Goal: Task Accomplishment & Management: Complete application form

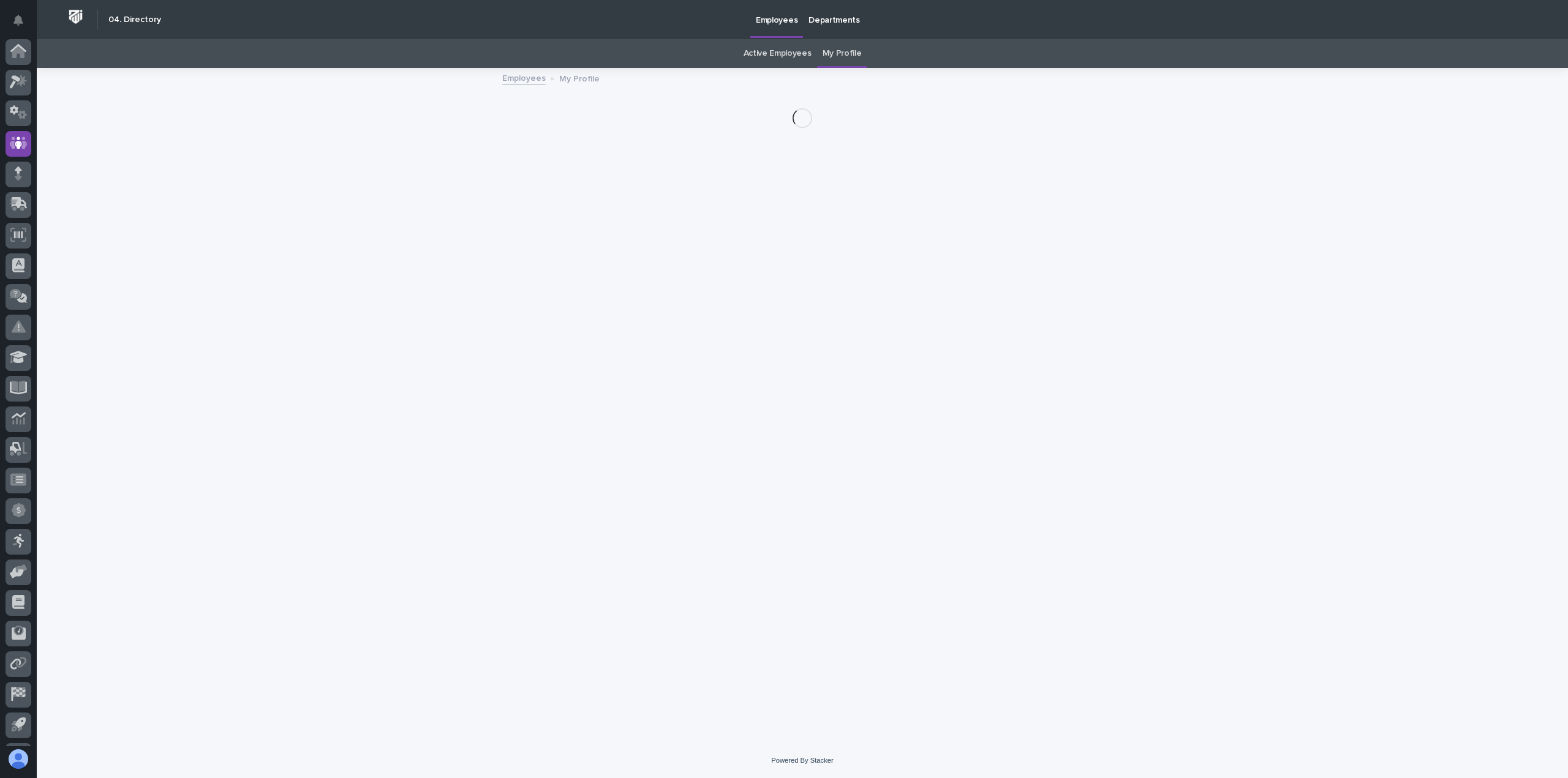
scroll to position [27, 0]
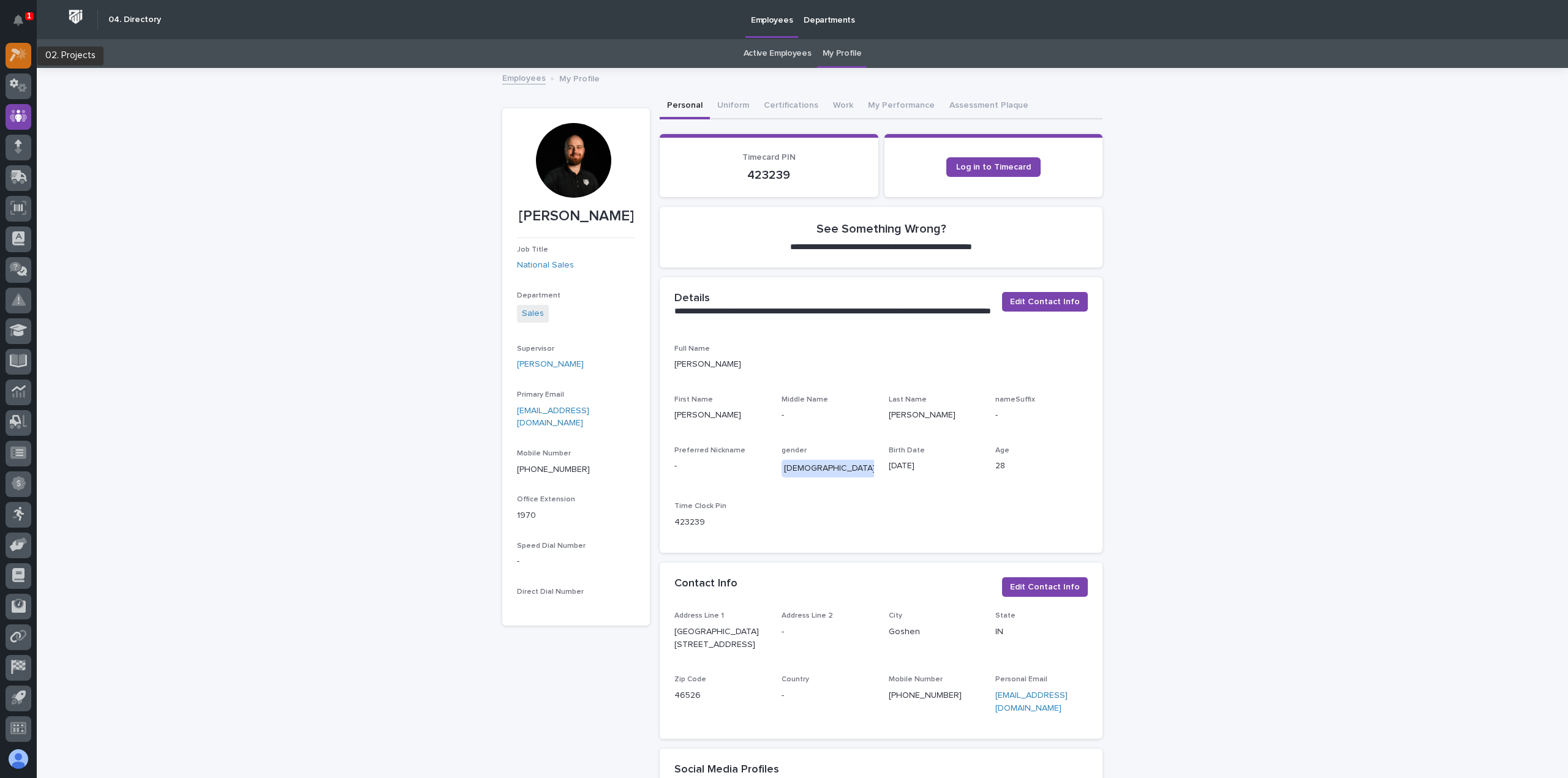
click at [26, 65] on div at bounding box center [19, 56] width 26 height 26
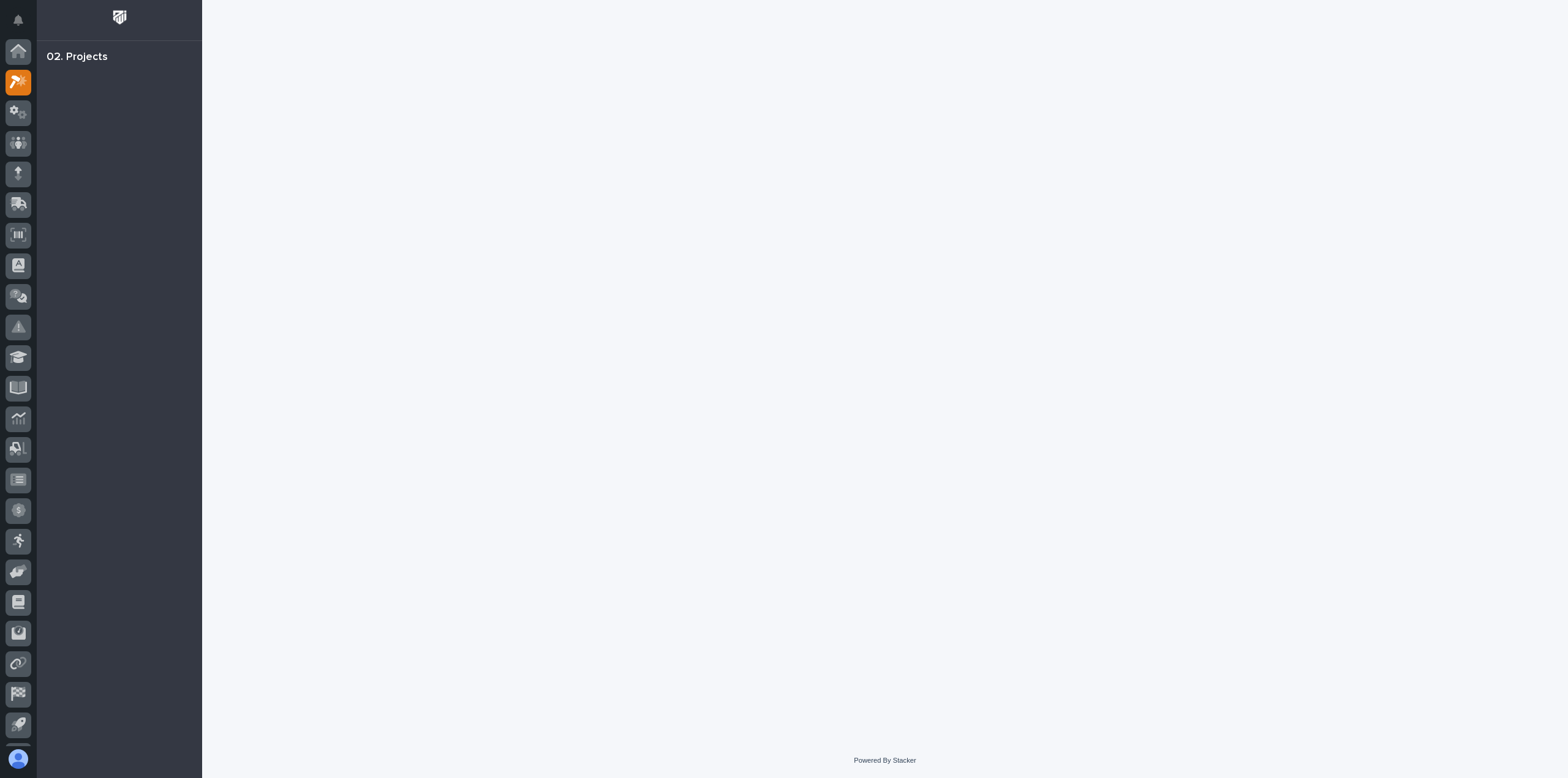
scroll to position [27, 0]
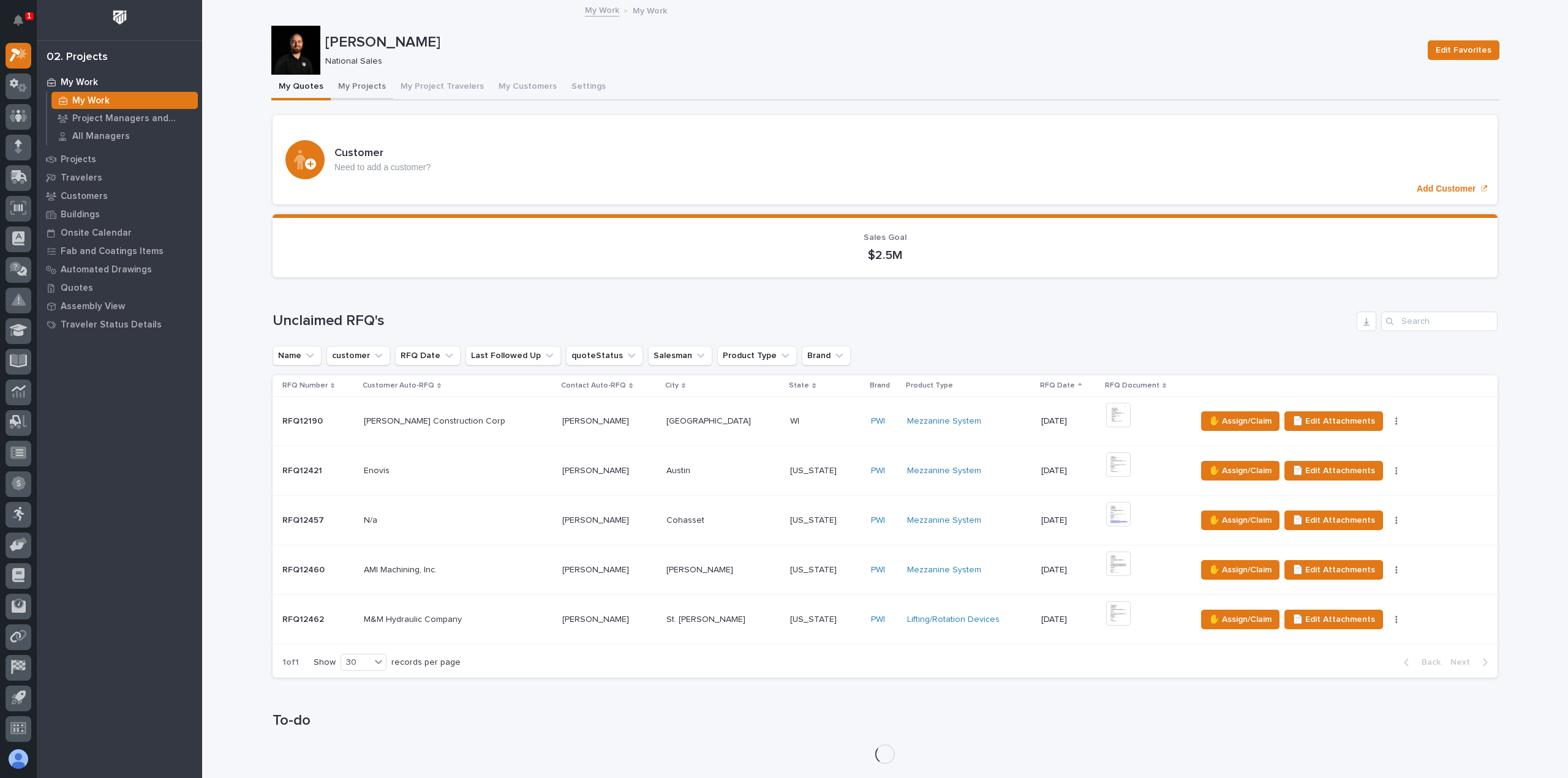
click at [357, 88] on button "My Projects" at bounding box center [362, 88] width 63 height 26
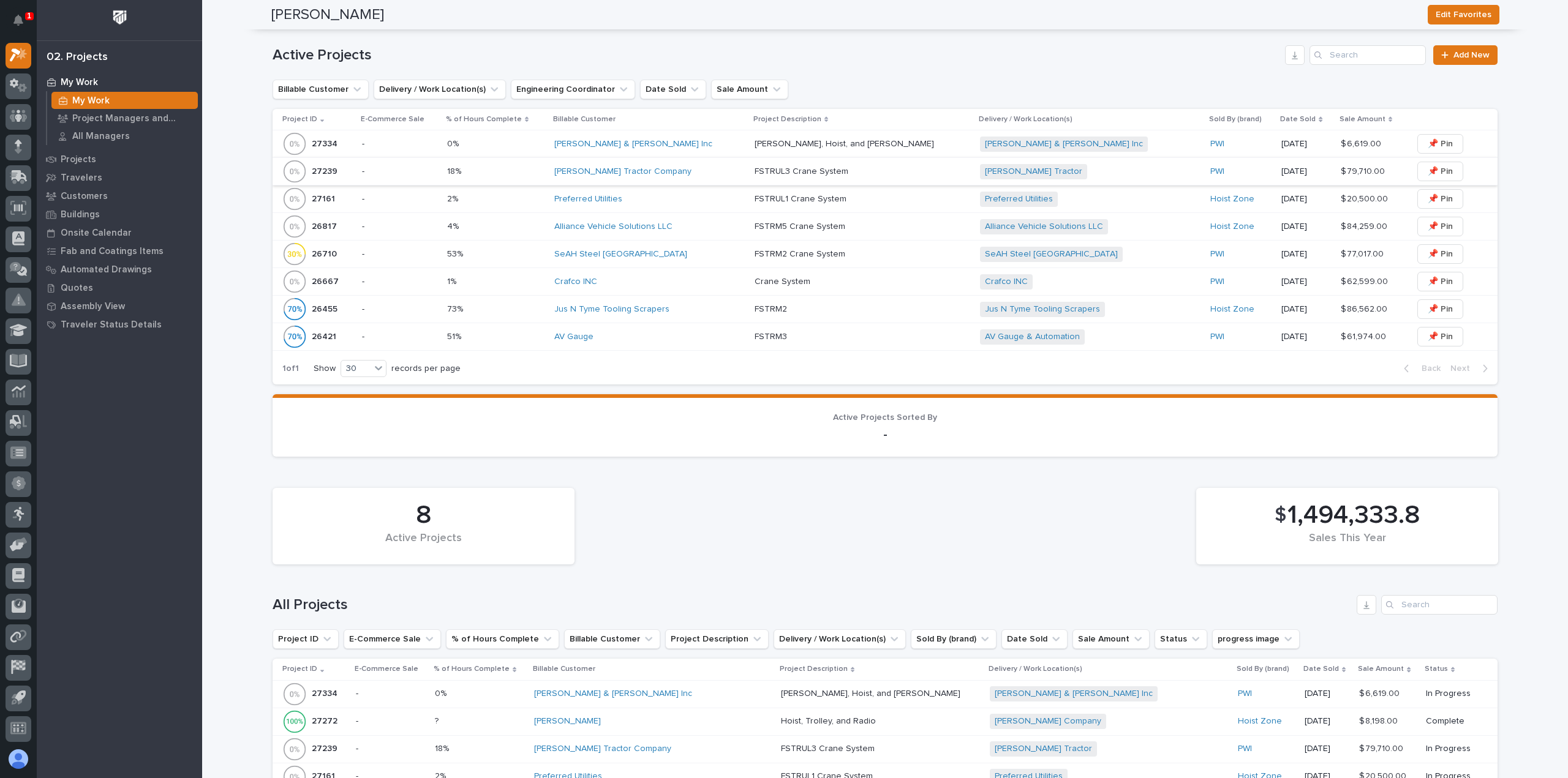
scroll to position [367, 0]
click at [14, 56] on icon at bounding box center [16, 56] width 11 height 14
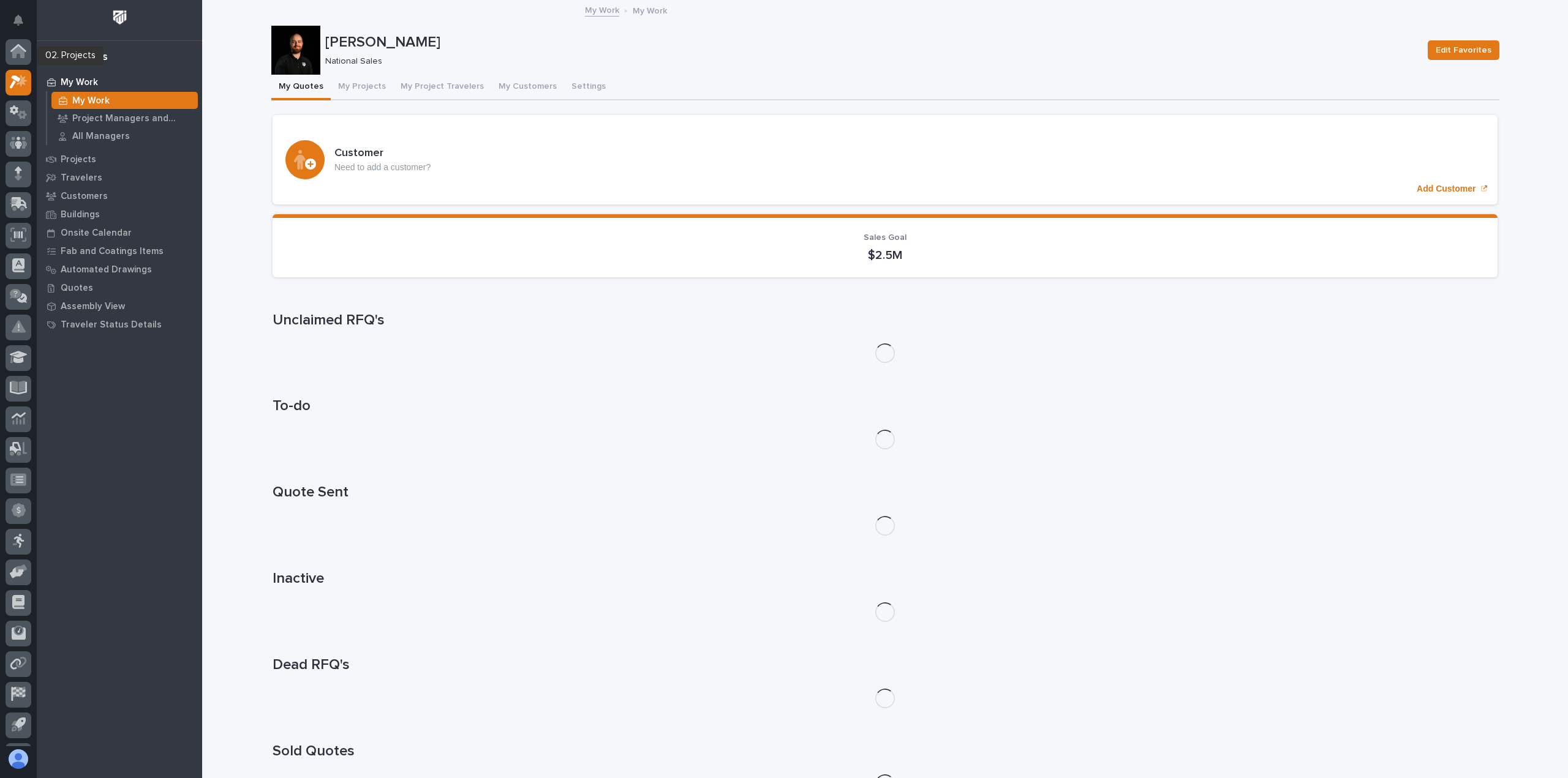
scroll to position [27, 0]
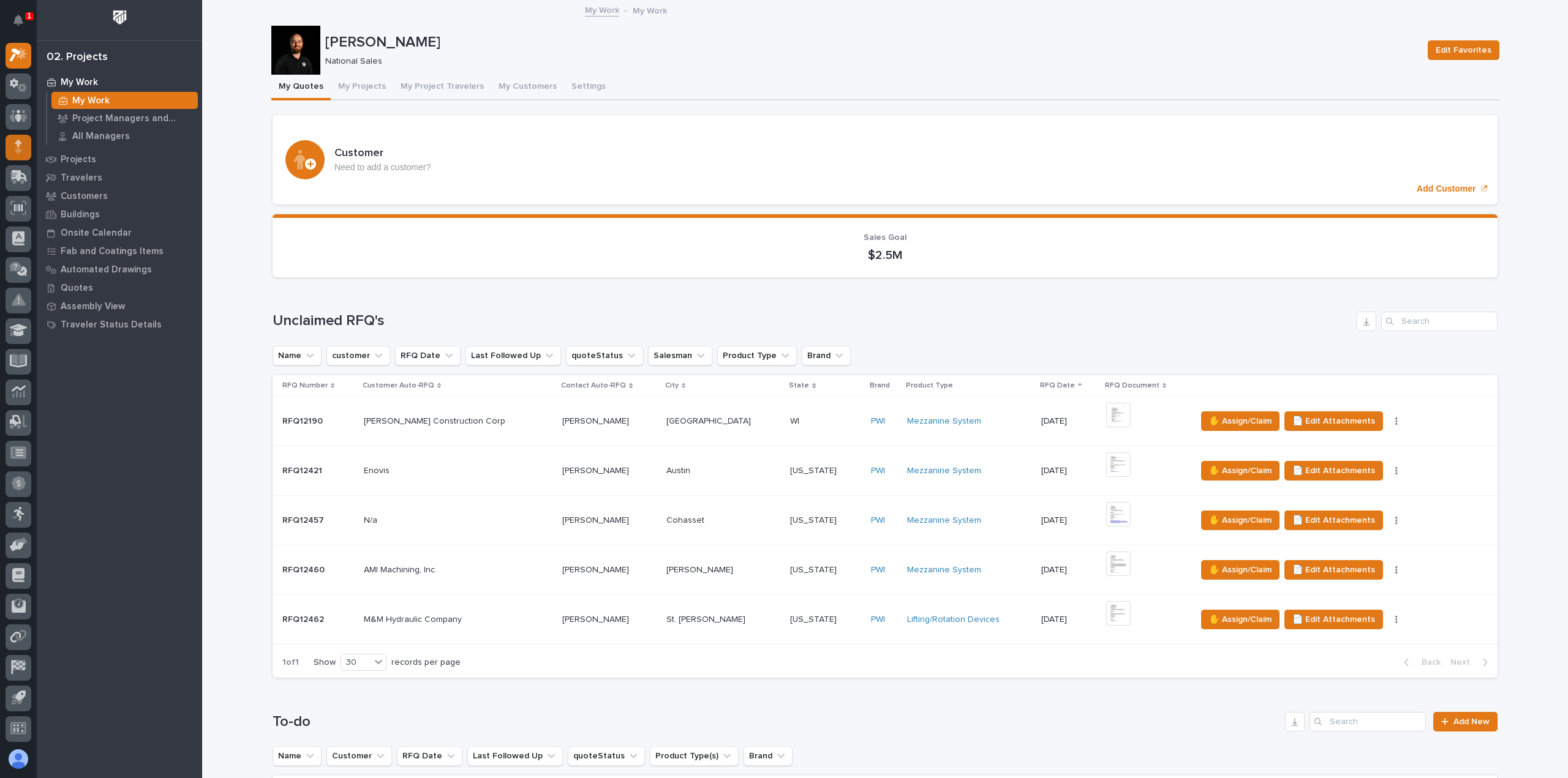
click at [26, 144] on div at bounding box center [19, 148] width 26 height 26
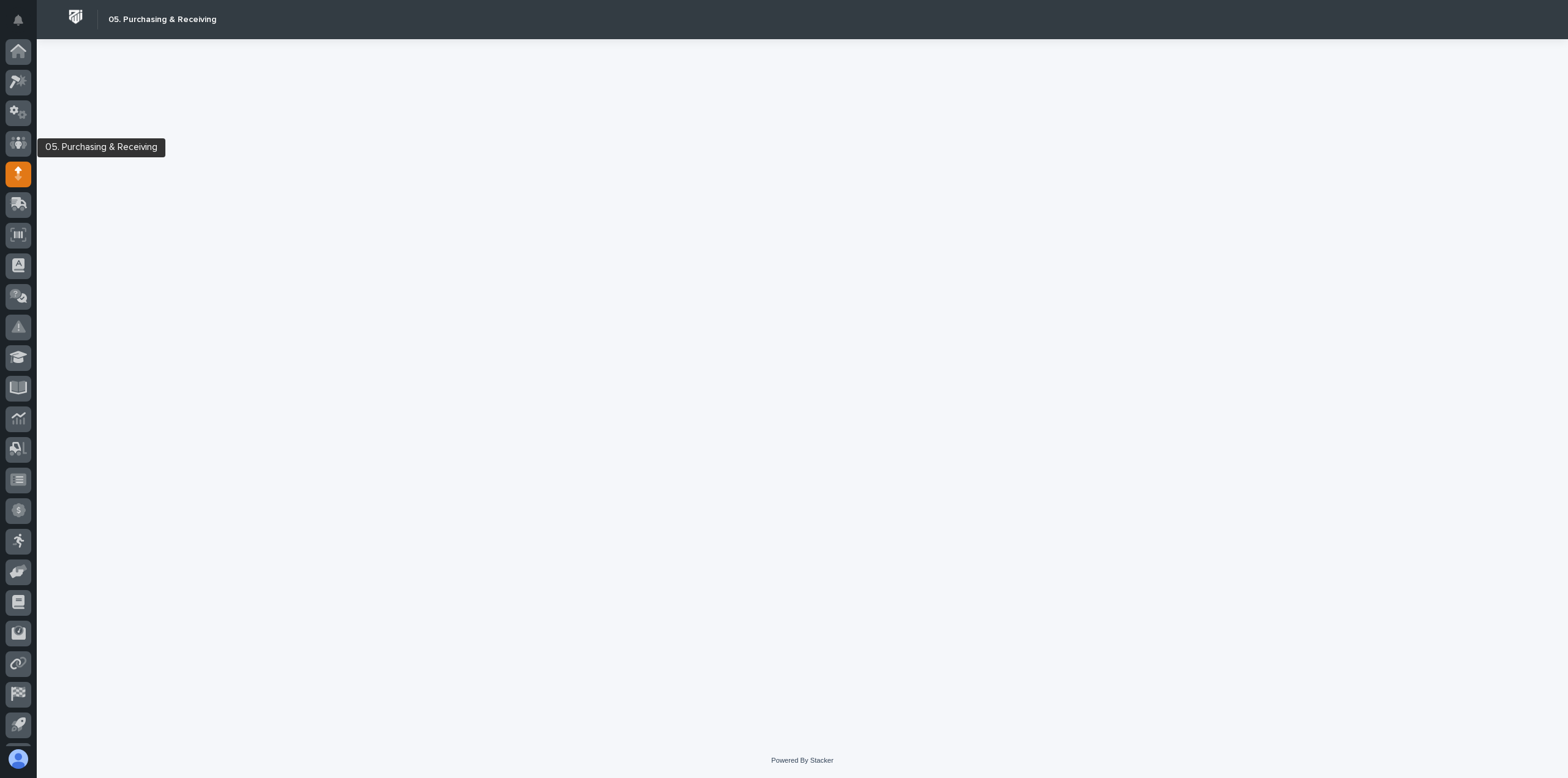
scroll to position [27, 0]
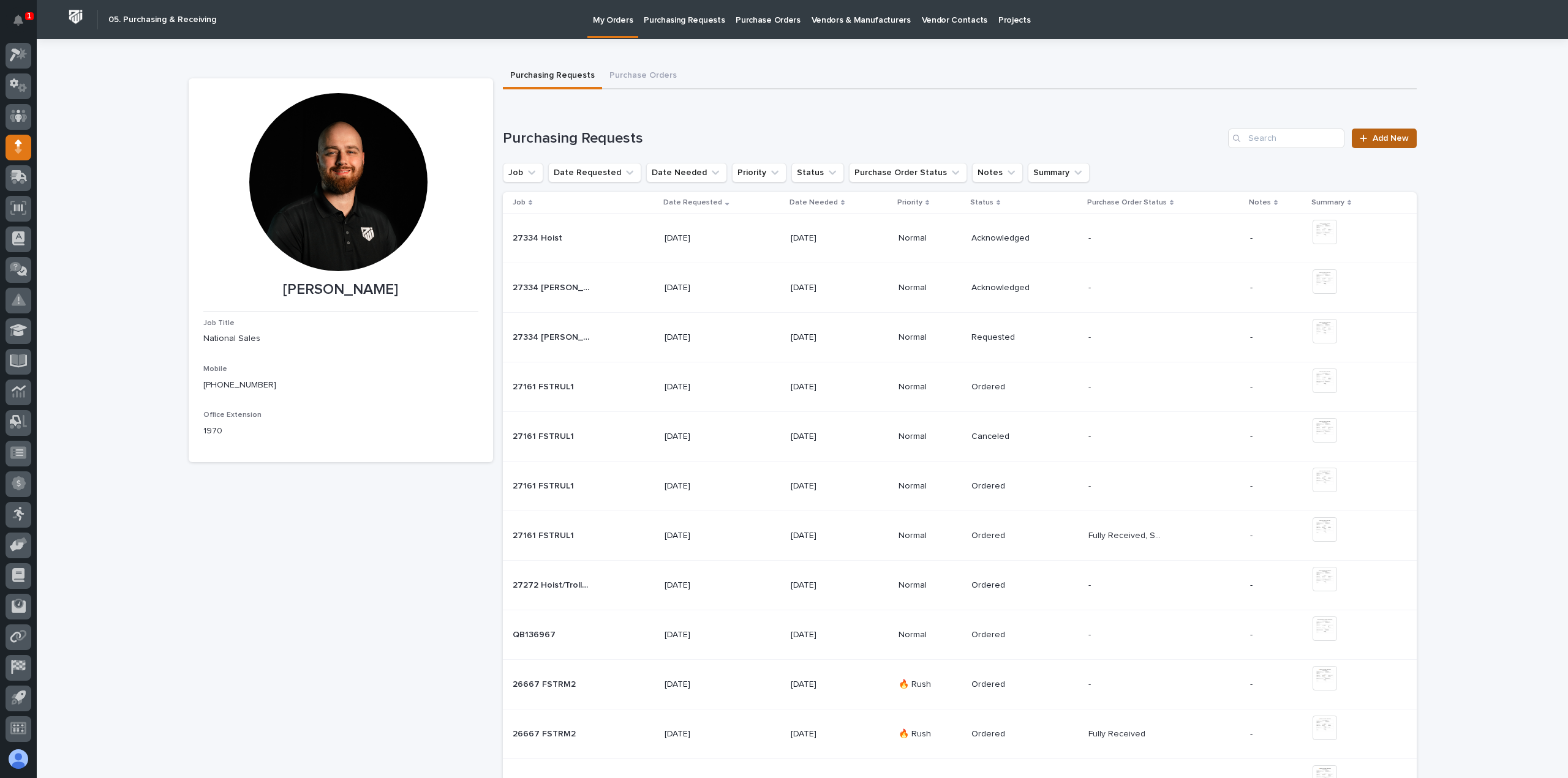
click at [1374, 141] on span "Add New" at bounding box center [1391, 138] width 36 height 9
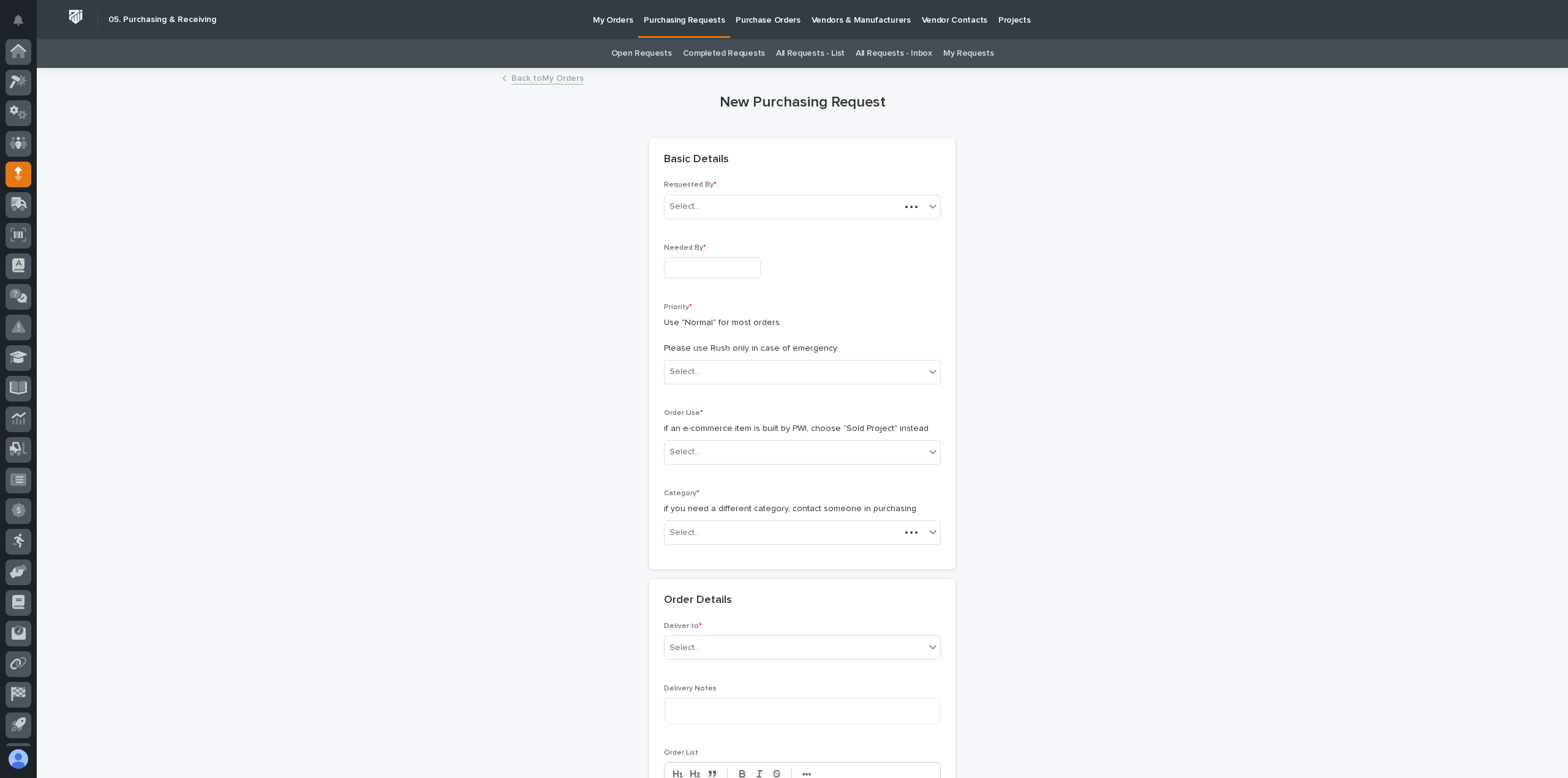
scroll to position [27, 0]
drag, startPoint x: 718, startPoint y: 261, endPoint x: 727, endPoint y: 276, distance: 17.5
click at [719, 264] on input "text" at bounding box center [712, 268] width 97 height 21
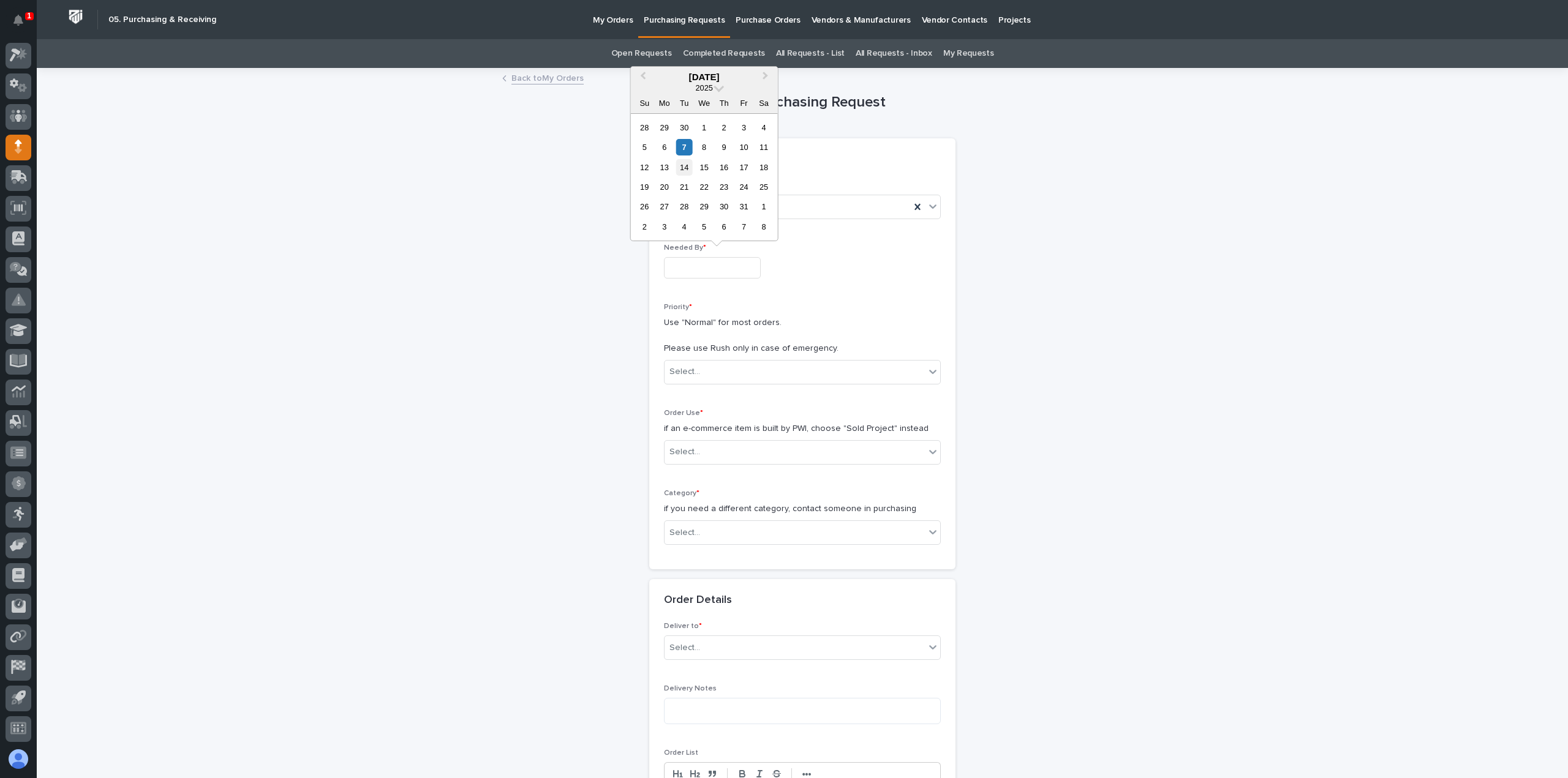
click at [683, 163] on div "14" at bounding box center [684, 167] width 16 height 16
type input "**********"
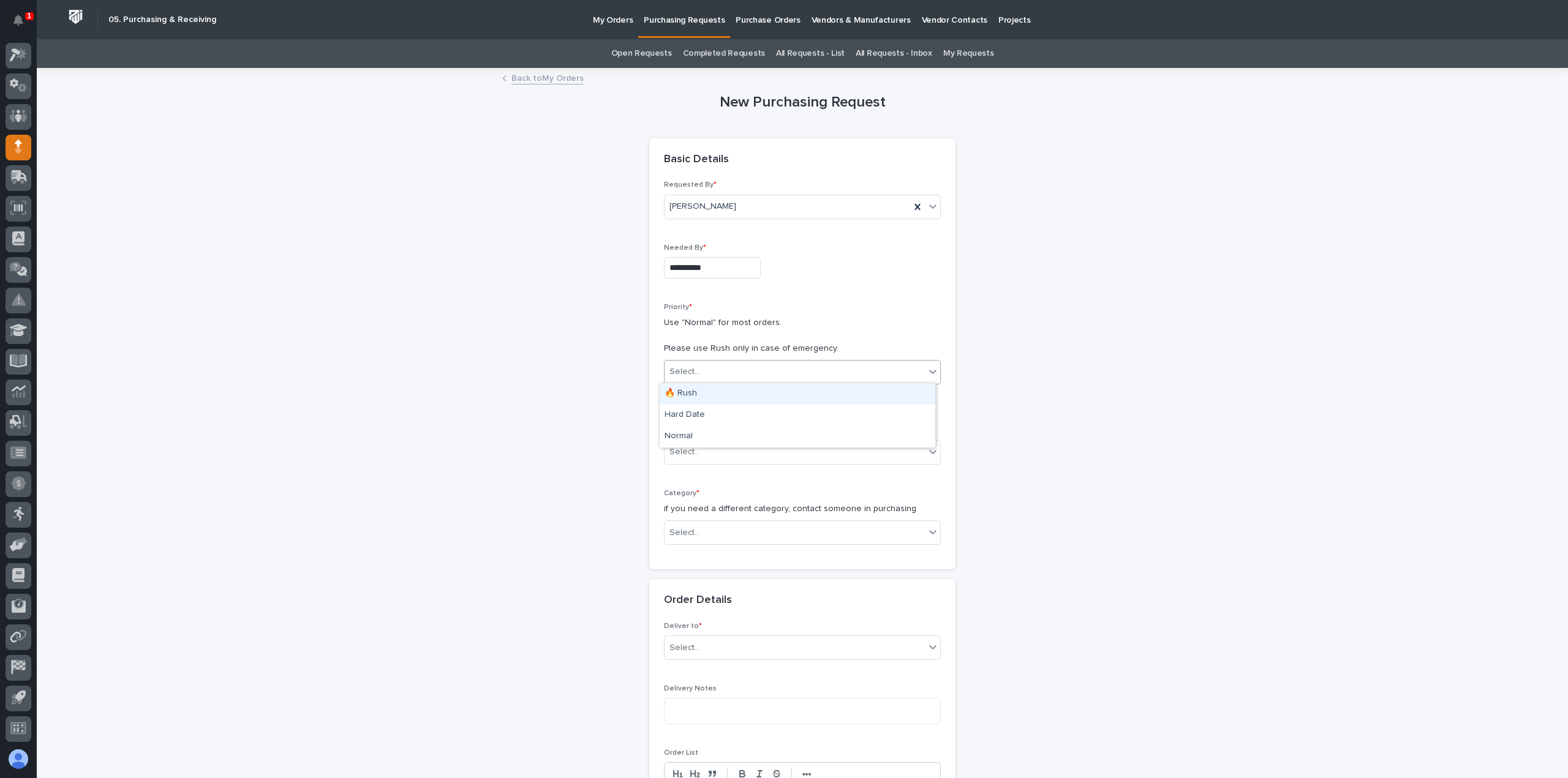
click at [684, 362] on div "Select..." at bounding box center [795, 371] width 261 height 20
click at [688, 433] on div "Normal" at bounding box center [798, 437] width 276 height 21
click at [703, 464] on div "Order Use * if an e-commerce item is built by PWI, choose "Sold Project" instea…" at bounding box center [802, 442] width 277 height 65
click at [703, 460] on div "Select..." at bounding box center [795, 452] width 261 height 20
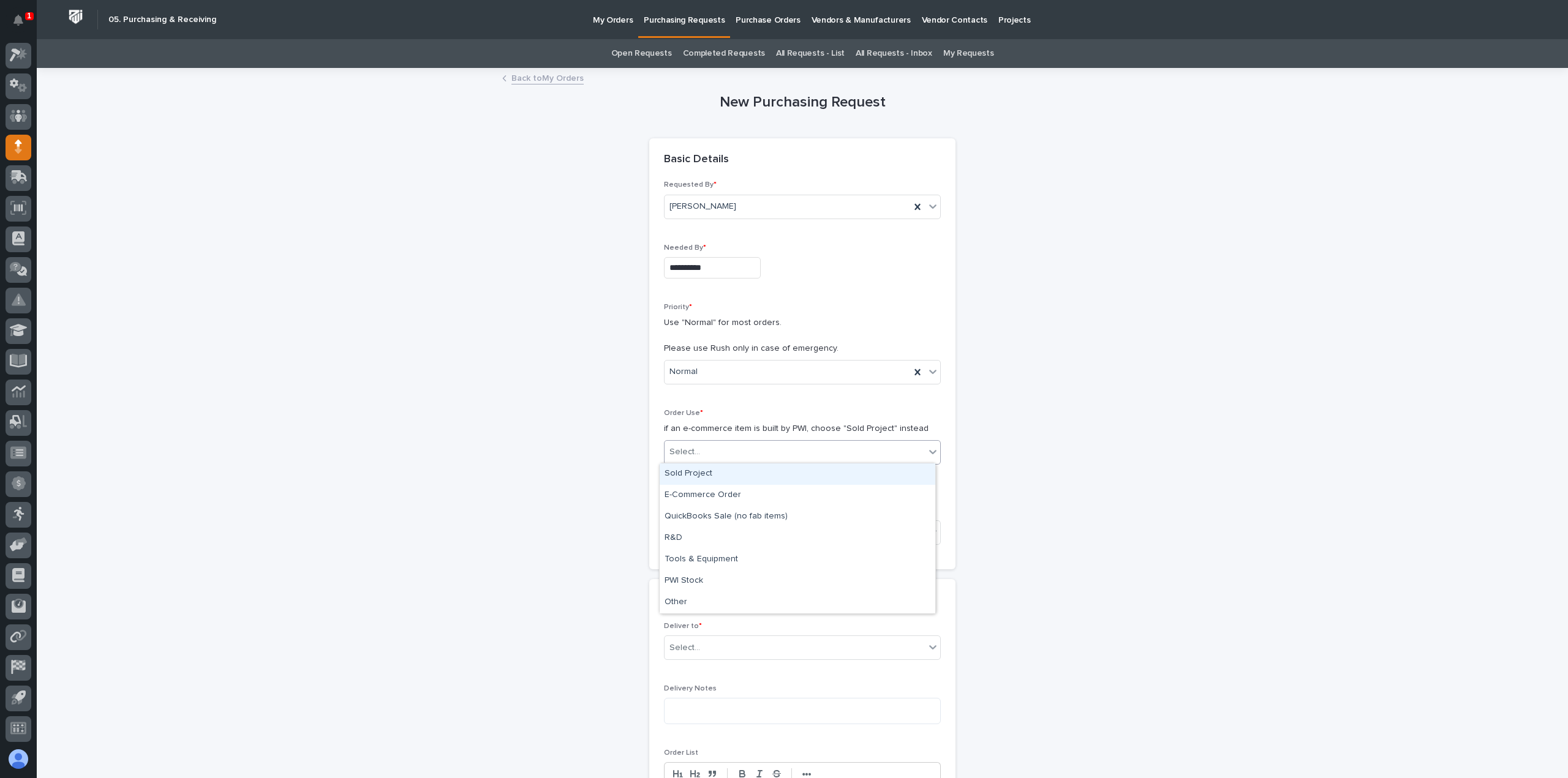
click at [702, 468] on div "Sold Project" at bounding box center [798, 474] width 276 height 21
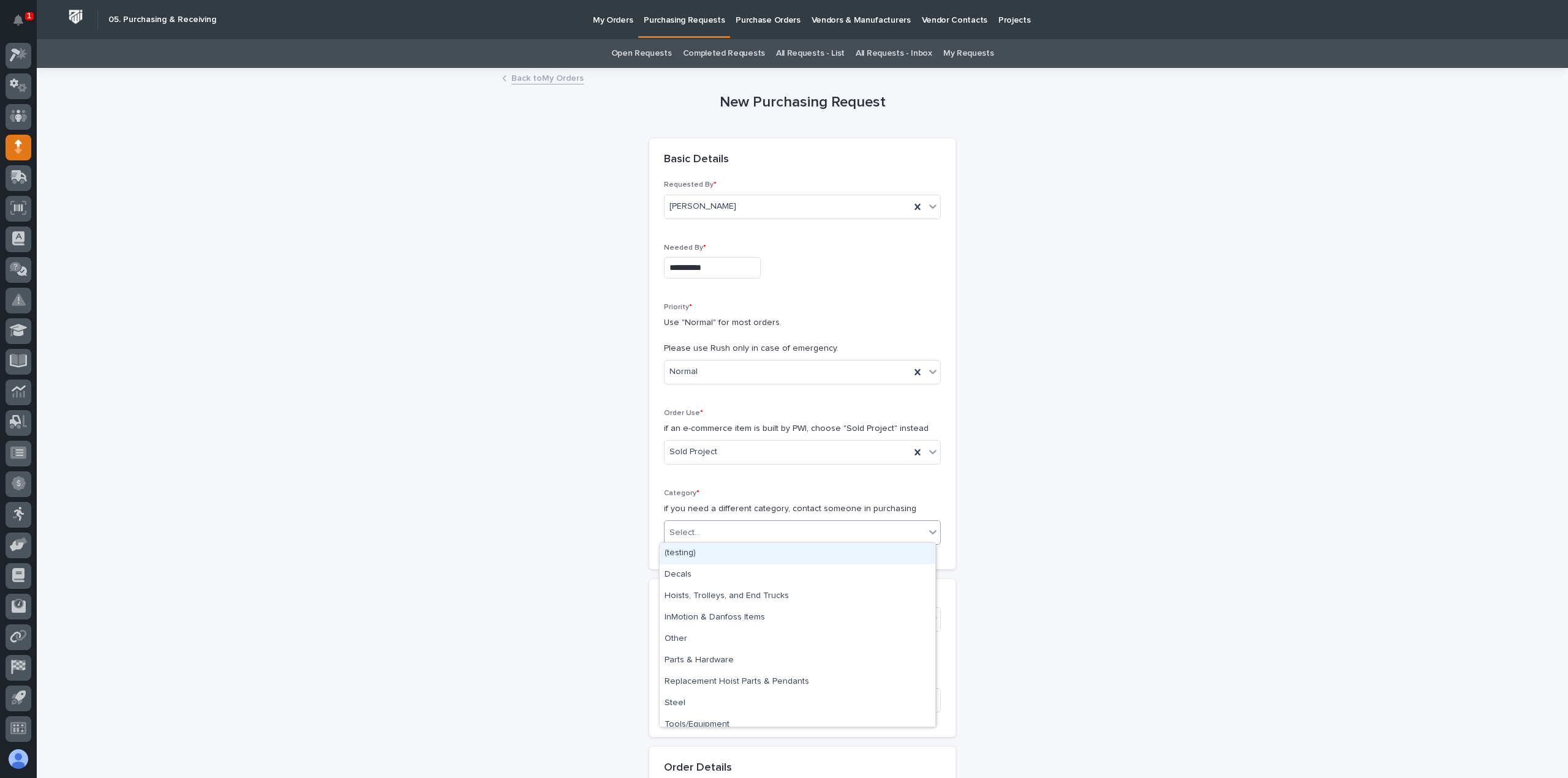
click at [719, 523] on div "Select..." at bounding box center [795, 533] width 261 height 20
click at [701, 593] on div "Hoists, Trolleys, and End Trucks" at bounding box center [798, 597] width 276 height 21
click at [692, 610] on div "Select..." at bounding box center [795, 620] width 261 height 20
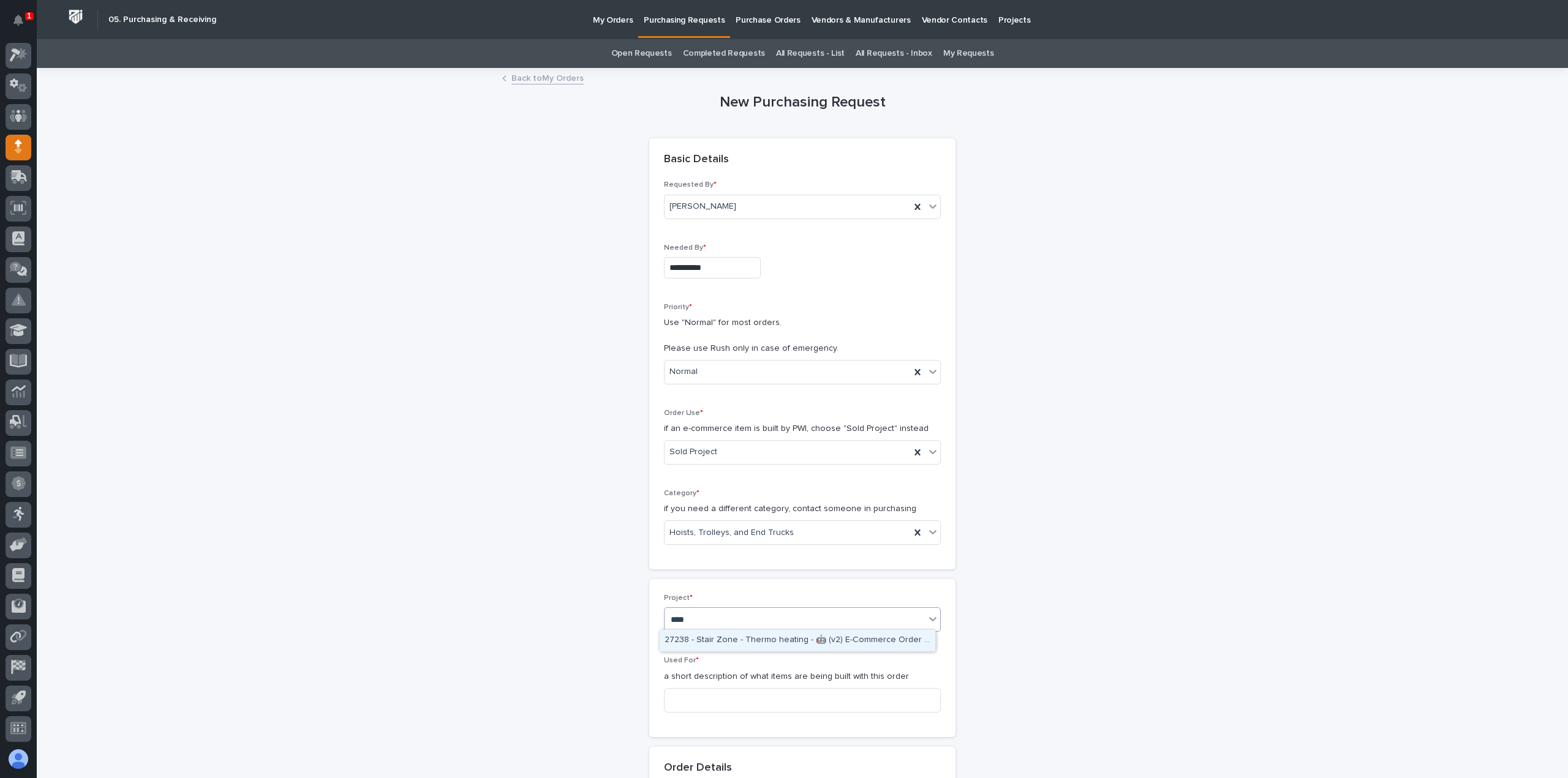
type input "*****"
click at [762, 641] on div "27239 - [PERSON_NAME] Tractor Company - FSTRUL3 Crane System" at bounding box center [798, 641] width 276 height 21
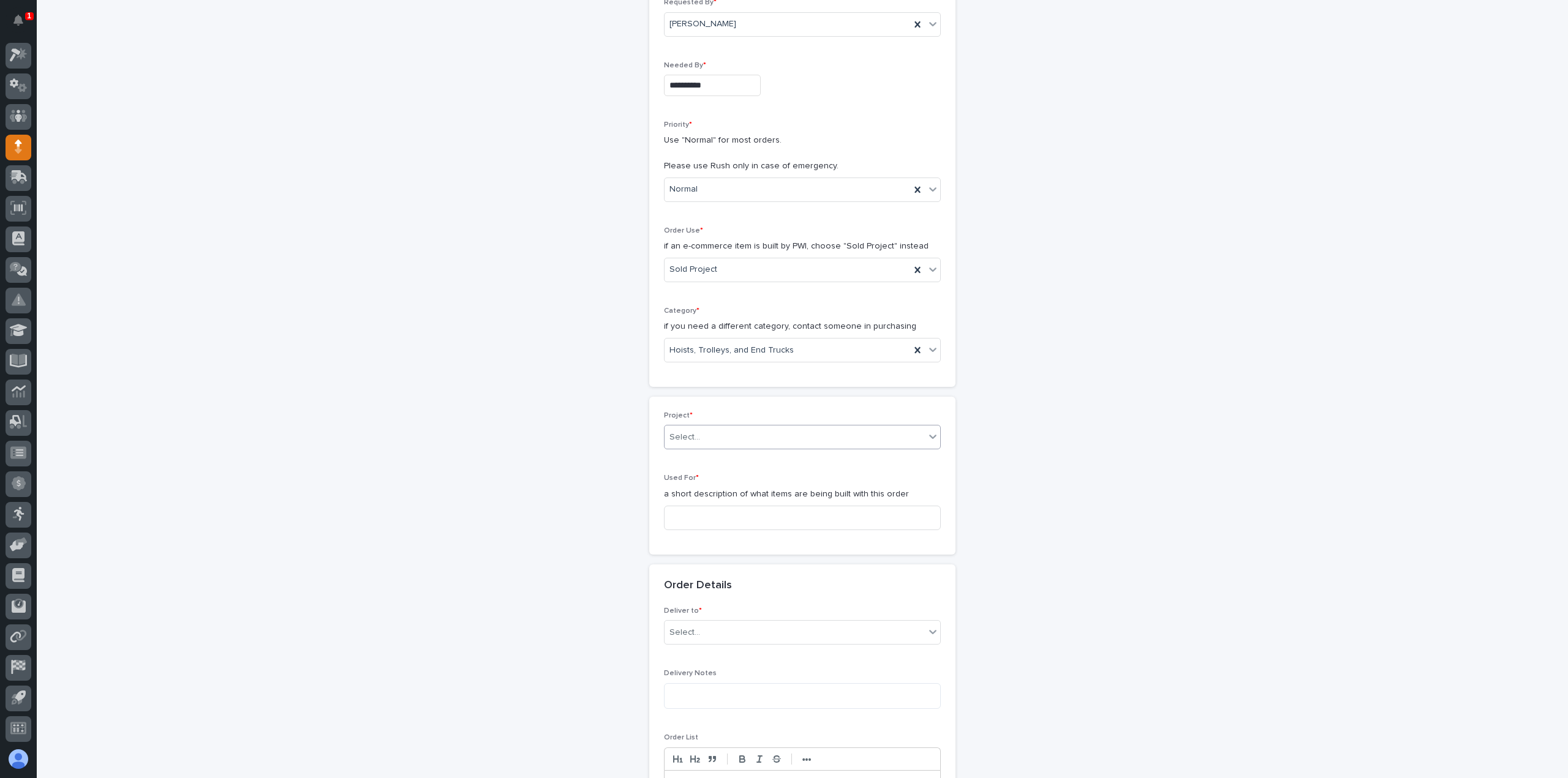
scroll to position [184, 0]
drag, startPoint x: 715, startPoint y: 535, endPoint x: 723, endPoint y: 521, distance: 16.1
click at [716, 533] on div "Used For * a short description of what items are being built with this order" at bounding box center [802, 522] width 277 height 65
click at [725, 520] on input at bounding box center [802, 532] width 277 height 24
drag, startPoint x: 810, startPoint y: 518, endPoint x: 653, endPoint y: 511, distance: 157.2
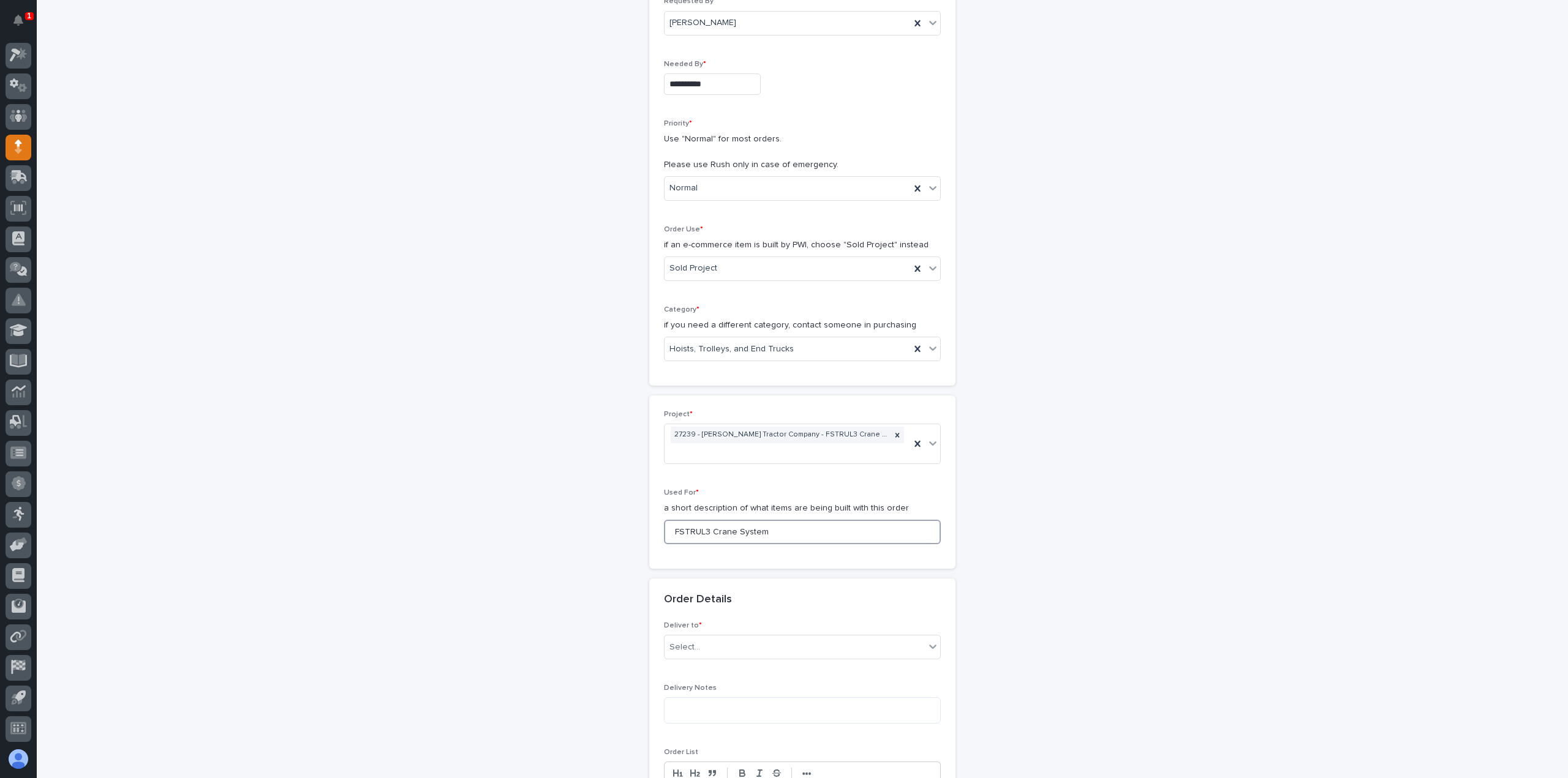
click at [649, 510] on div "Project * 27239 - [PERSON_NAME] Tractor Company - FSTRUL3 Crane System Used For…" at bounding box center [802, 482] width 306 height 173
type input "FSTRUL3 Crane System"
click at [568, 401] on div "**********" at bounding box center [803, 602] width 1228 height 1432
click at [688, 638] on div "Select..." at bounding box center [795, 647] width 261 height 20
click at [690, 647] on div "PWI" at bounding box center [798, 652] width 276 height 21
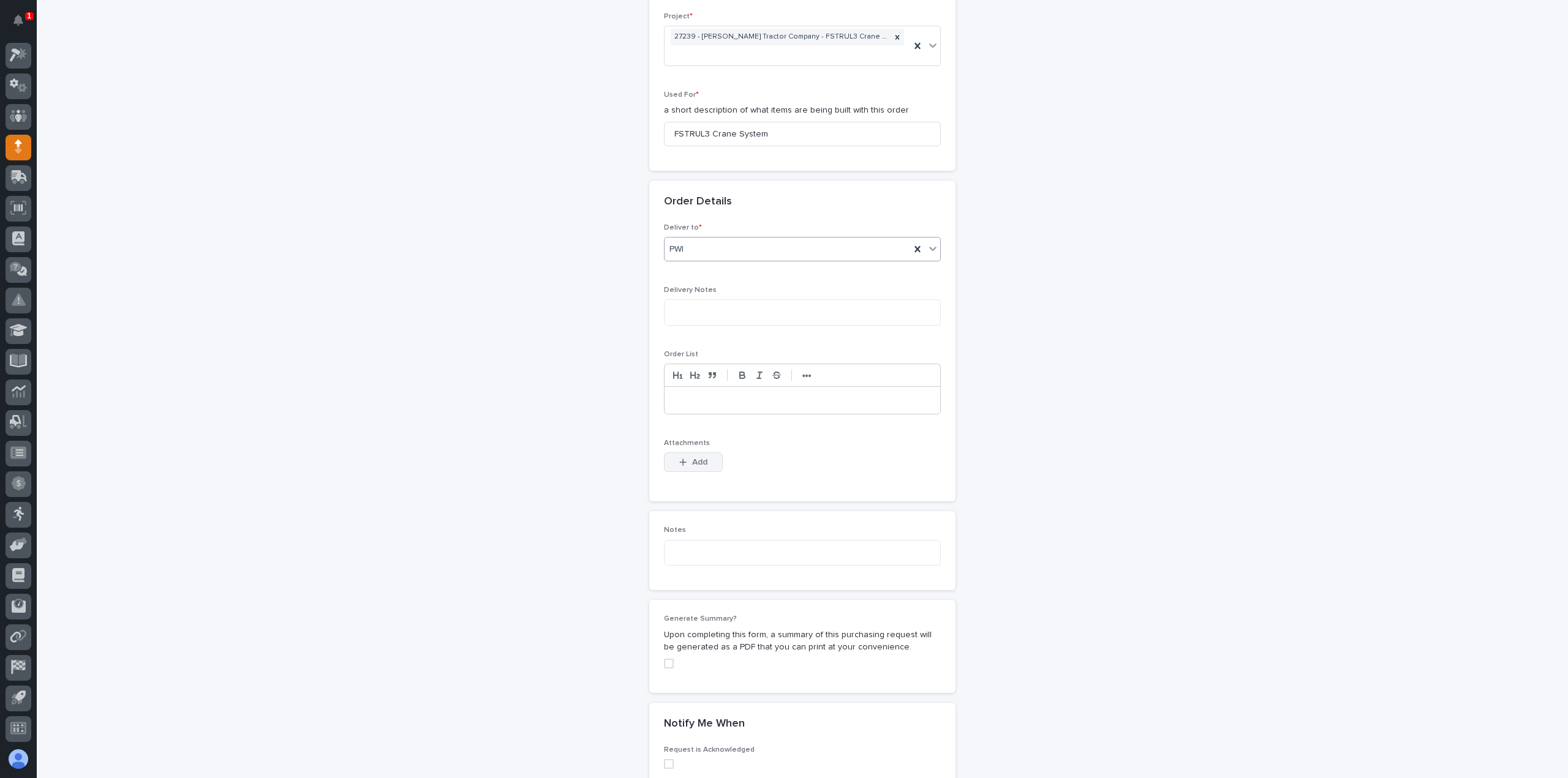
scroll to position [551, 0]
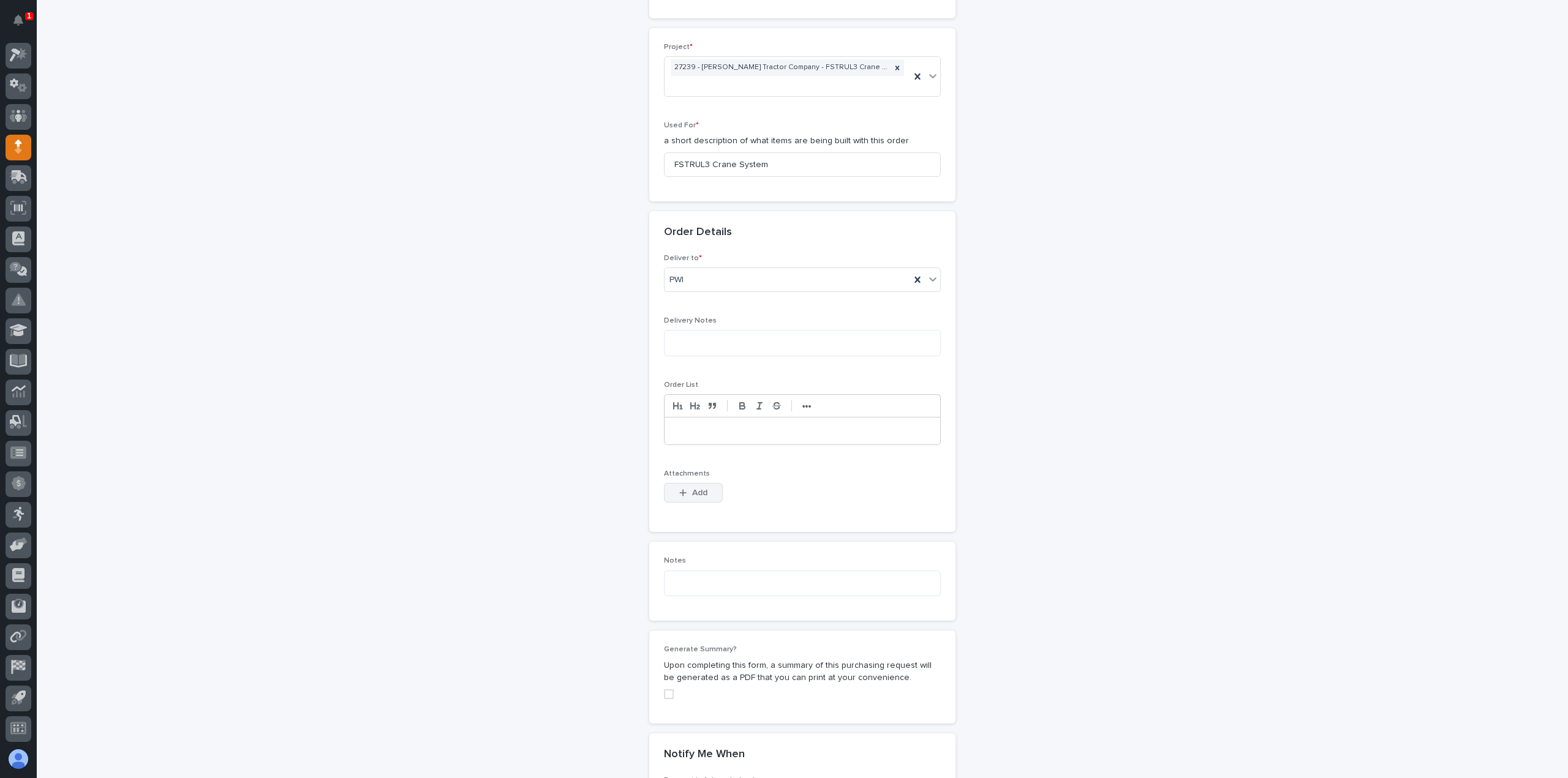
click at [693, 487] on span "Add" at bounding box center [700, 493] width 16 height 11
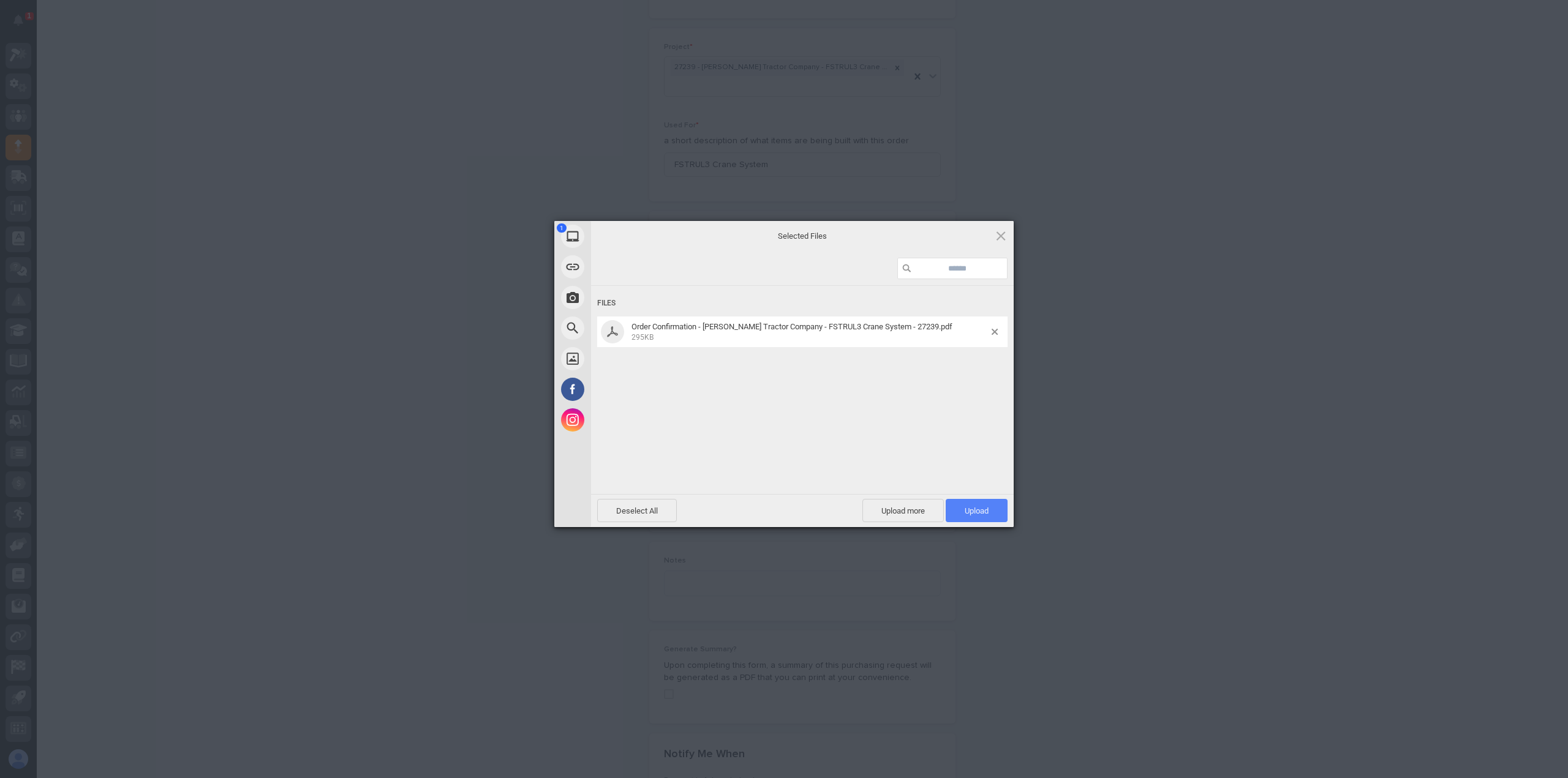
click at [952, 509] on span "Upload 1" at bounding box center [977, 510] width 62 height 24
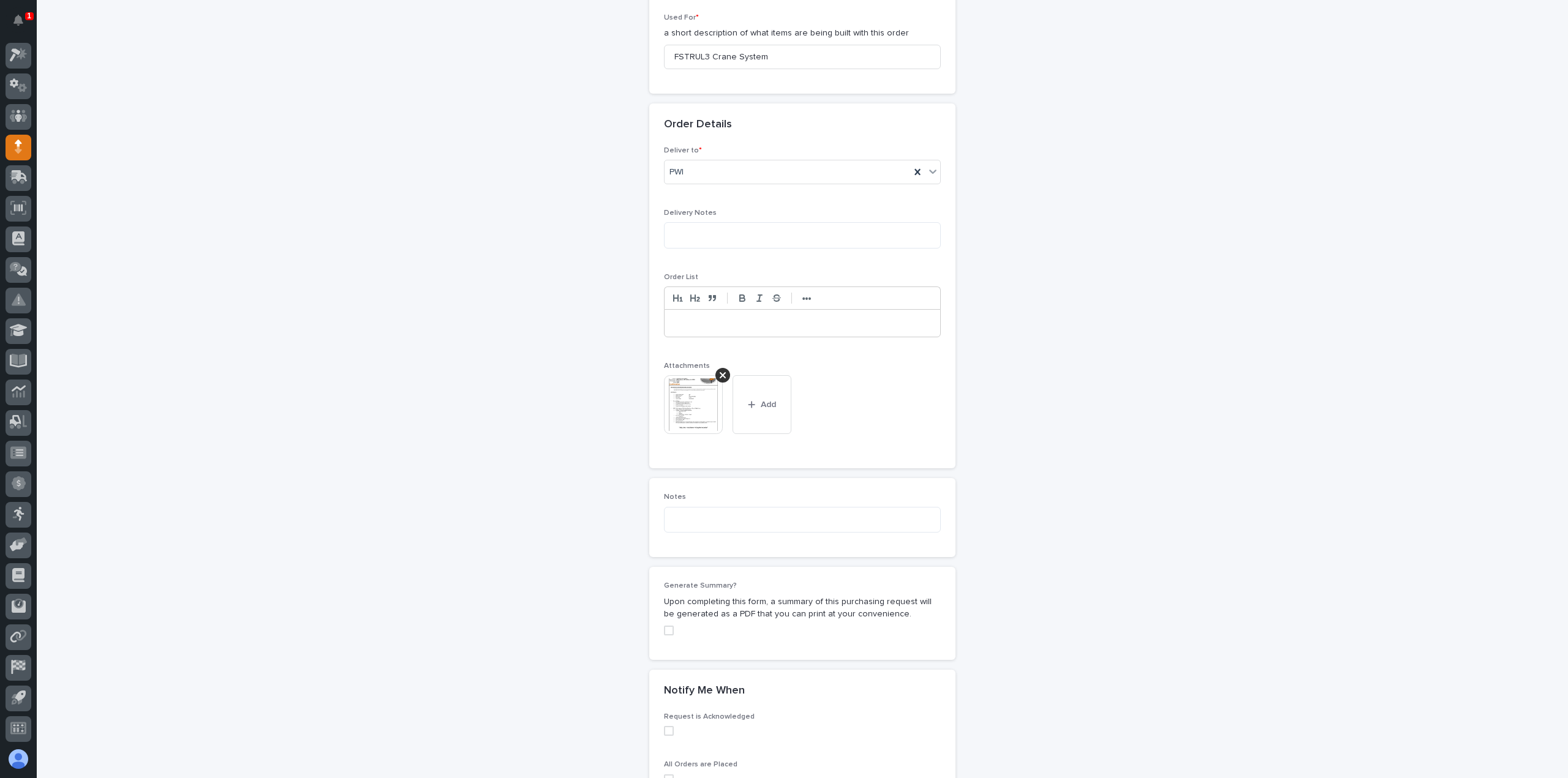
scroll to position [842, 0]
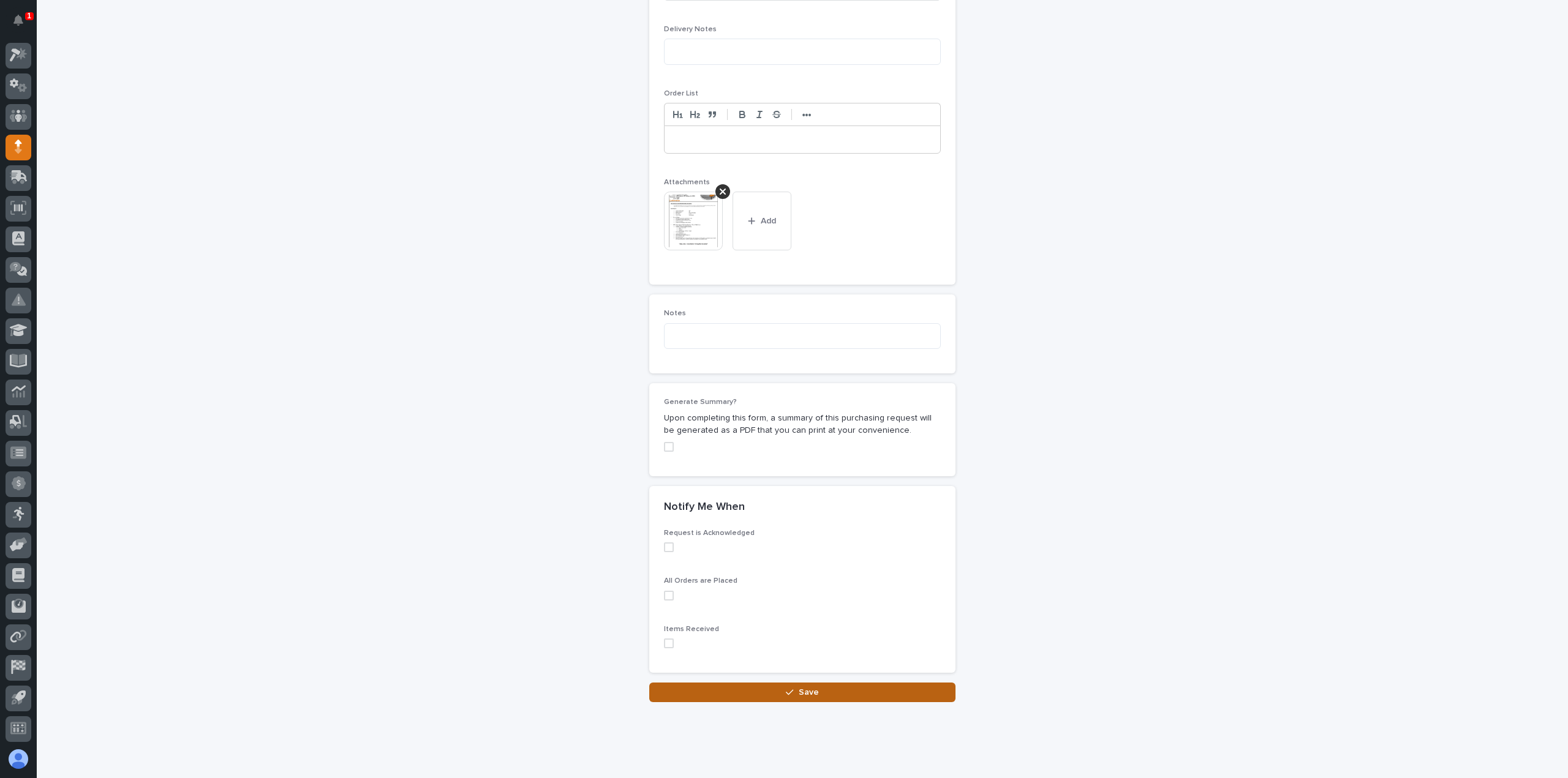
click at [683, 682] on button "Save" at bounding box center [802, 692] width 306 height 20
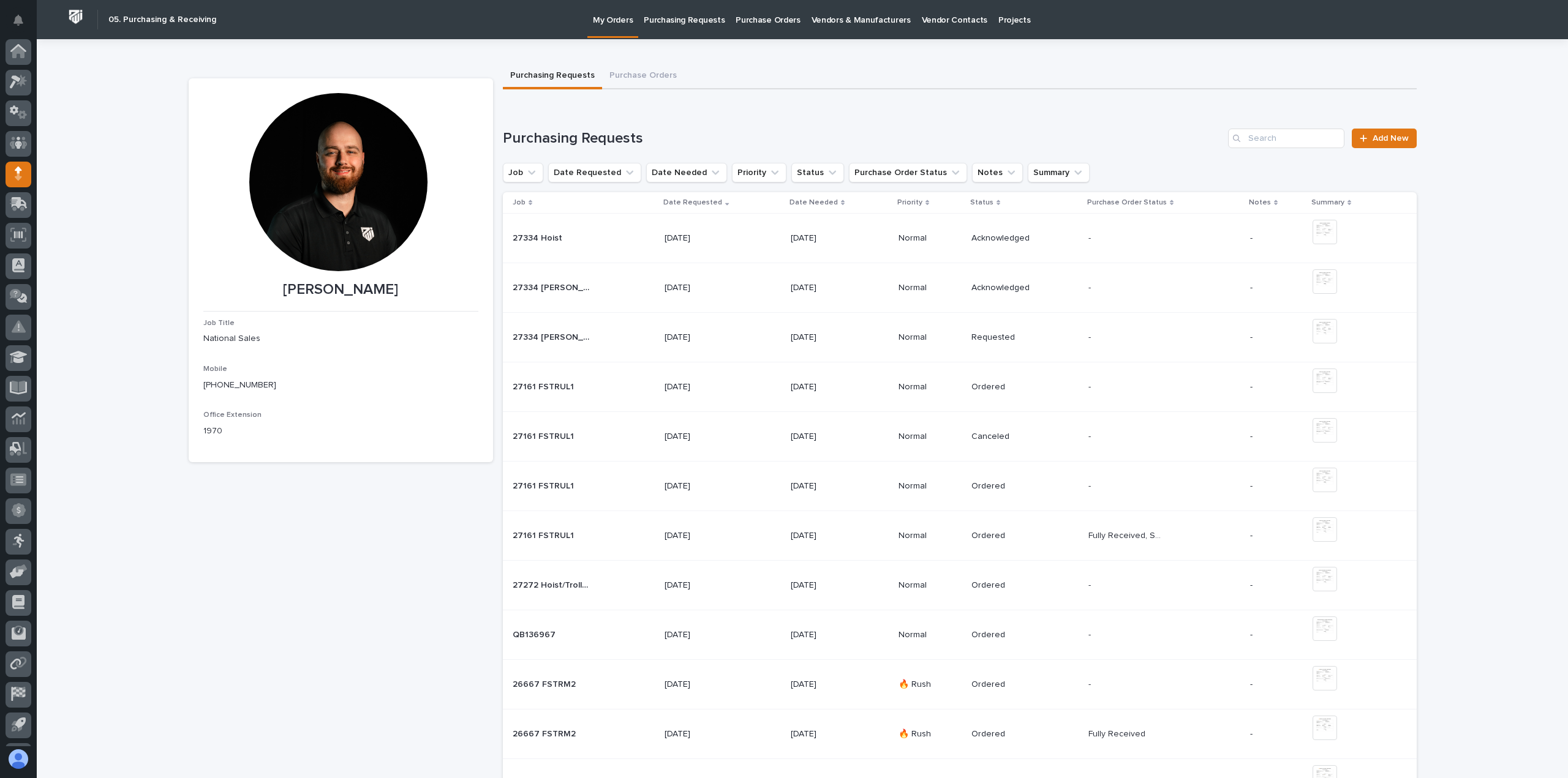
scroll to position [27, 0]
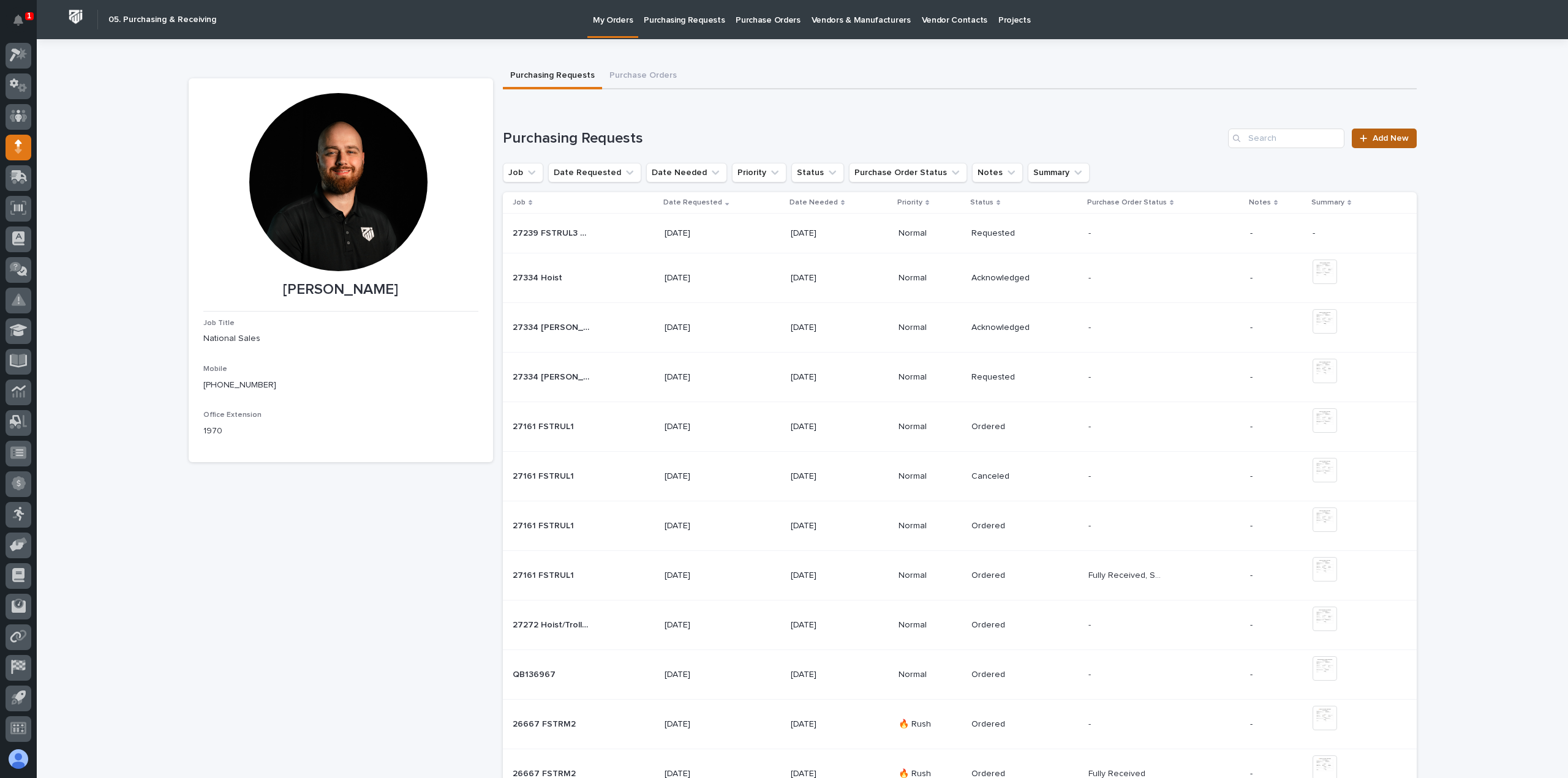
click at [1365, 131] on link "Add New" at bounding box center [1384, 139] width 65 height 20
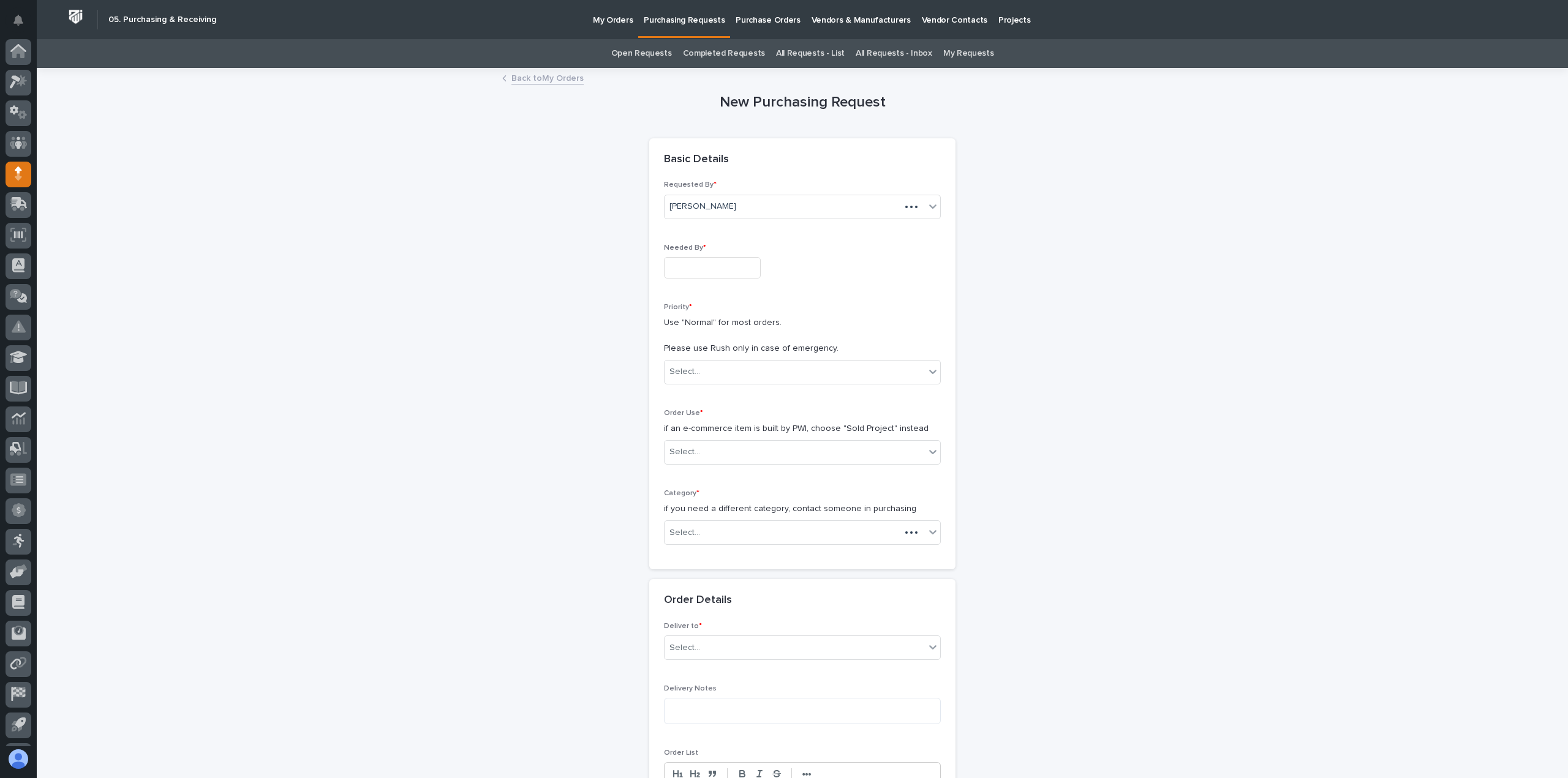
scroll to position [27, 0]
click at [688, 273] on input "text" at bounding box center [712, 268] width 97 height 21
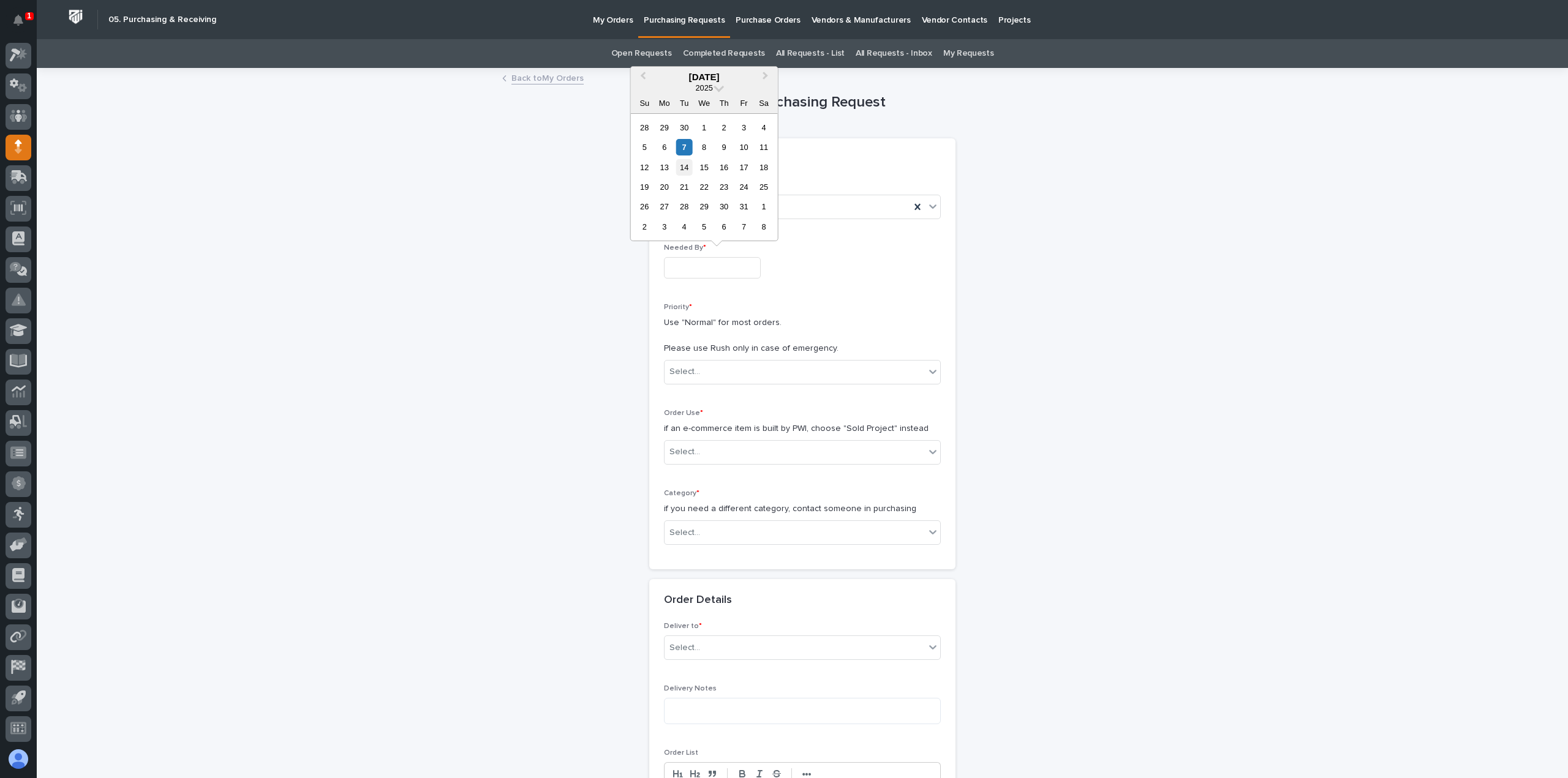
click at [690, 171] on div "14" at bounding box center [684, 167] width 16 height 16
type input "**********"
click at [688, 360] on div "Select..." at bounding box center [802, 372] width 277 height 24
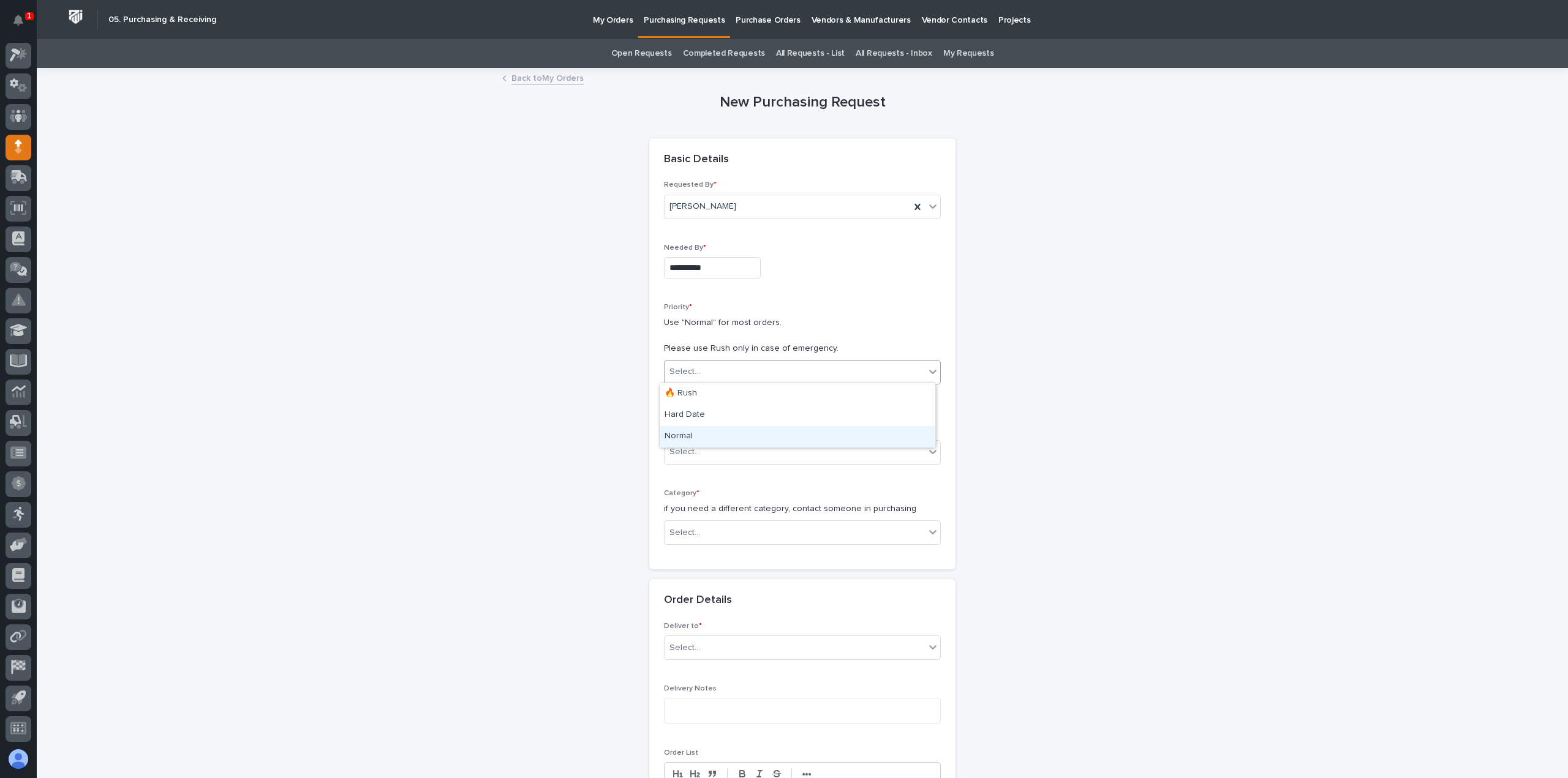
drag, startPoint x: 697, startPoint y: 404, endPoint x: 695, endPoint y: 435, distance: 31.1
click at [695, 435] on div "Normal" at bounding box center [798, 437] width 276 height 21
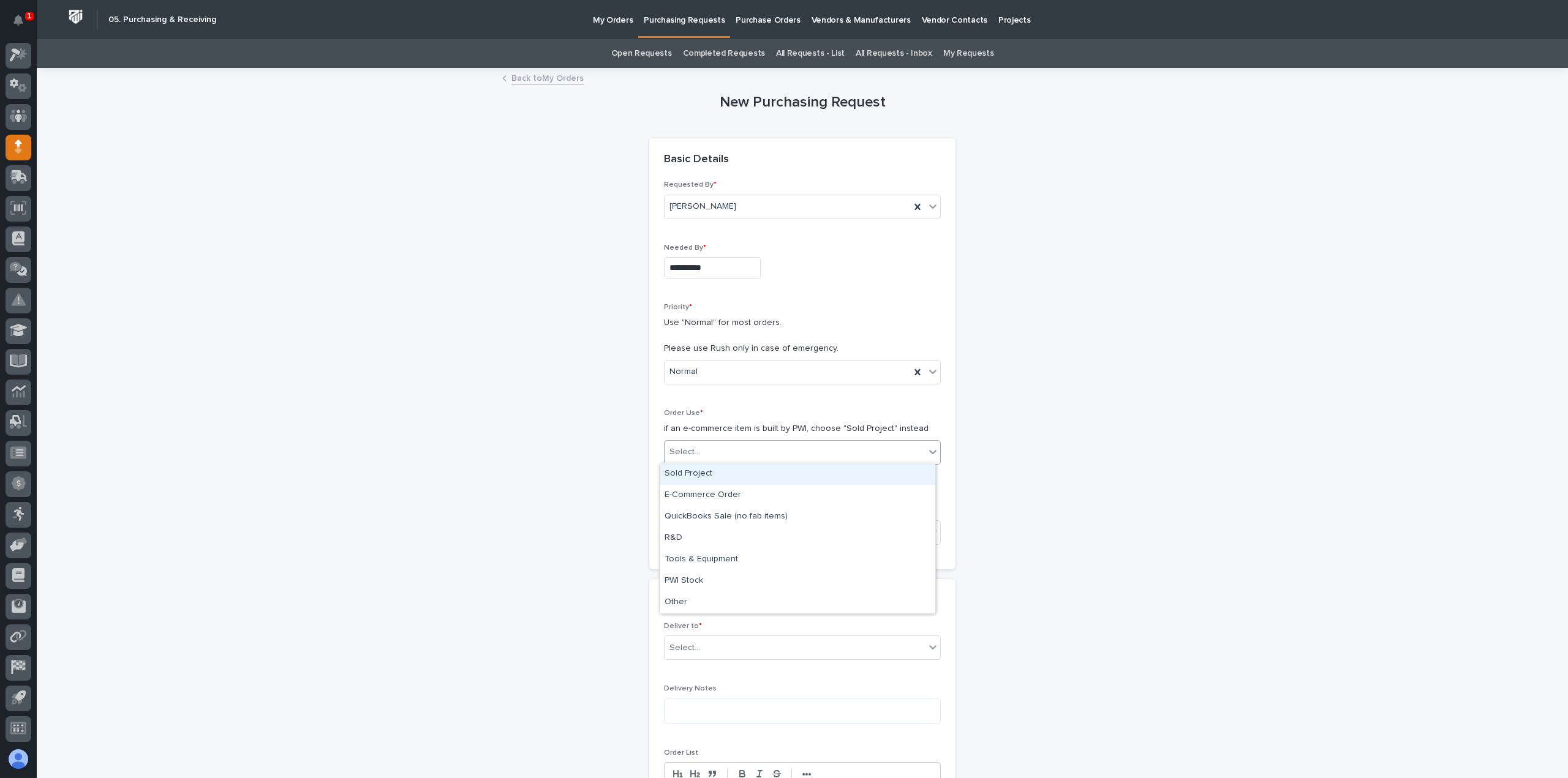
click at [693, 440] on div "Select..." at bounding box center [802, 452] width 277 height 24
click at [688, 469] on div "Sold Project" at bounding box center [798, 474] width 276 height 21
click at [678, 527] on div "Select..." at bounding box center [685, 533] width 31 height 13
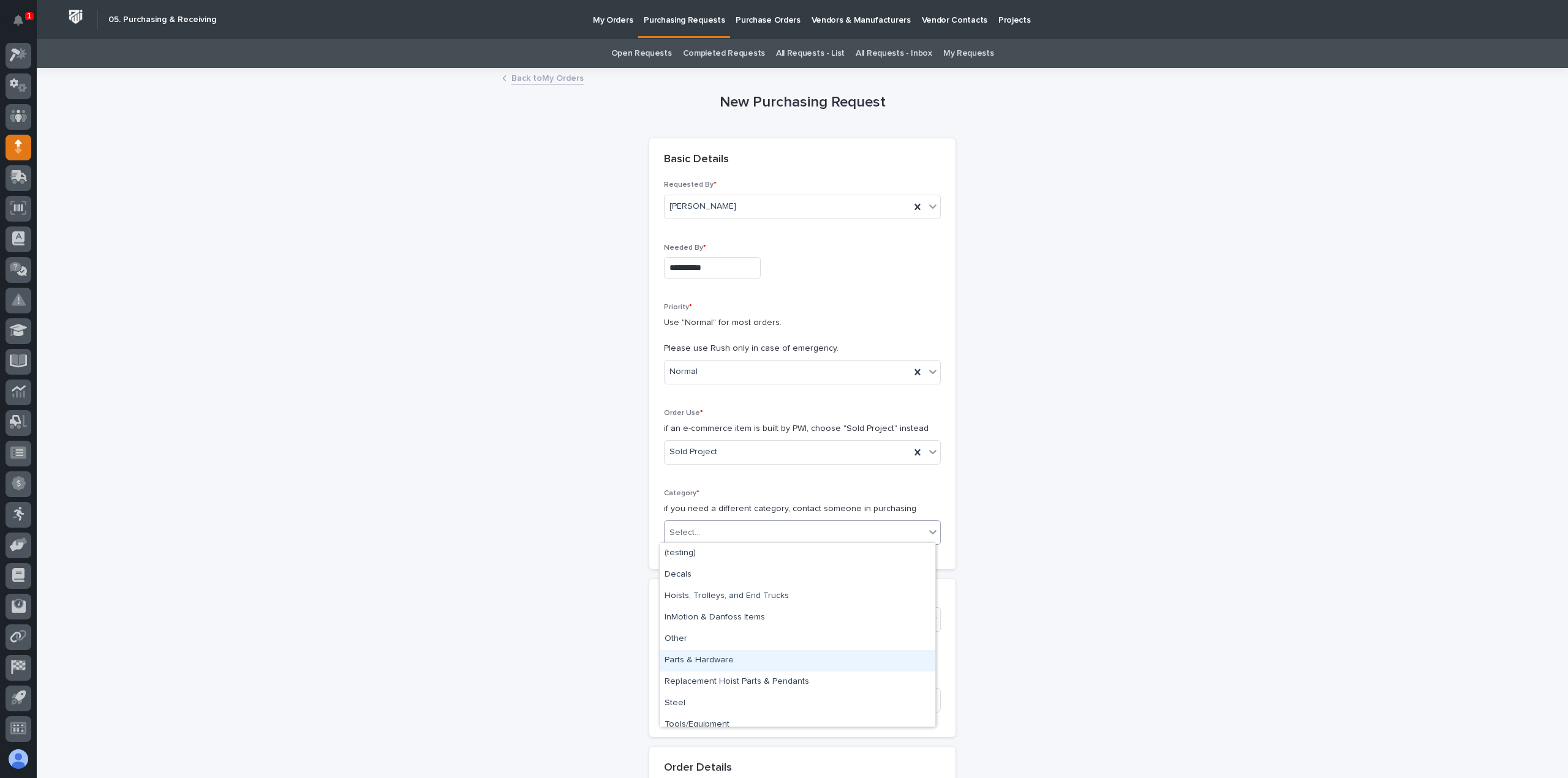
click at [694, 660] on div "Parts & Hardware" at bounding box center [798, 661] width 276 height 21
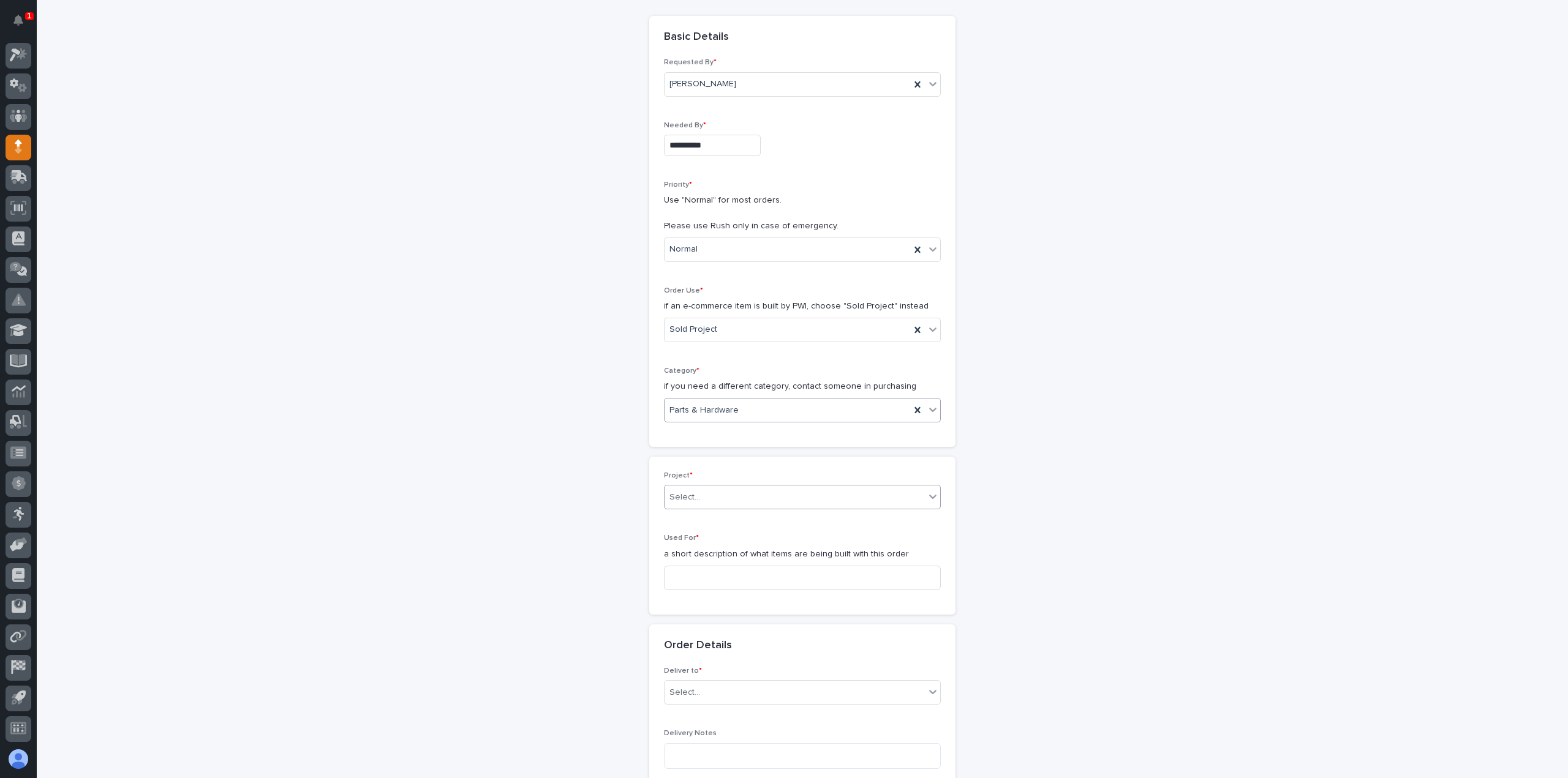
click at [716, 502] on div "Select..." at bounding box center [795, 497] width 261 height 20
type input "*****"
click at [774, 511] on div "27239 - [PERSON_NAME] Tractor Company - FSTRUL3 Crane System" at bounding box center [798, 518] width 276 height 21
click at [723, 563] on p "a short description of what items are being built with this order" at bounding box center [802, 570] width 277 height 13
click at [714, 581] on input at bounding box center [802, 594] width 277 height 24
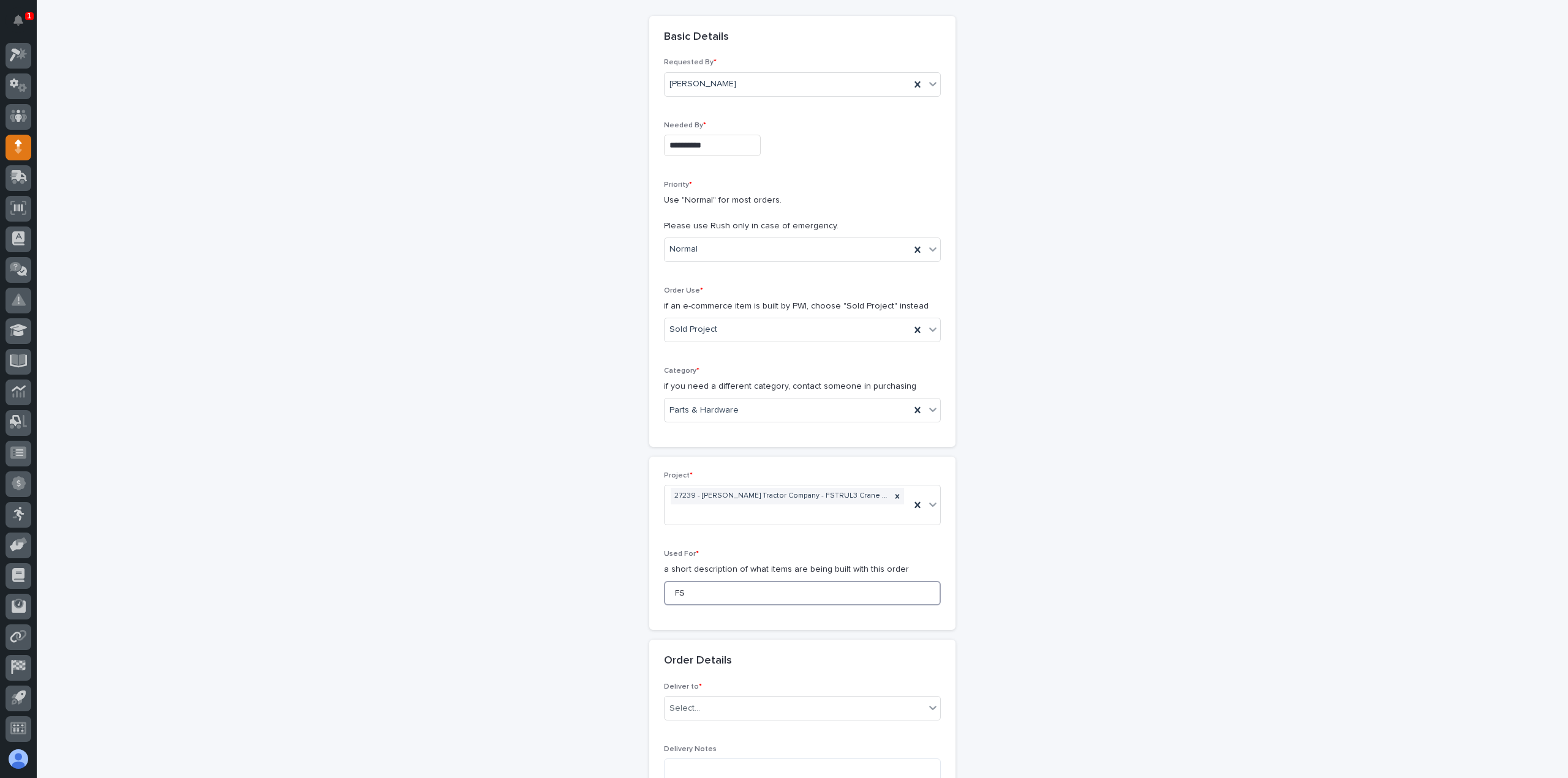
type input "F"
paste input "FSTRUL3 Crane System"
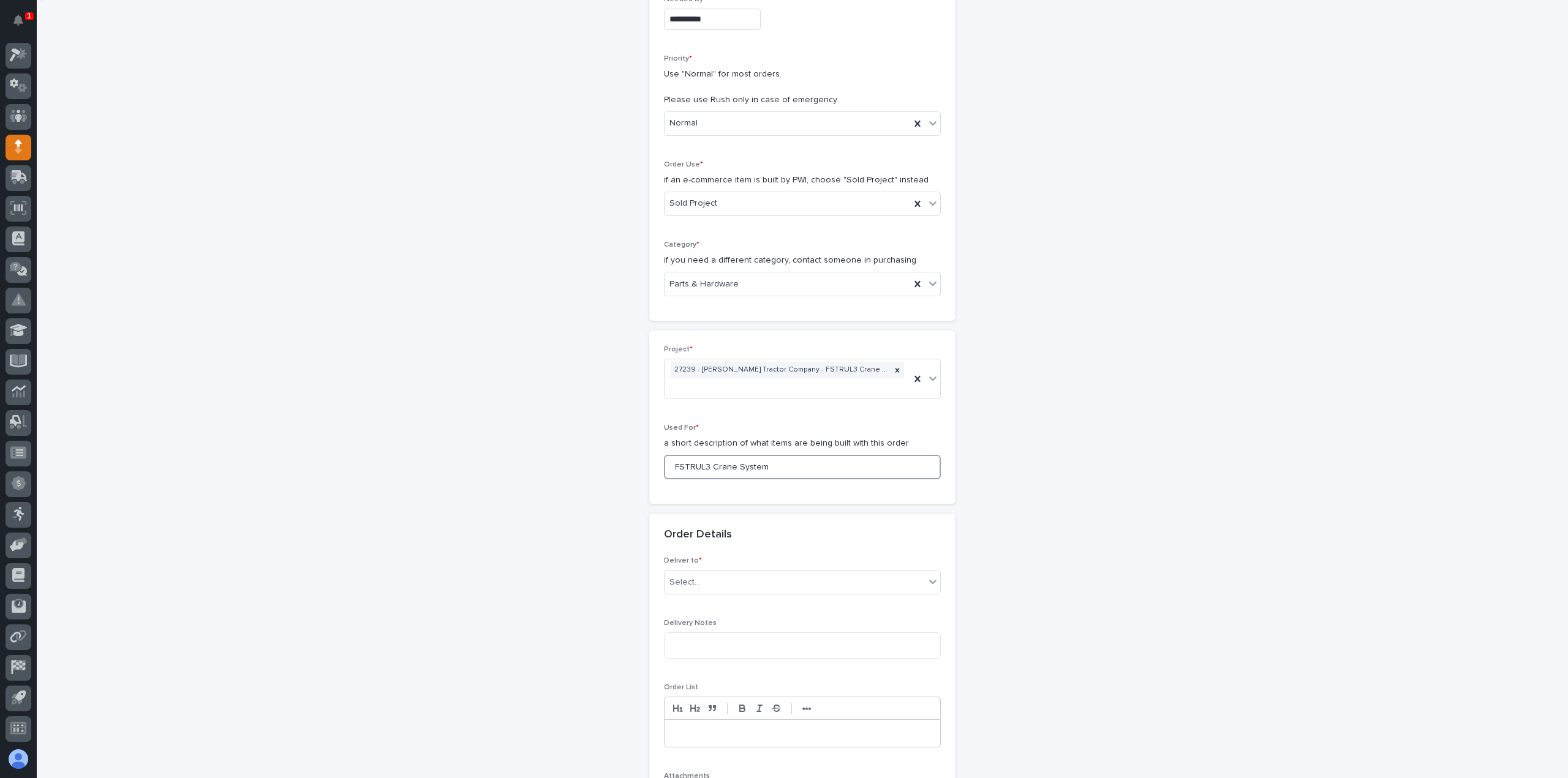
scroll to position [367, 0]
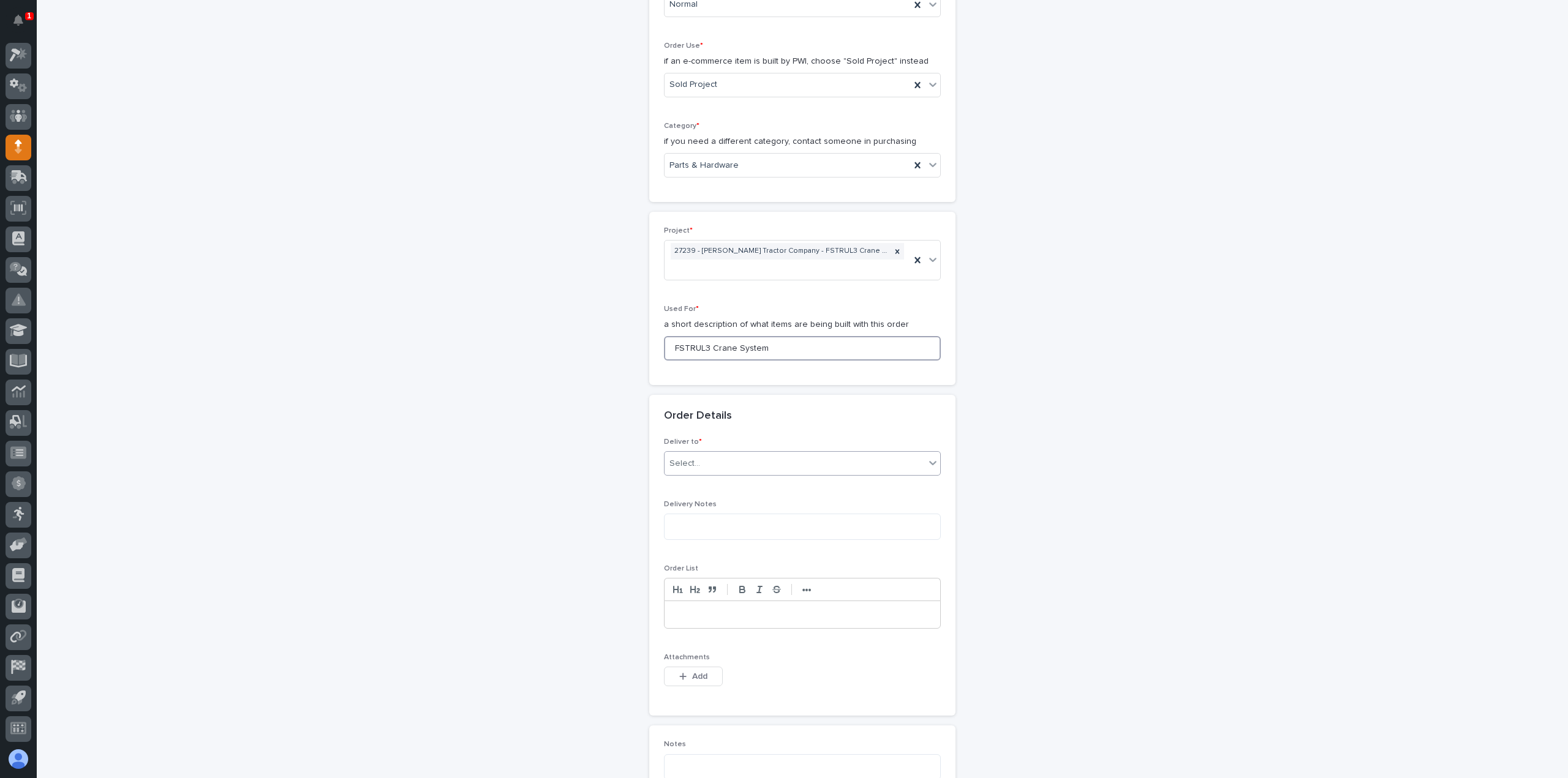
type input "FSTRUL3 Crane System"
drag, startPoint x: 704, startPoint y: 446, endPoint x: 701, endPoint y: 452, distance: 6.7
click at [704, 454] on div "Select..." at bounding box center [795, 464] width 261 height 20
click at [697, 469] on div "PWI" at bounding box center [798, 469] width 276 height 21
click at [684, 673] on div "button" at bounding box center [685, 677] width 12 height 9
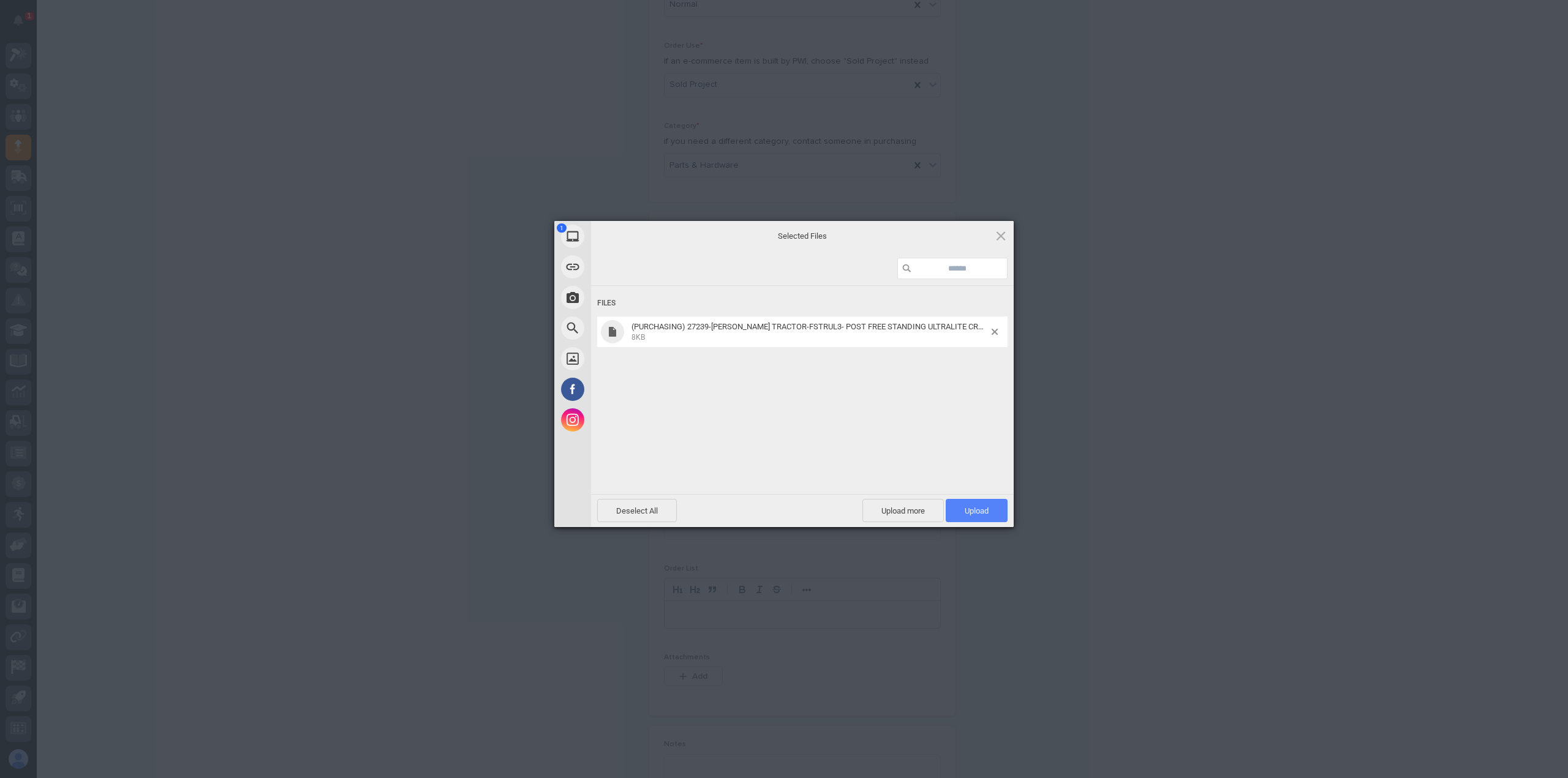
click at [970, 508] on span "Upload 1" at bounding box center [977, 510] width 24 height 9
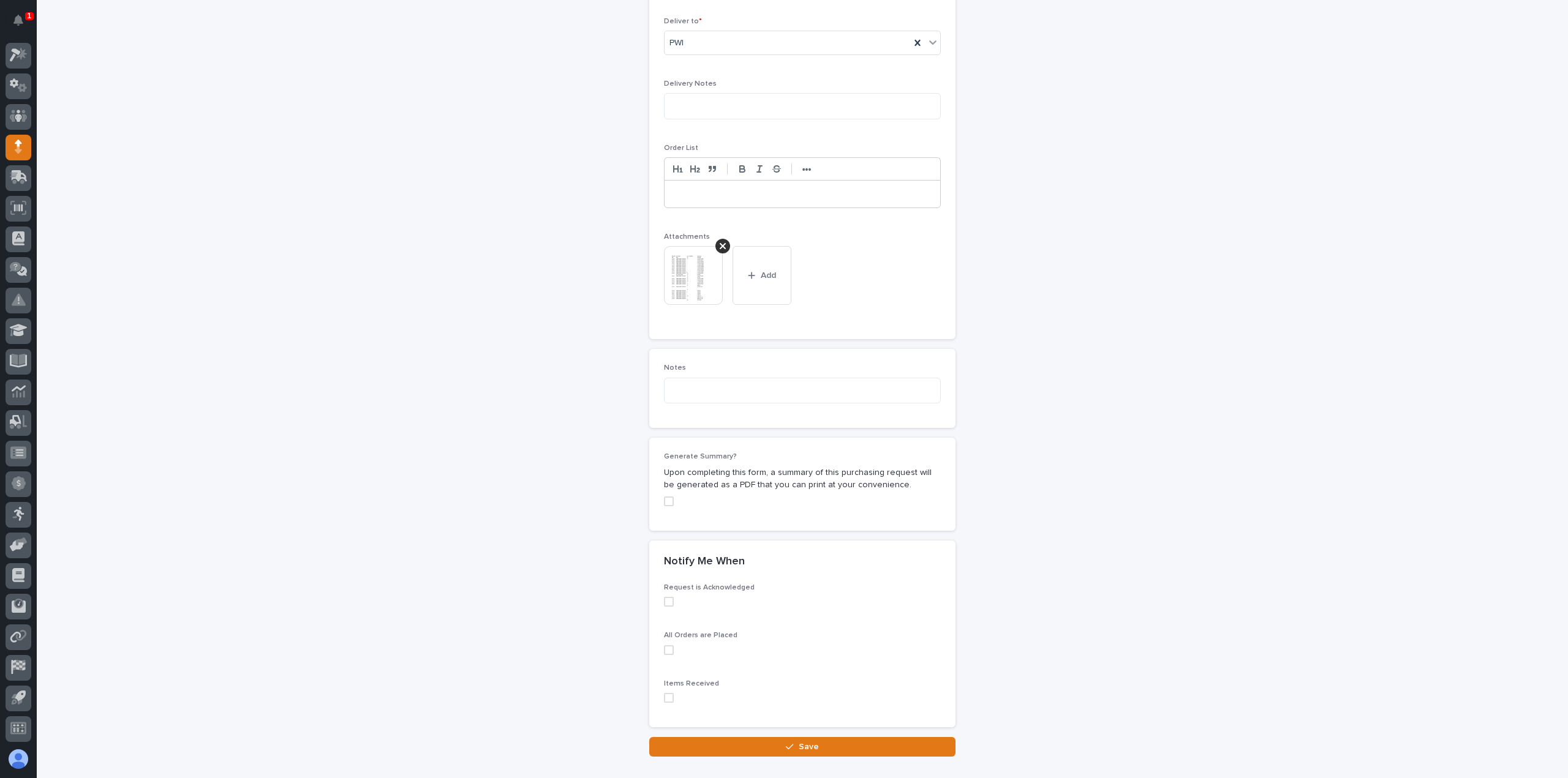
scroll to position [842, 0]
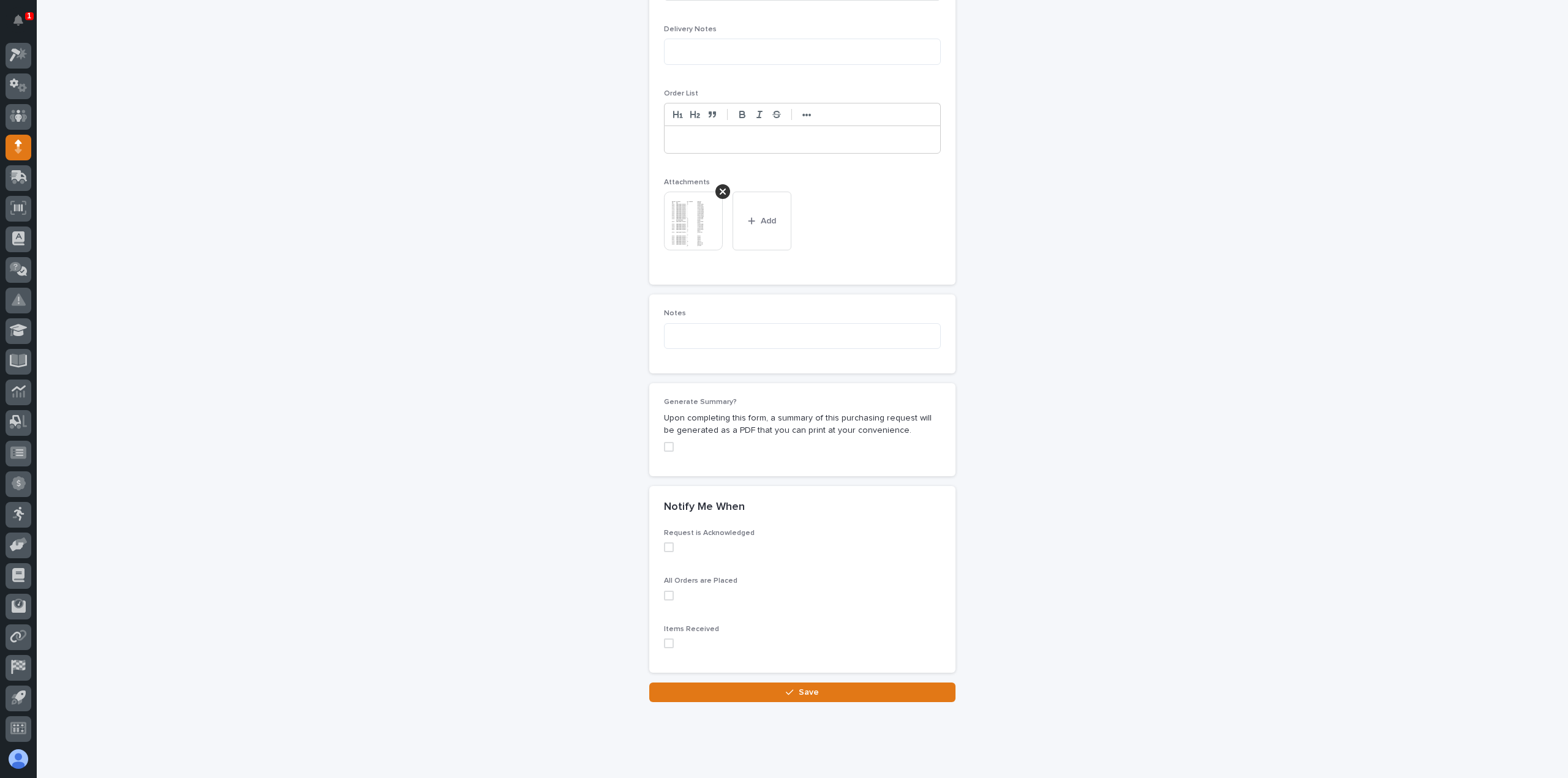
click at [788, 682] on button "Save" at bounding box center [802, 692] width 306 height 20
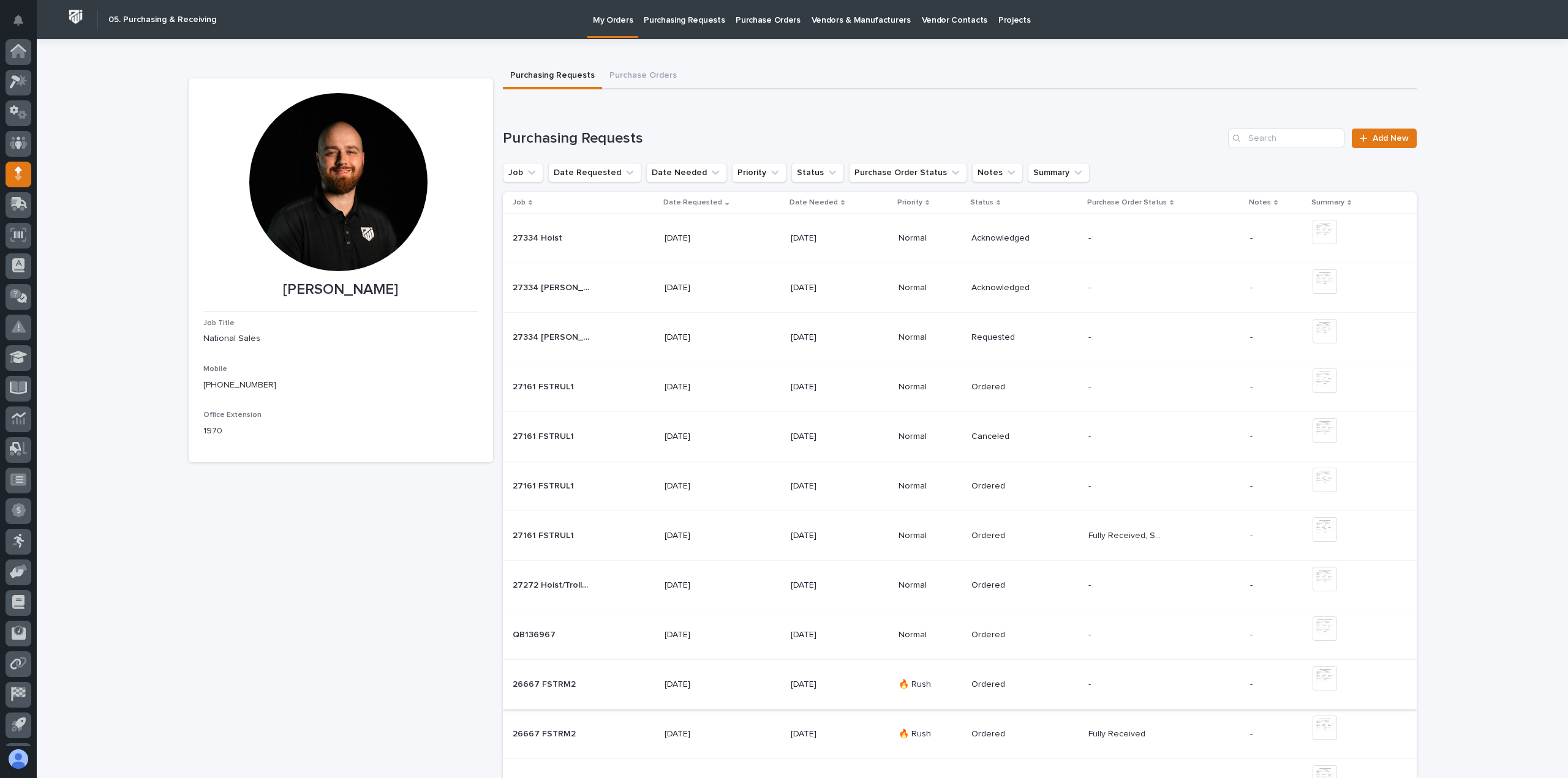
scroll to position [27, 0]
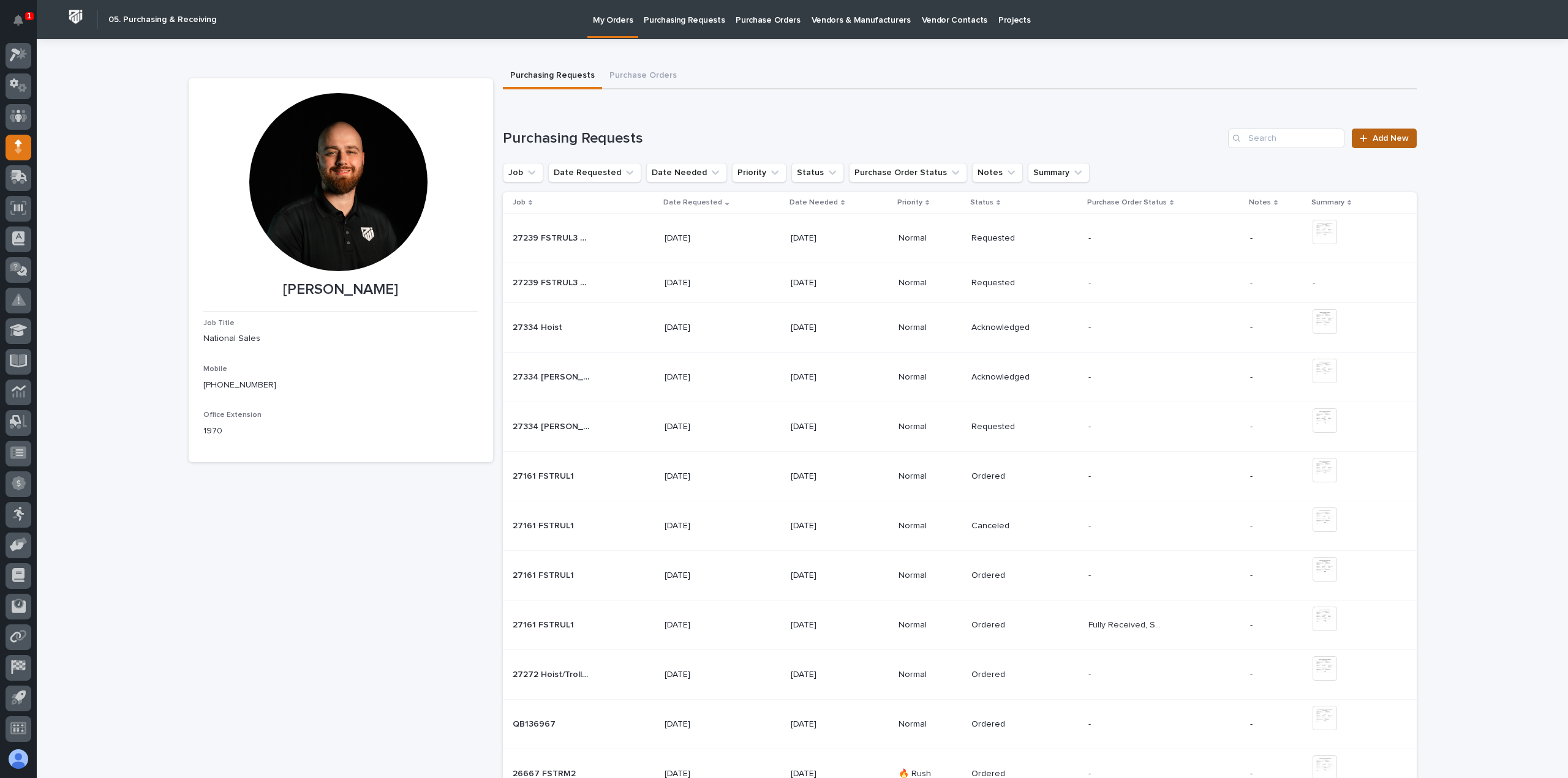
click at [1361, 129] on link "Add New" at bounding box center [1384, 139] width 65 height 20
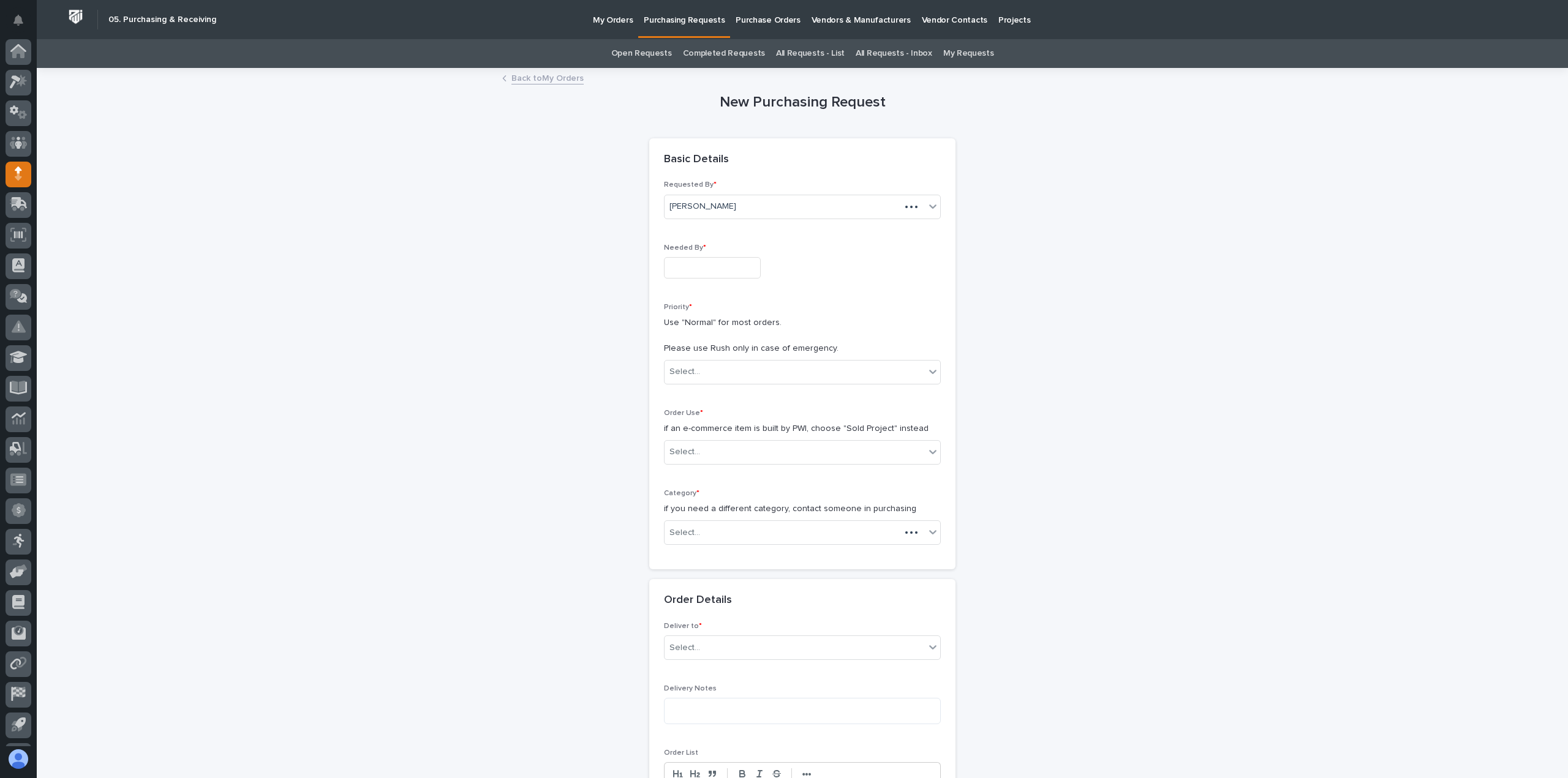
scroll to position [27, 0]
click at [697, 261] on input "text" at bounding box center [712, 268] width 97 height 21
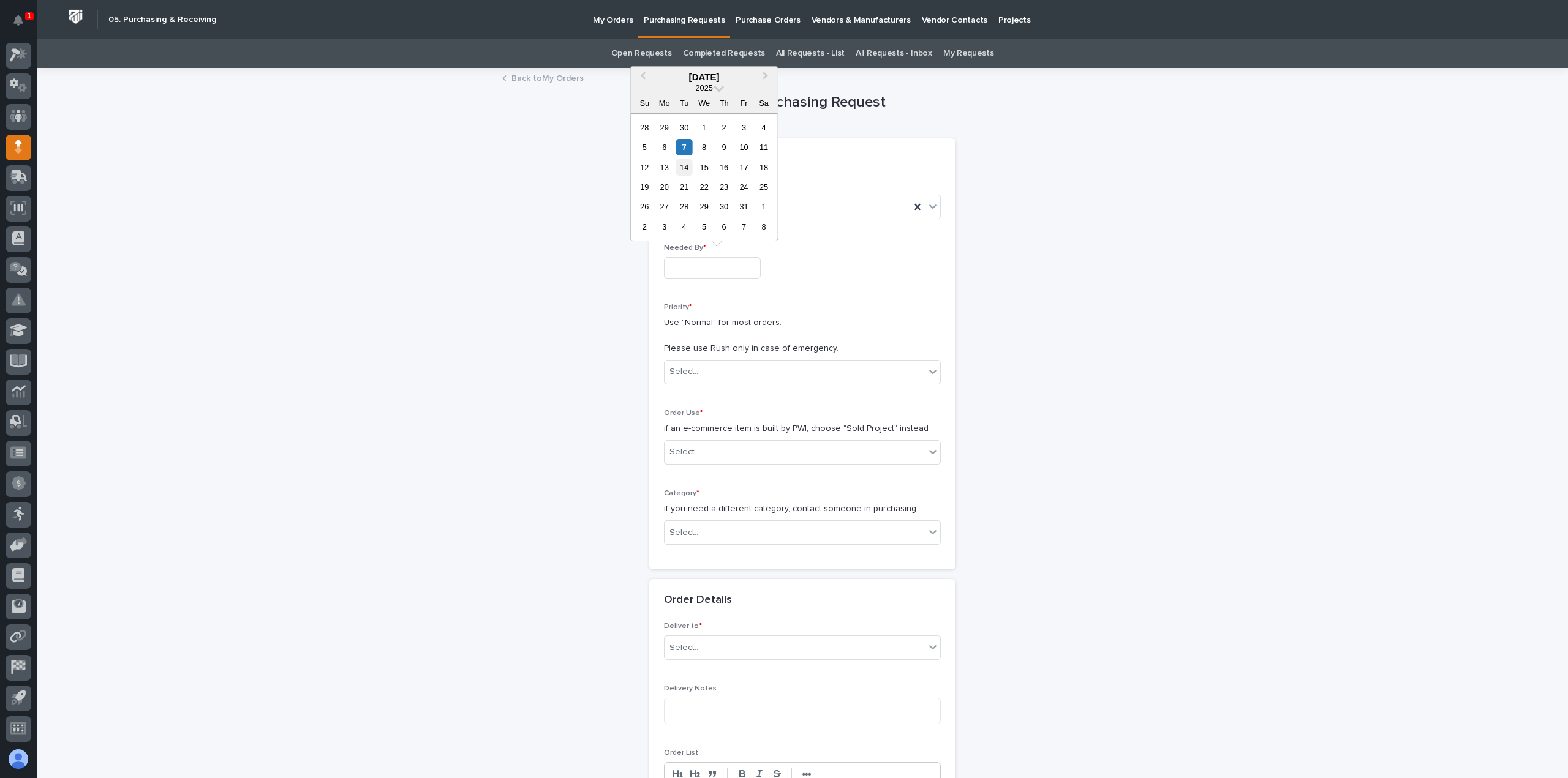
click at [688, 169] on div "14" at bounding box center [684, 167] width 16 height 16
type input "**********"
click at [672, 358] on div "Priority * Use "Normal" for most orders. Please use Rush only in case of emerge…" at bounding box center [802, 349] width 277 height 91
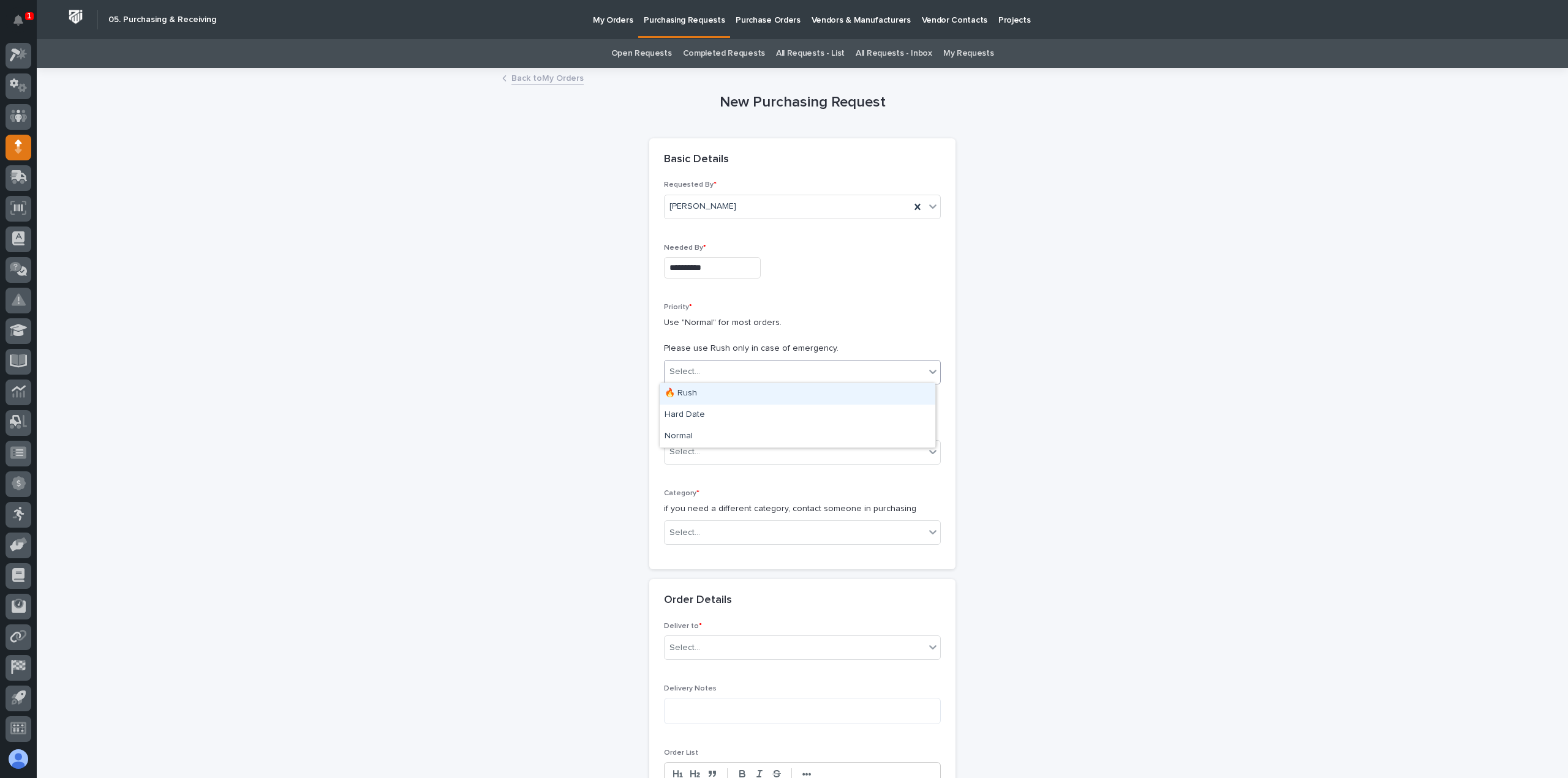
click at [672, 366] on div "Select..." at bounding box center [685, 372] width 31 height 13
click at [679, 435] on div "Normal" at bounding box center [798, 437] width 276 height 21
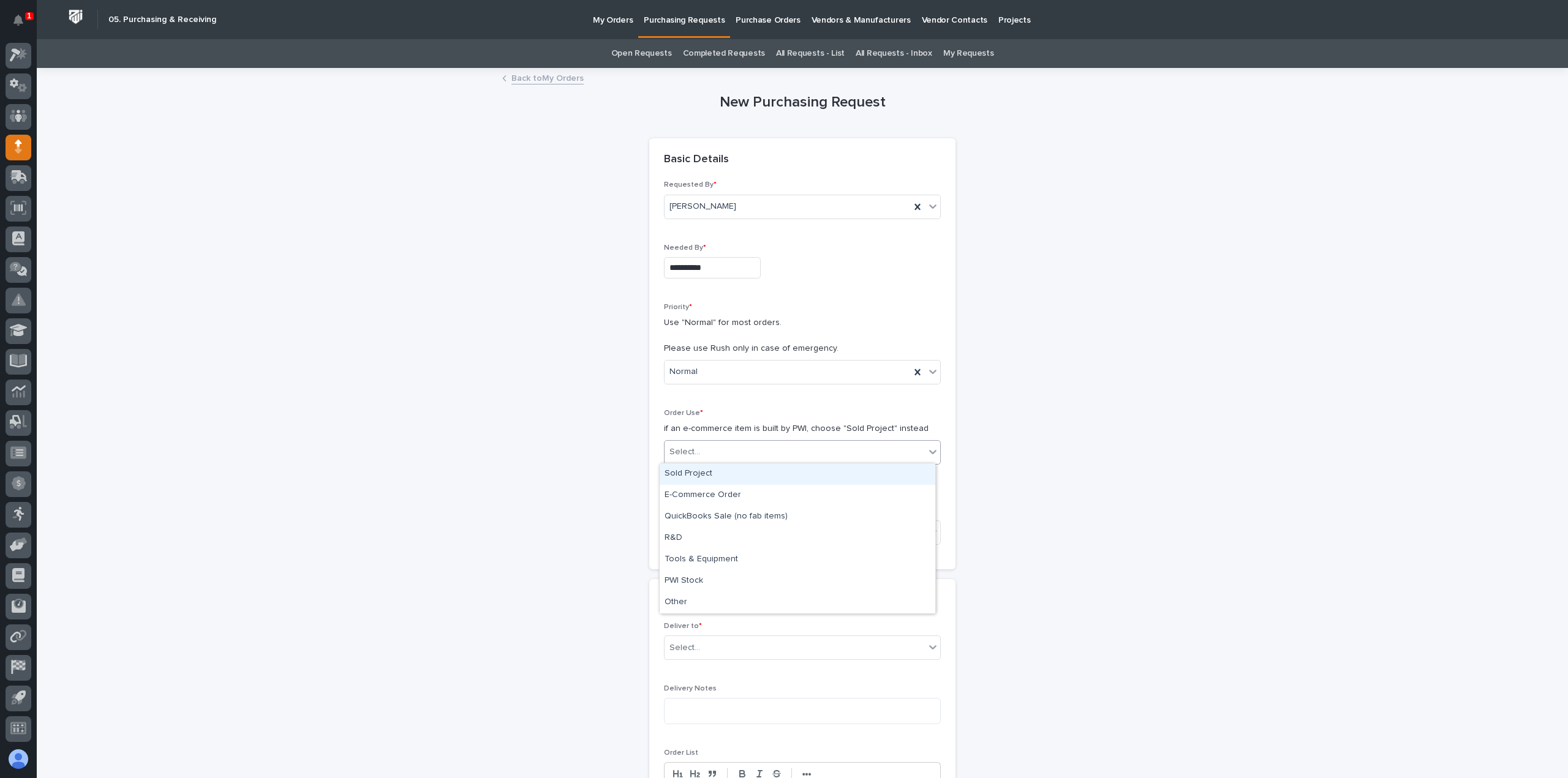
click at [676, 447] on div "Select..." at bounding box center [685, 452] width 31 height 13
click at [685, 469] on div "Sold Project" at bounding box center [798, 474] width 276 height 21
click at [693, 527] on div "Select..." at bounding box center [685, 533] width 31 height 13
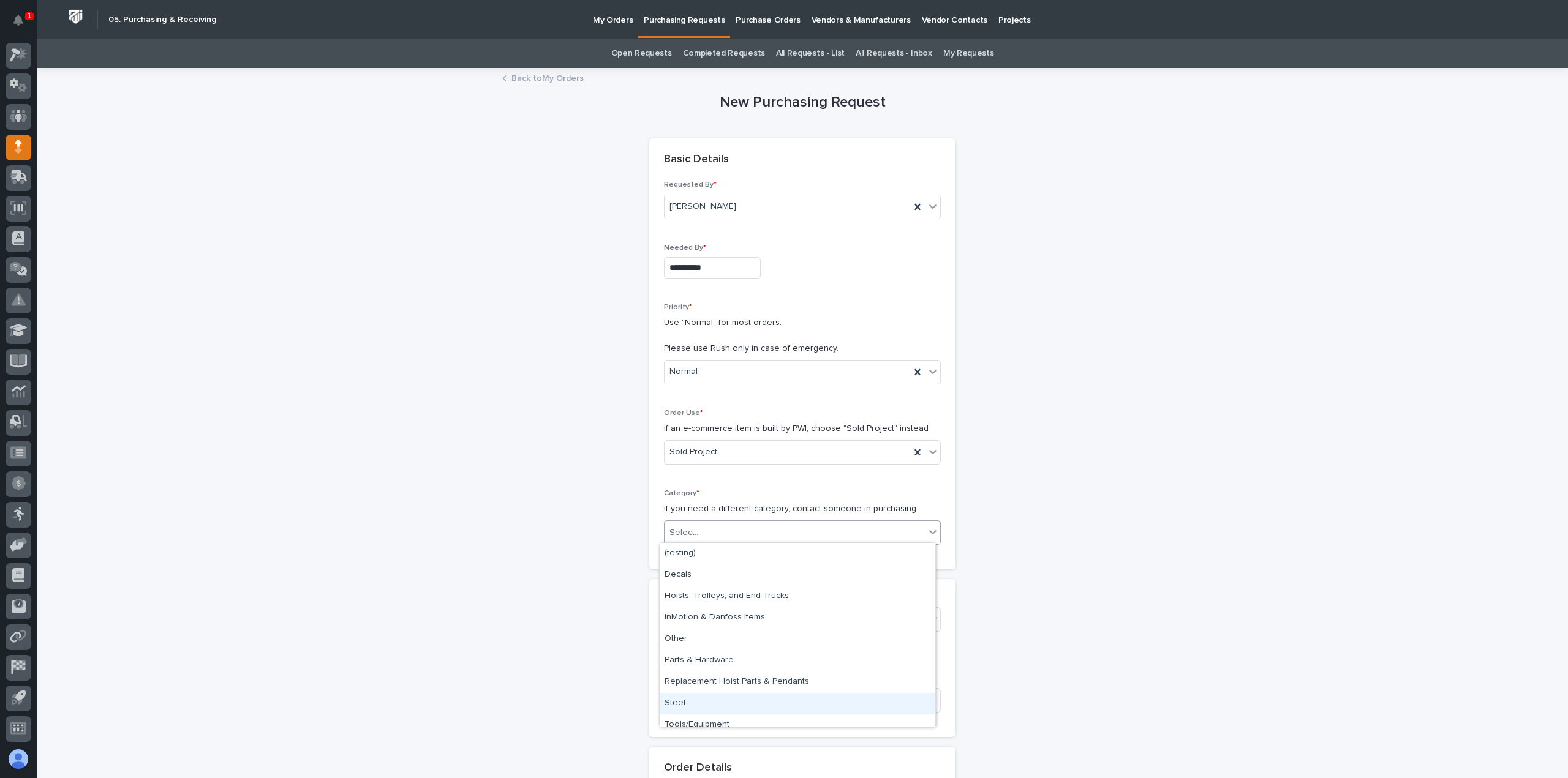
click at [695, 695] on div "Steel" at bounding box center [798, 704] width 276 height 21
click at [695, 695] on input at bounding box center [802, 700] width 277 height 24
paste input "FSTRUL3 Crane System"
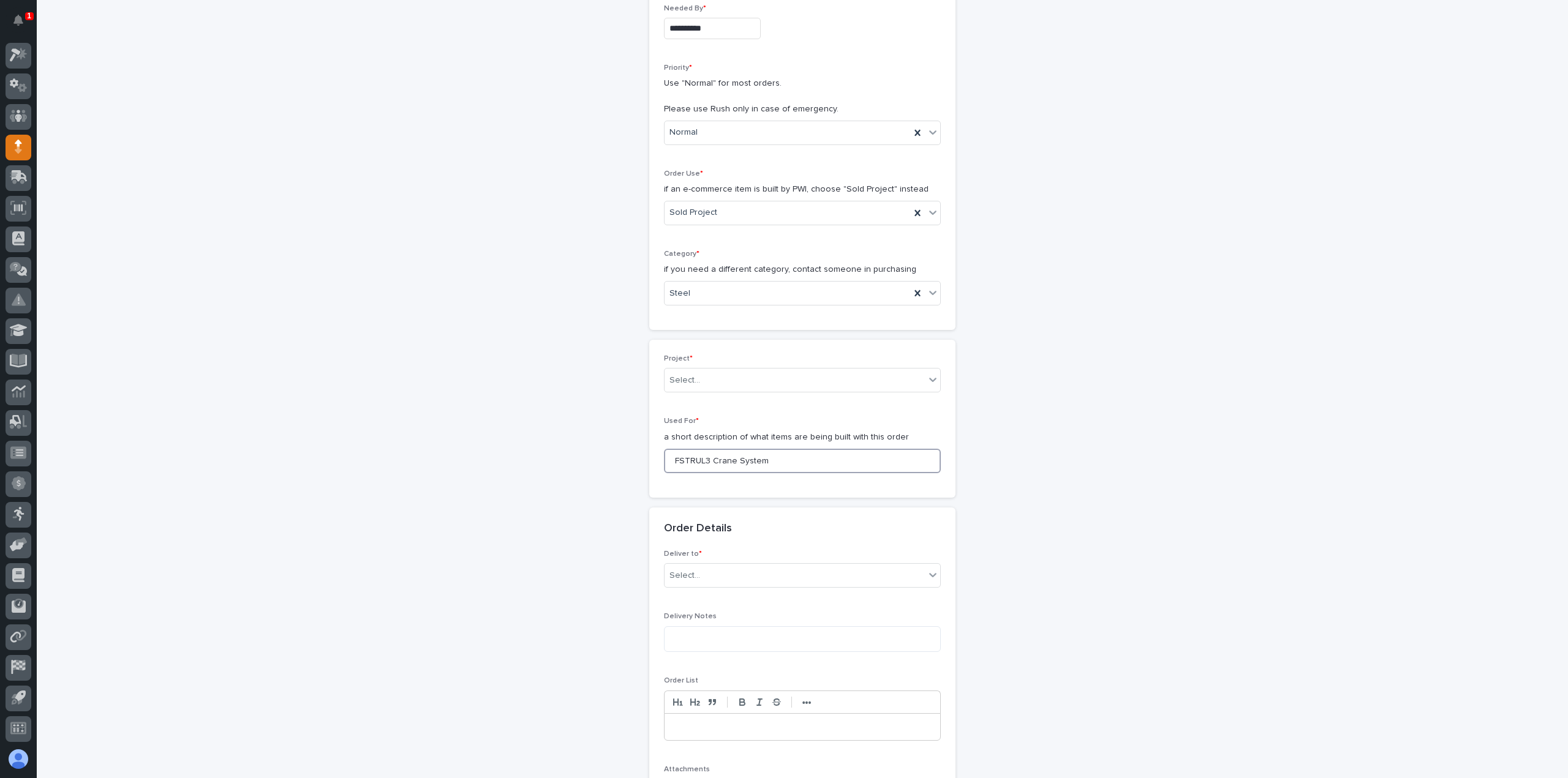
scroll to position [245, 0]
type input "FSTRUL3 Crane System"
click at [691, 570] on div "Select..." at bounding box center [685, 571] width 31 height 13
click at [690, 599] on div "PWI" at bounding box center [798, 591] width 276 height 21
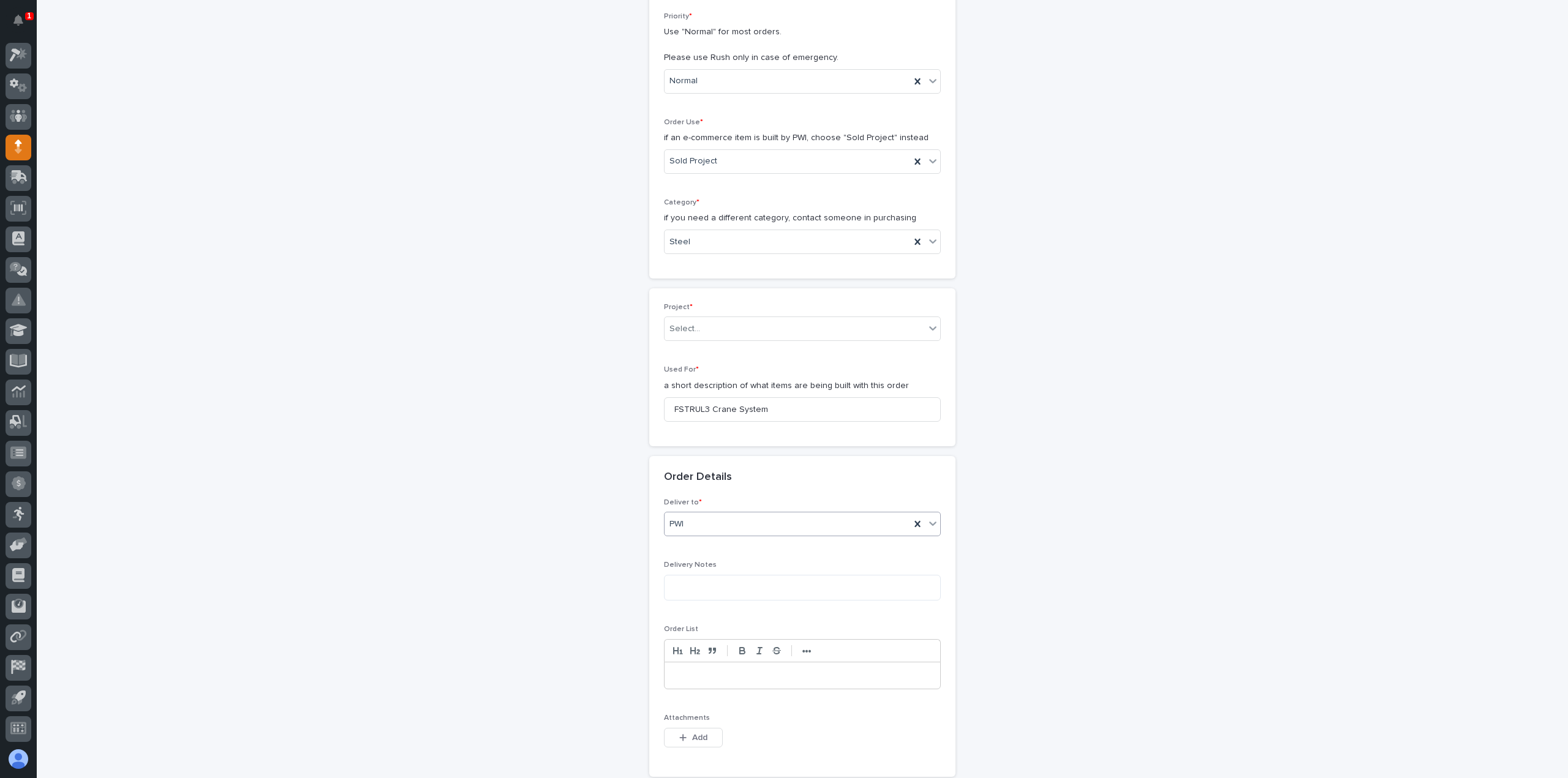
scroll to position [367, 0]
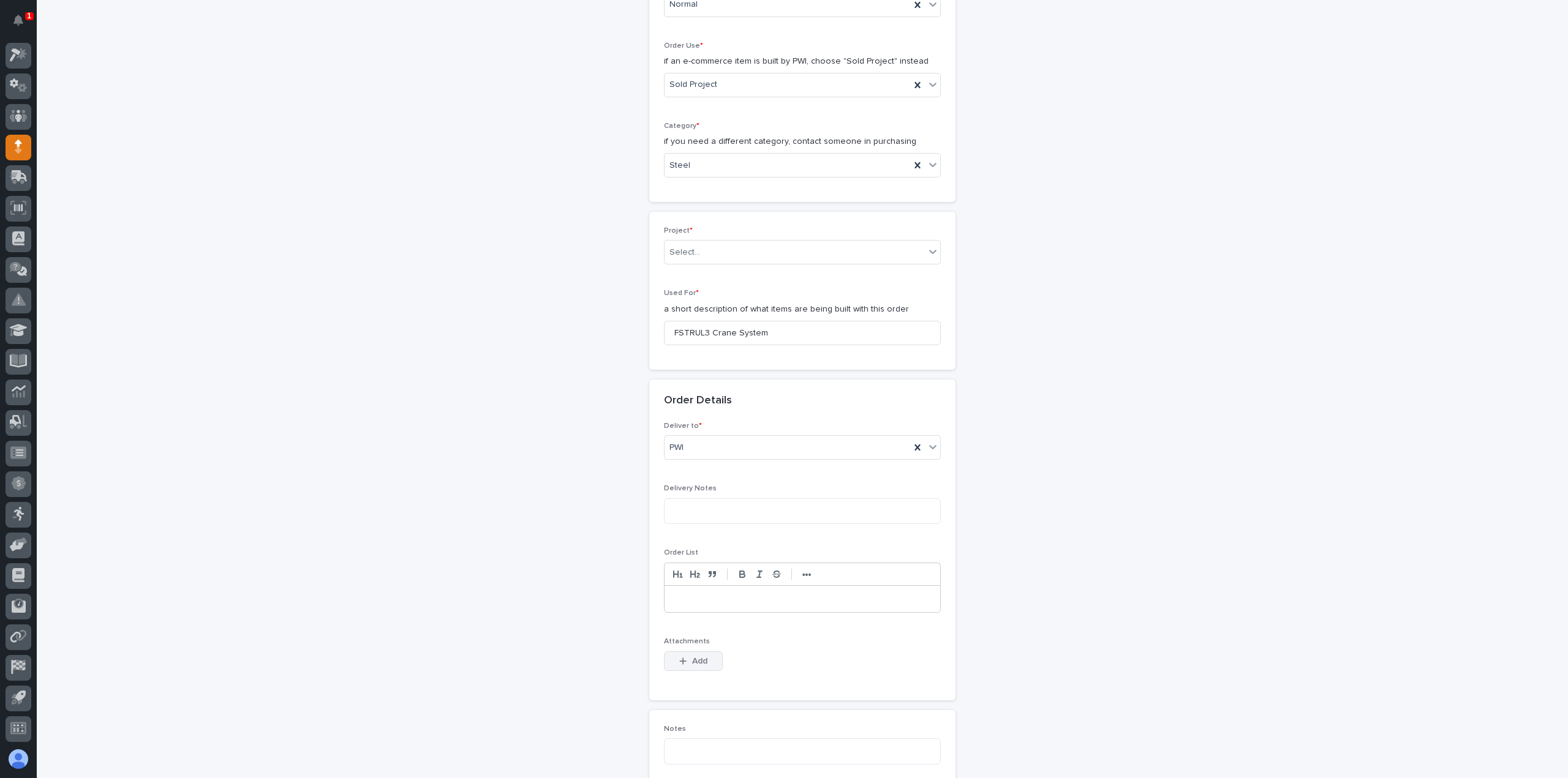
click at [693, 656] on span "Add" at bounding box center [700, 661] width 16 height 11
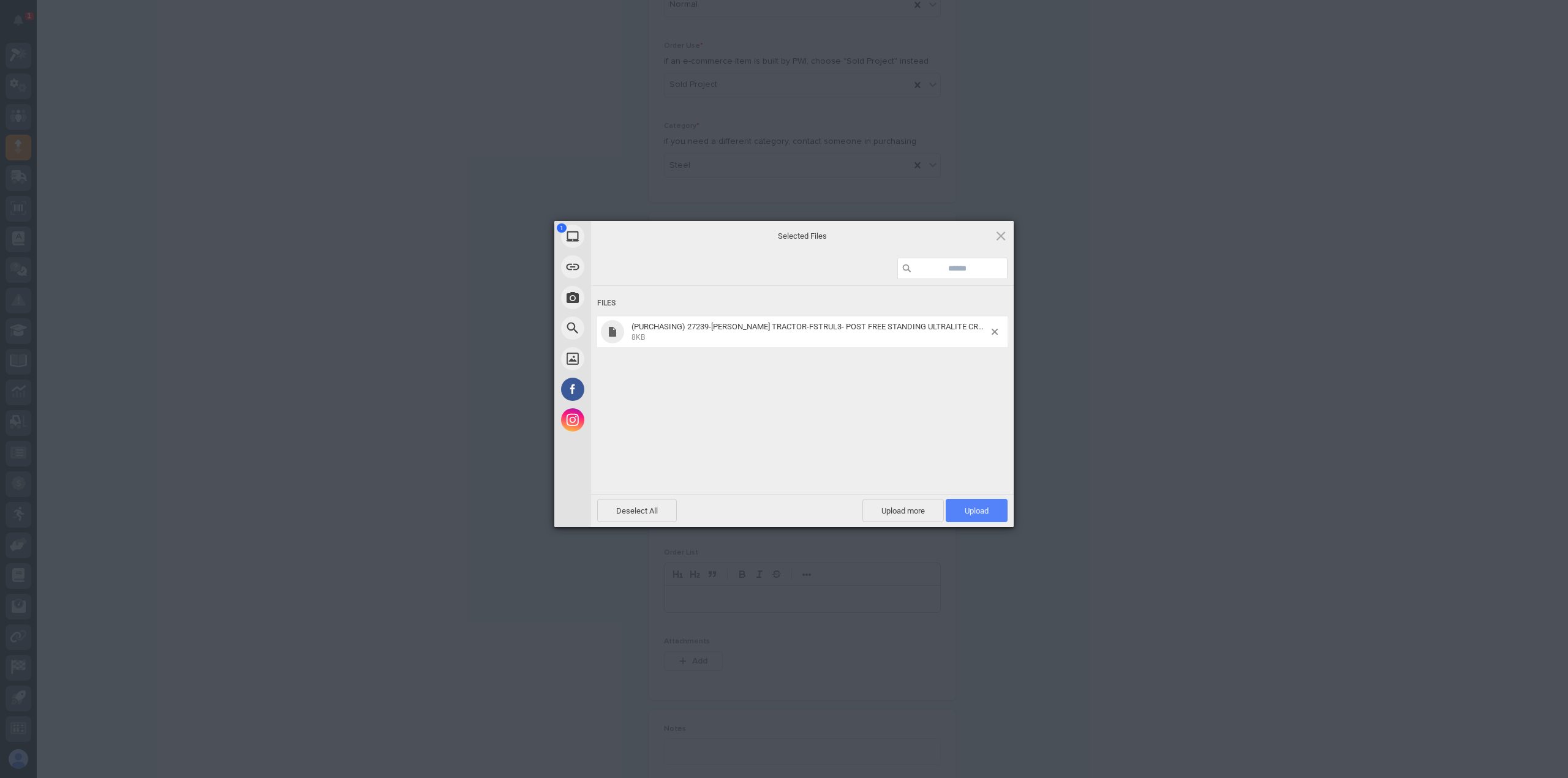
click at [953, 507] on span "Upload 1" at bounding box center [977, 510] width 62 height 24
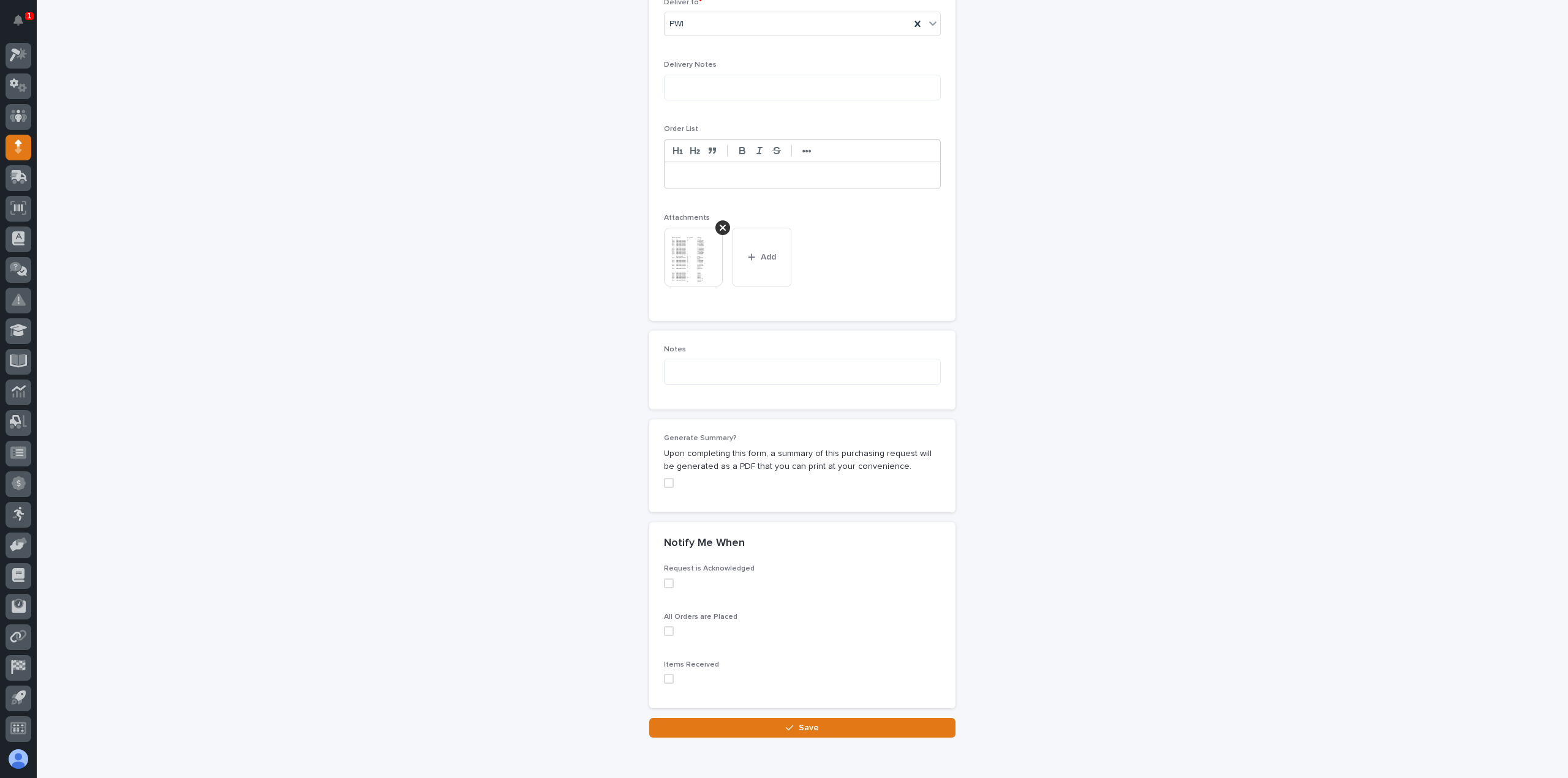
scroll to position [842, 0]
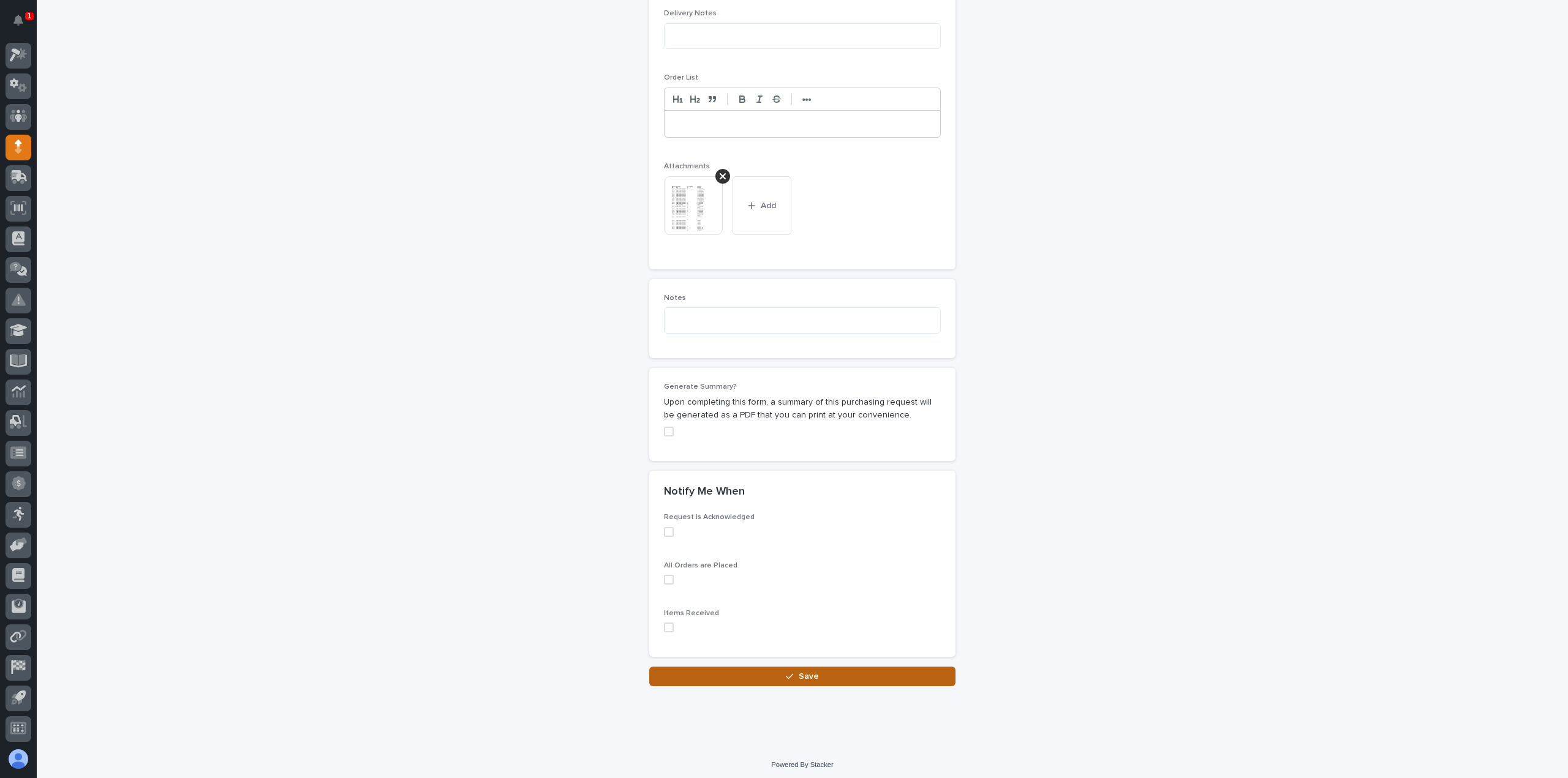
click at [771, 667] on button "Save" at bounding box center [802, 677] width 306 height 20
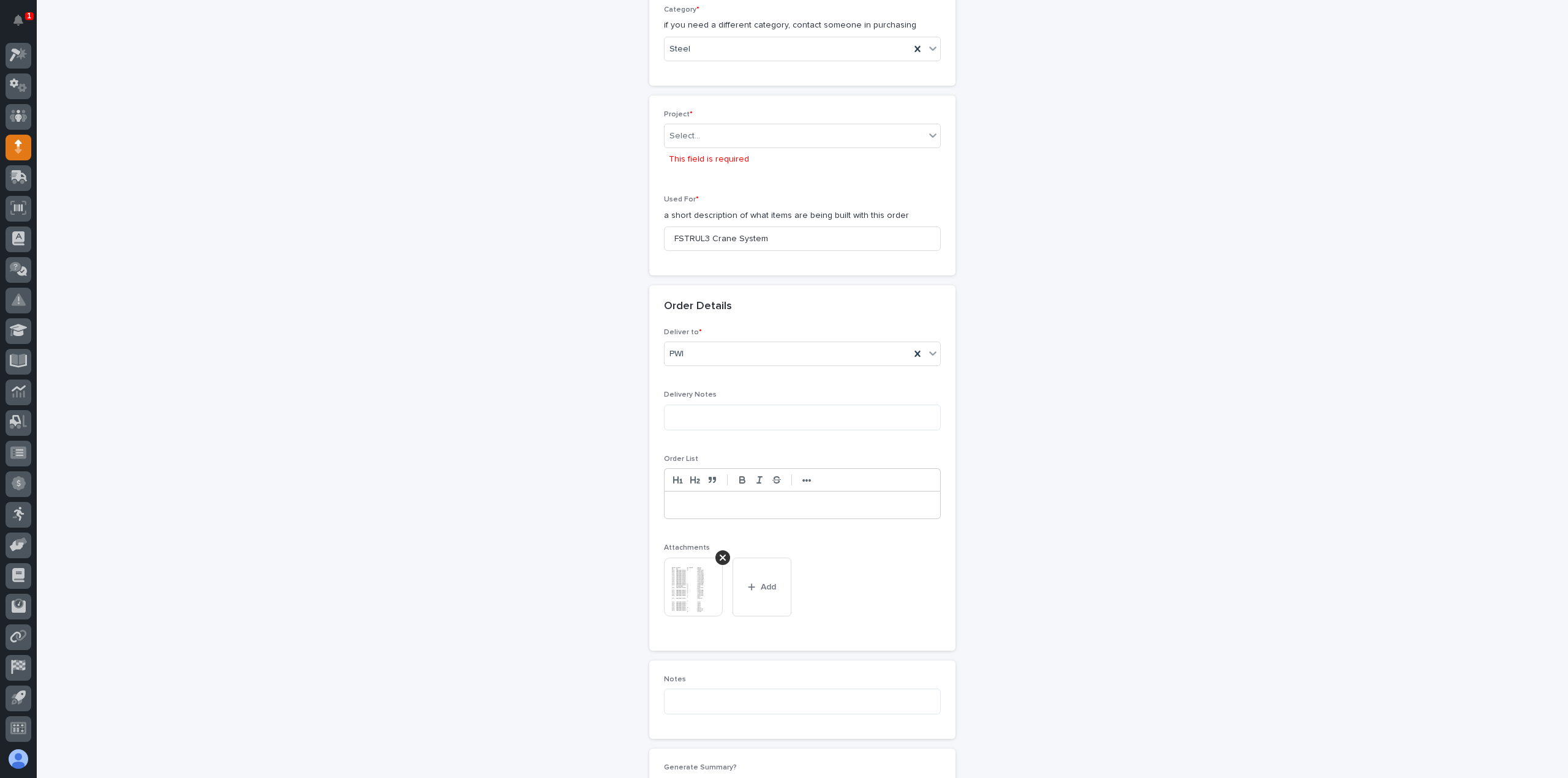
scroll to position [416, 0]
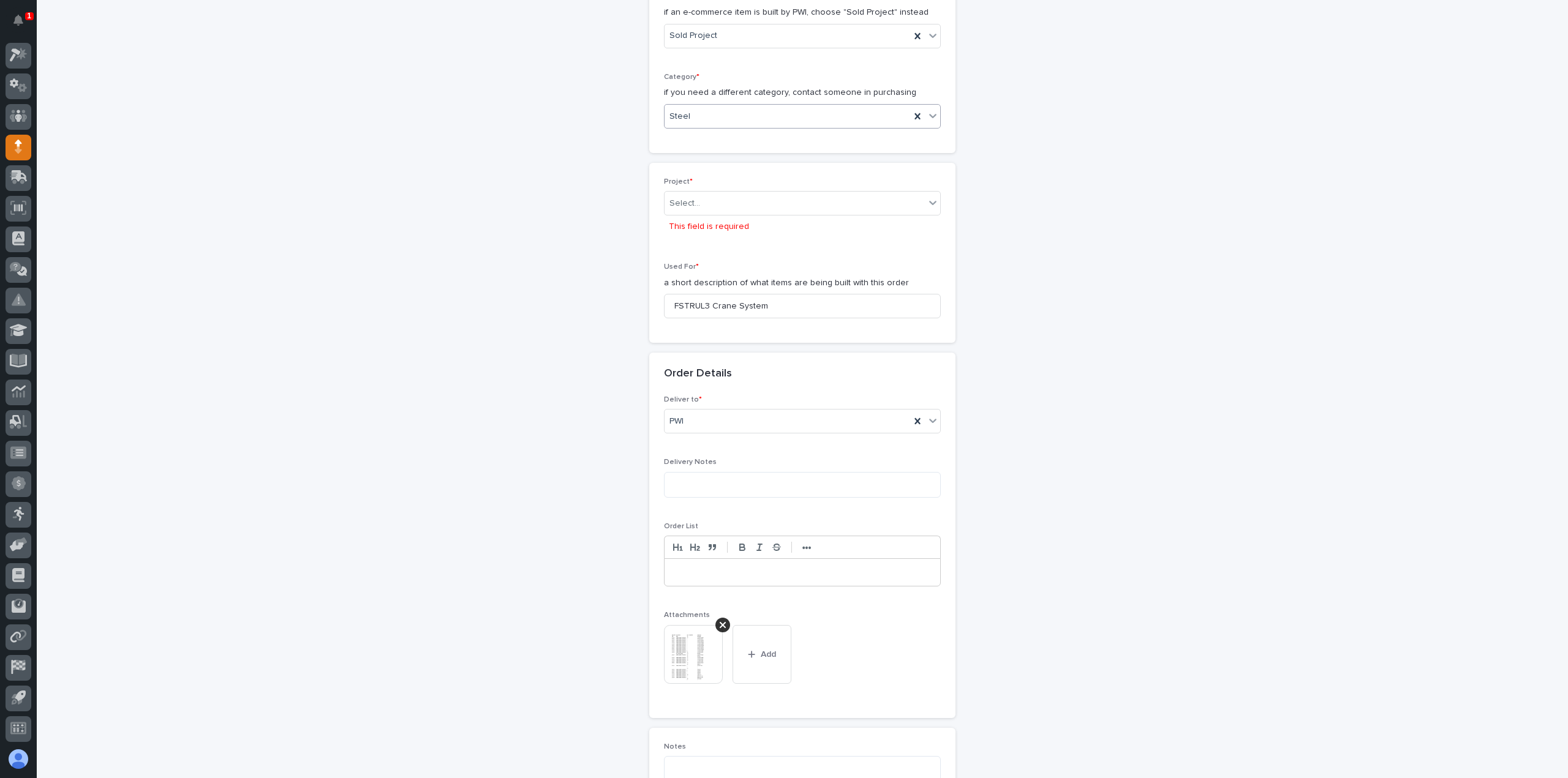
click at [765, 118] on div "Steel" at bounding box center [787, 117] width 246 height 20
click at [697, 286] on div "Steel" at bounding box center [798, 287] width 276 height 21
click at [693, 222] on p "This field is required" at bounding box center [709, 227] width 80 height 13
click at [697, 209] on div "Select..." at bounding box center [795, 203] width 261 height 20
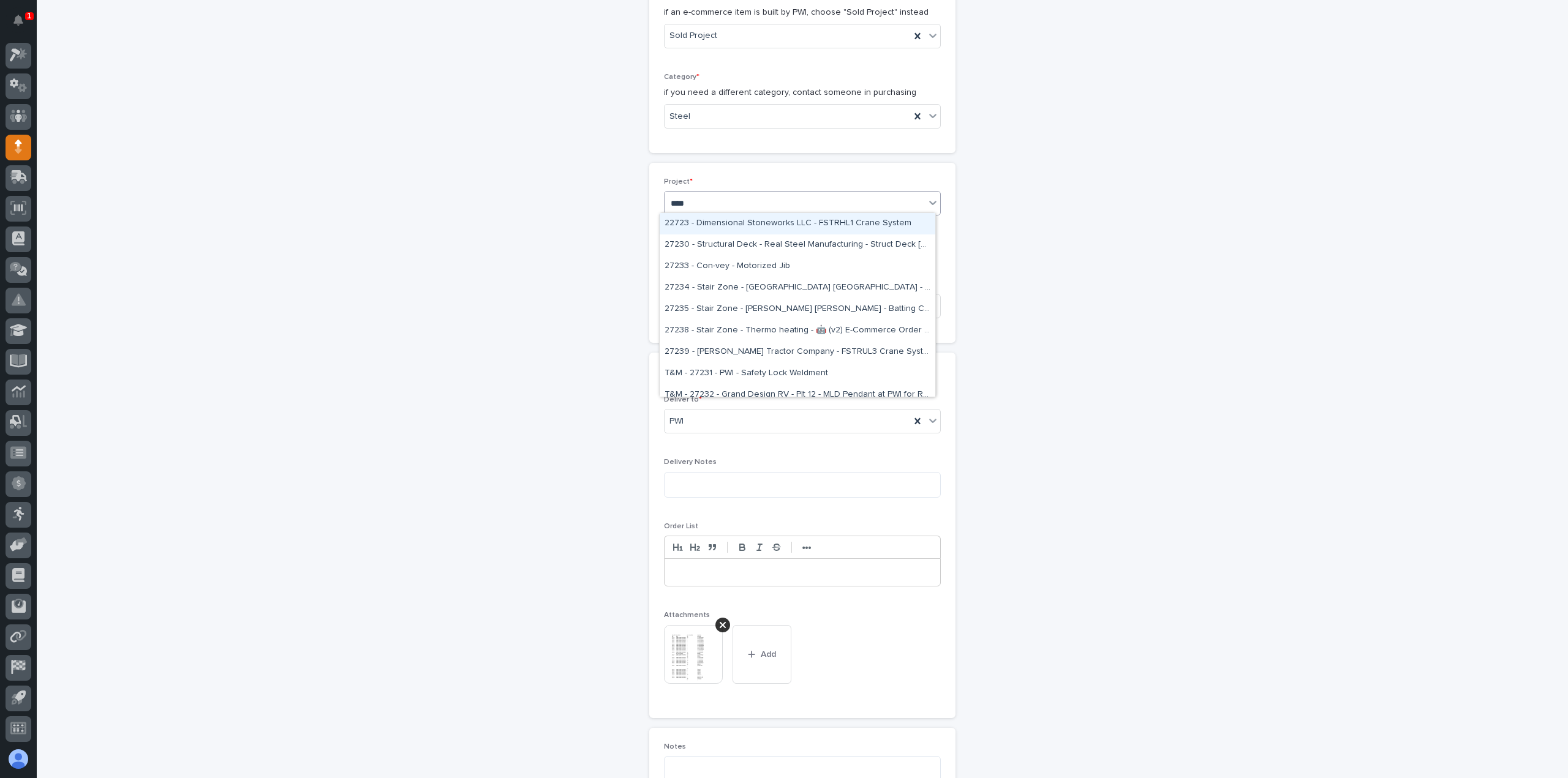
type input "*****"
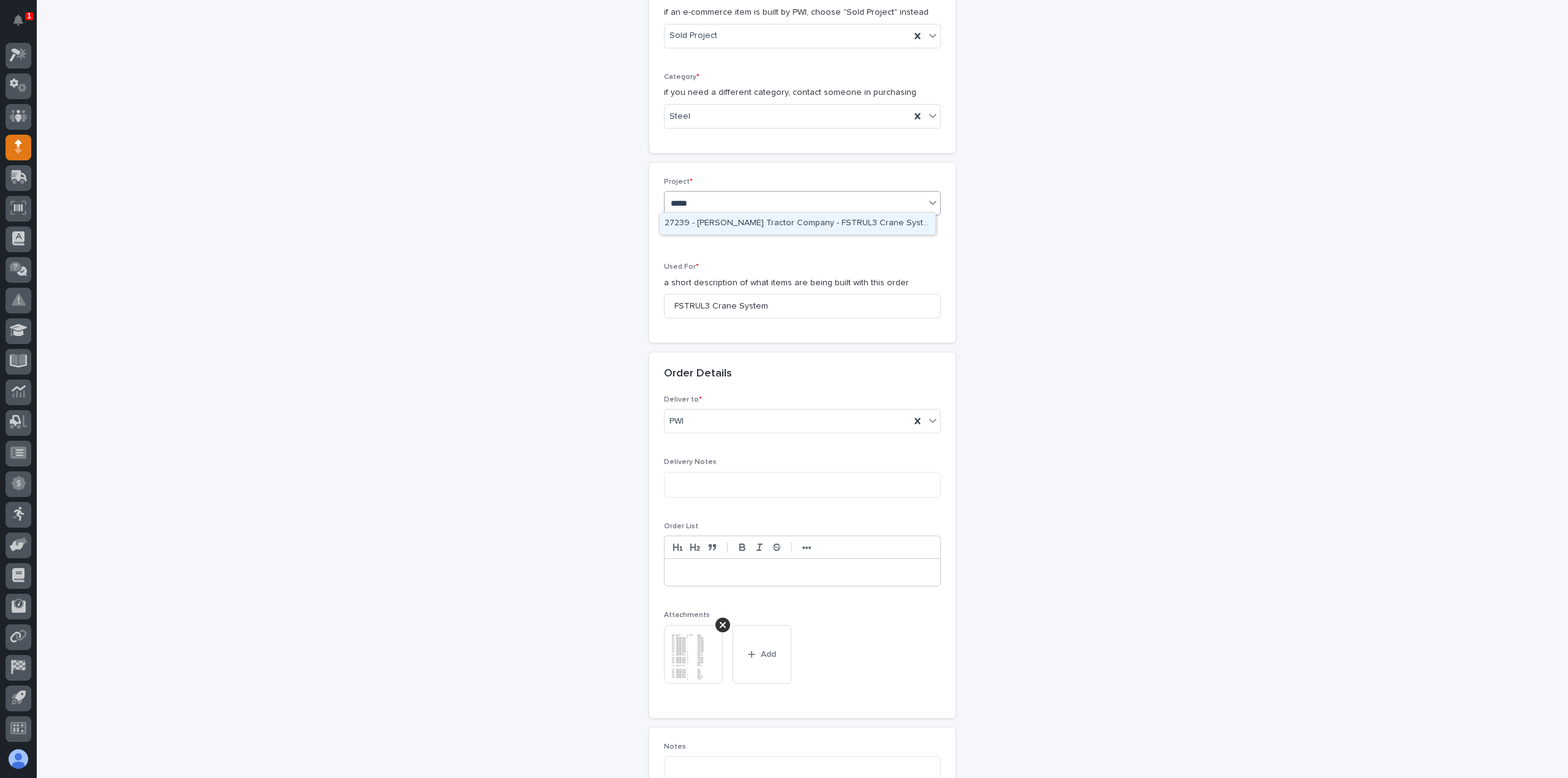
click at [716, 220] on div "27239 - [PERSON_NAME] Tractor Company - FSTRUL3 Crane System" at bounding box center [798, 224] width 276 height 21
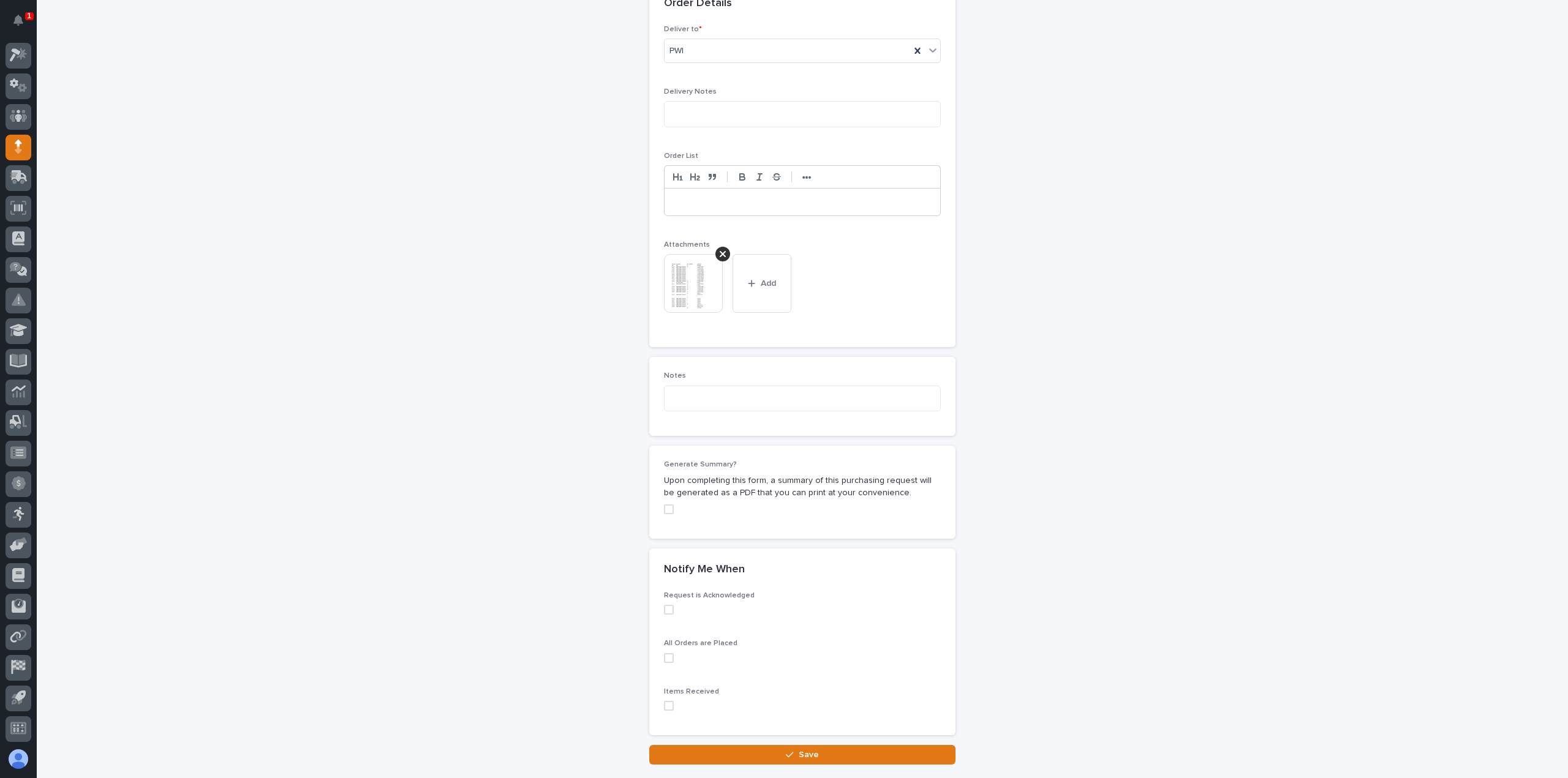
scroll to position [842, 0]
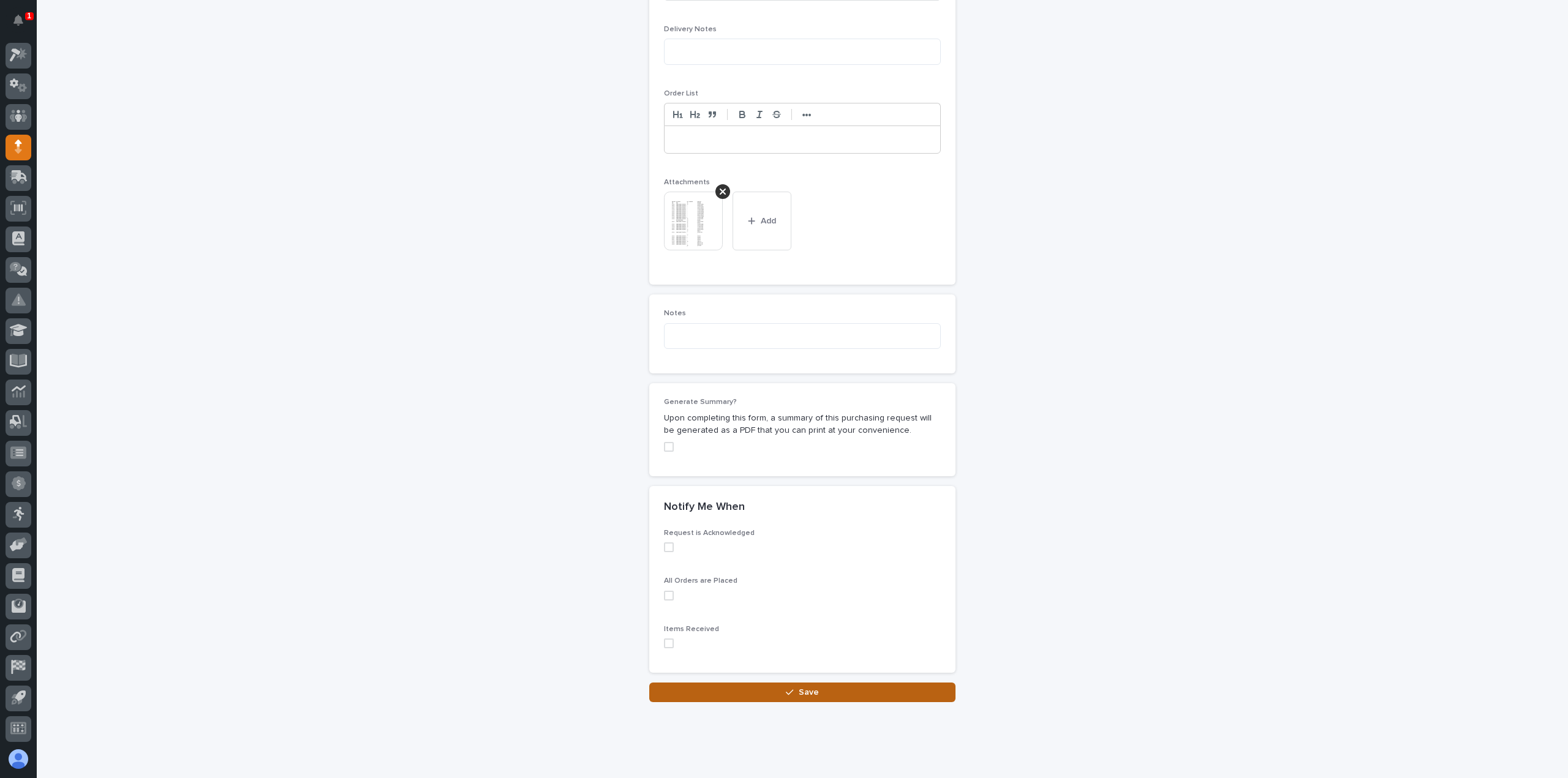
click at [709, 682] on button "Save" at bounding box center [802, 692] width 306 height 20
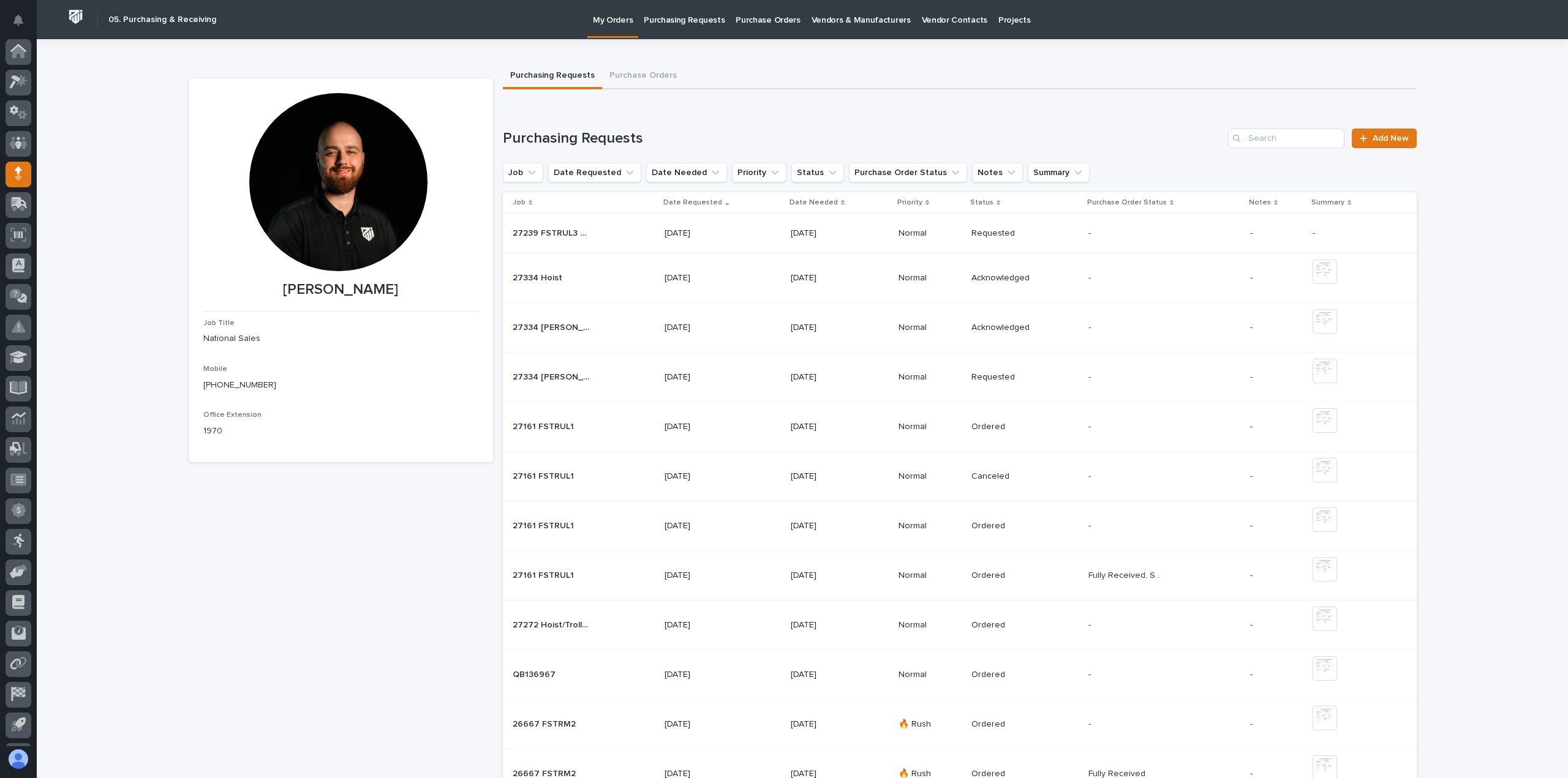
scroll to position [27, 0]
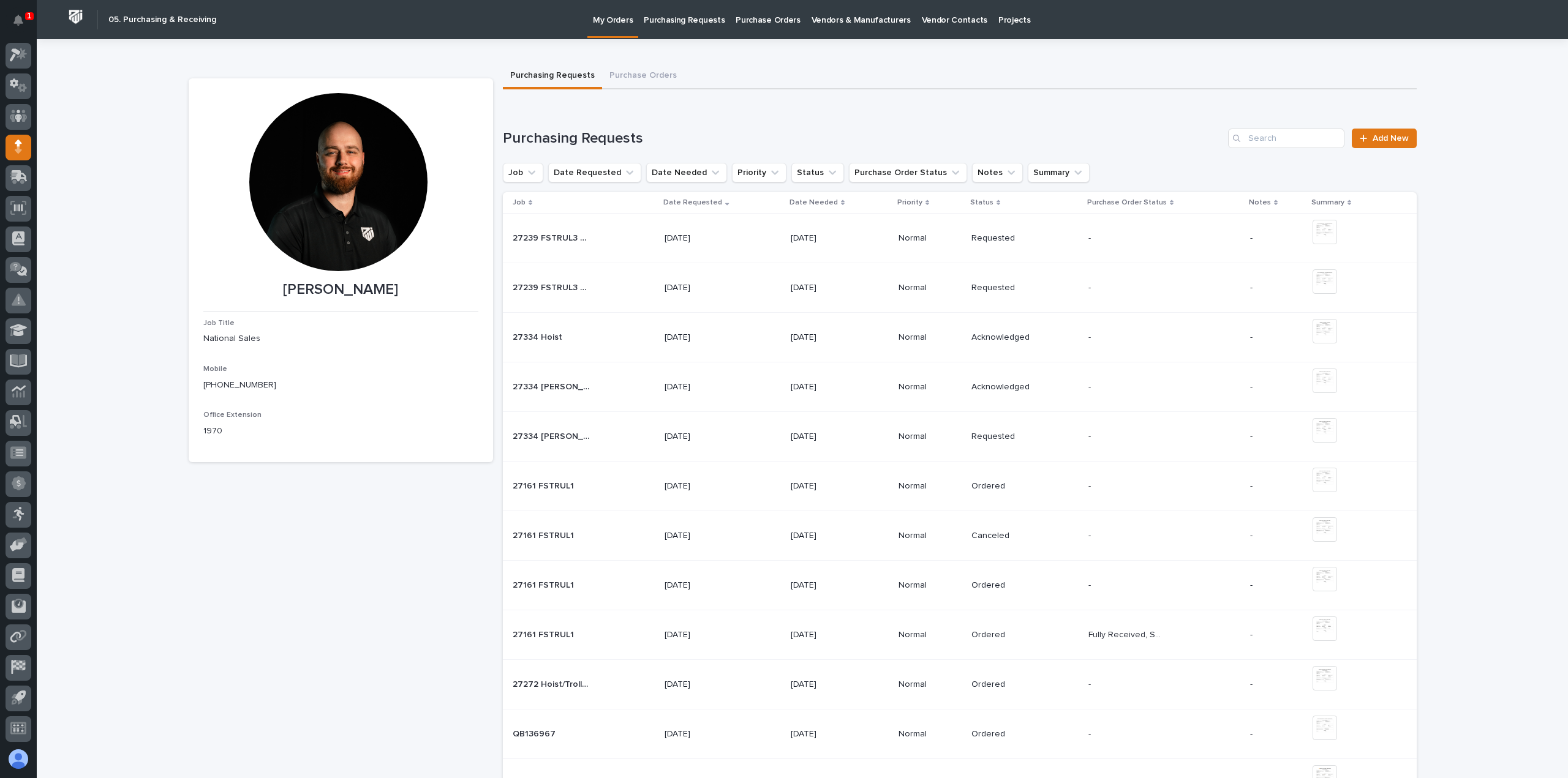
click at [593, 293] on div "27239 FSTRUL3 Crane System 27239 FSTRUL3 Crane System" at bounding box center [584, 288] width 143 height 20
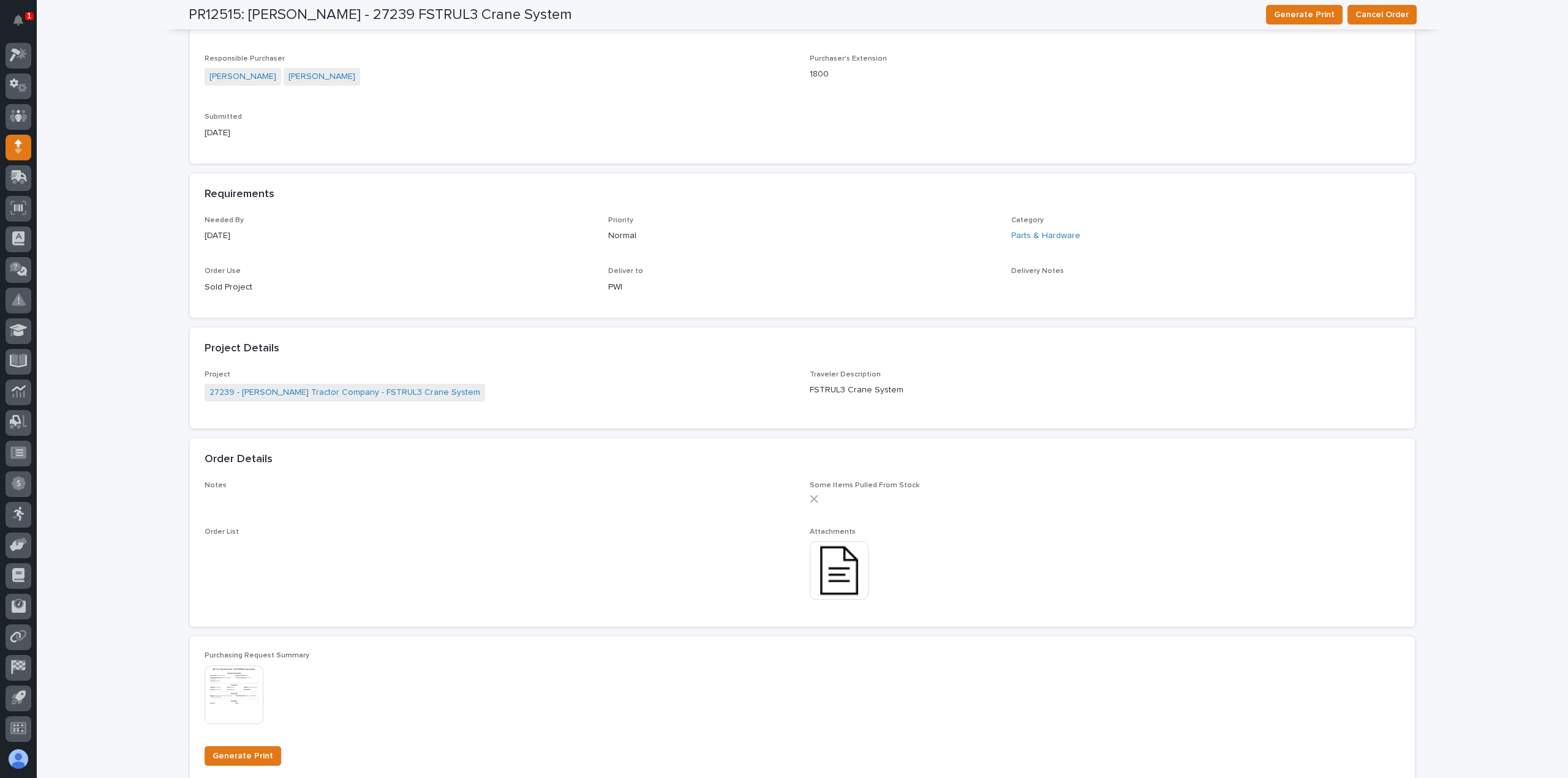
scroll to position [674, 0]
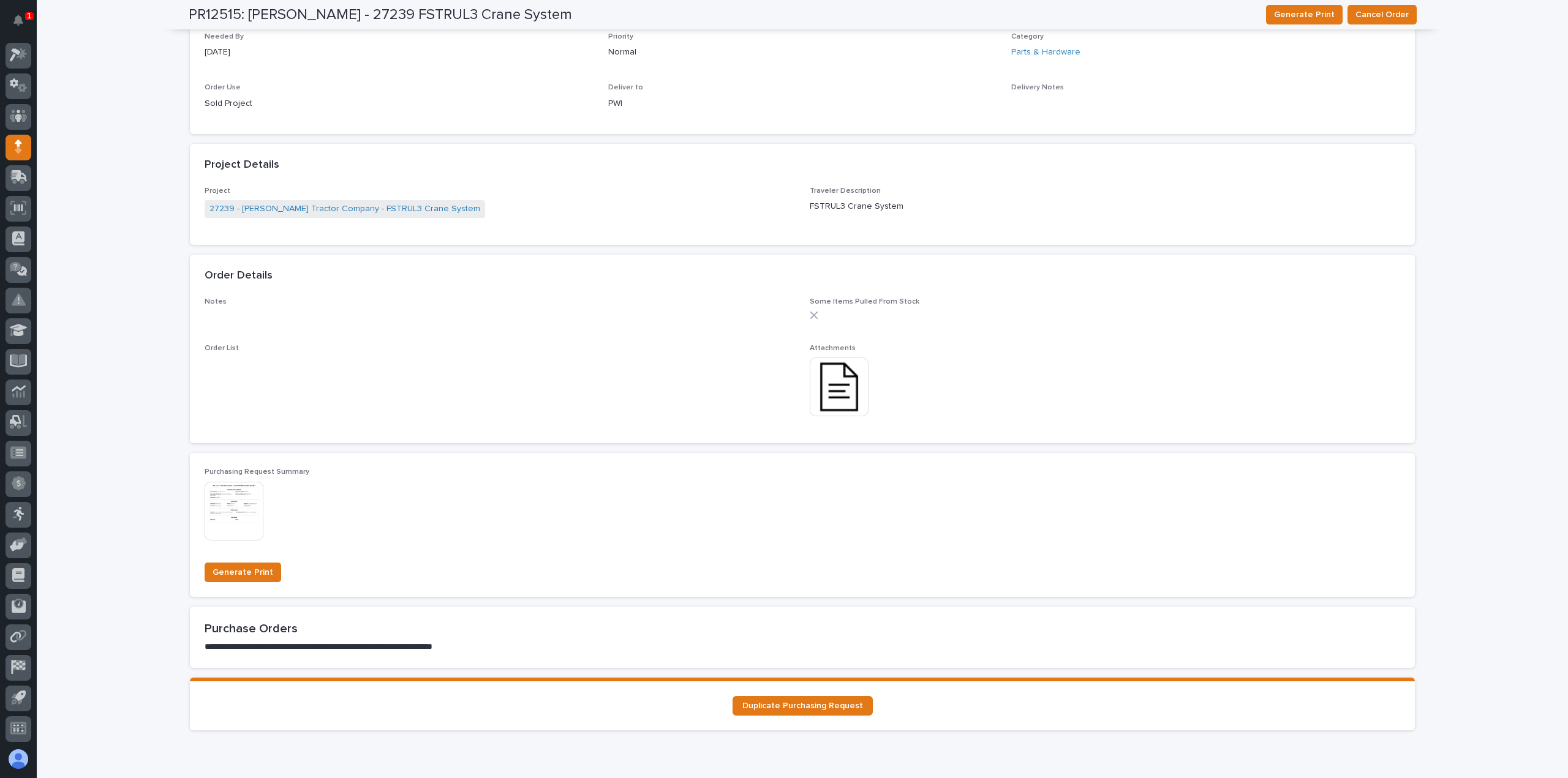
click at [254, 509] on img at bounding box center [234, 511] width 59 height 59
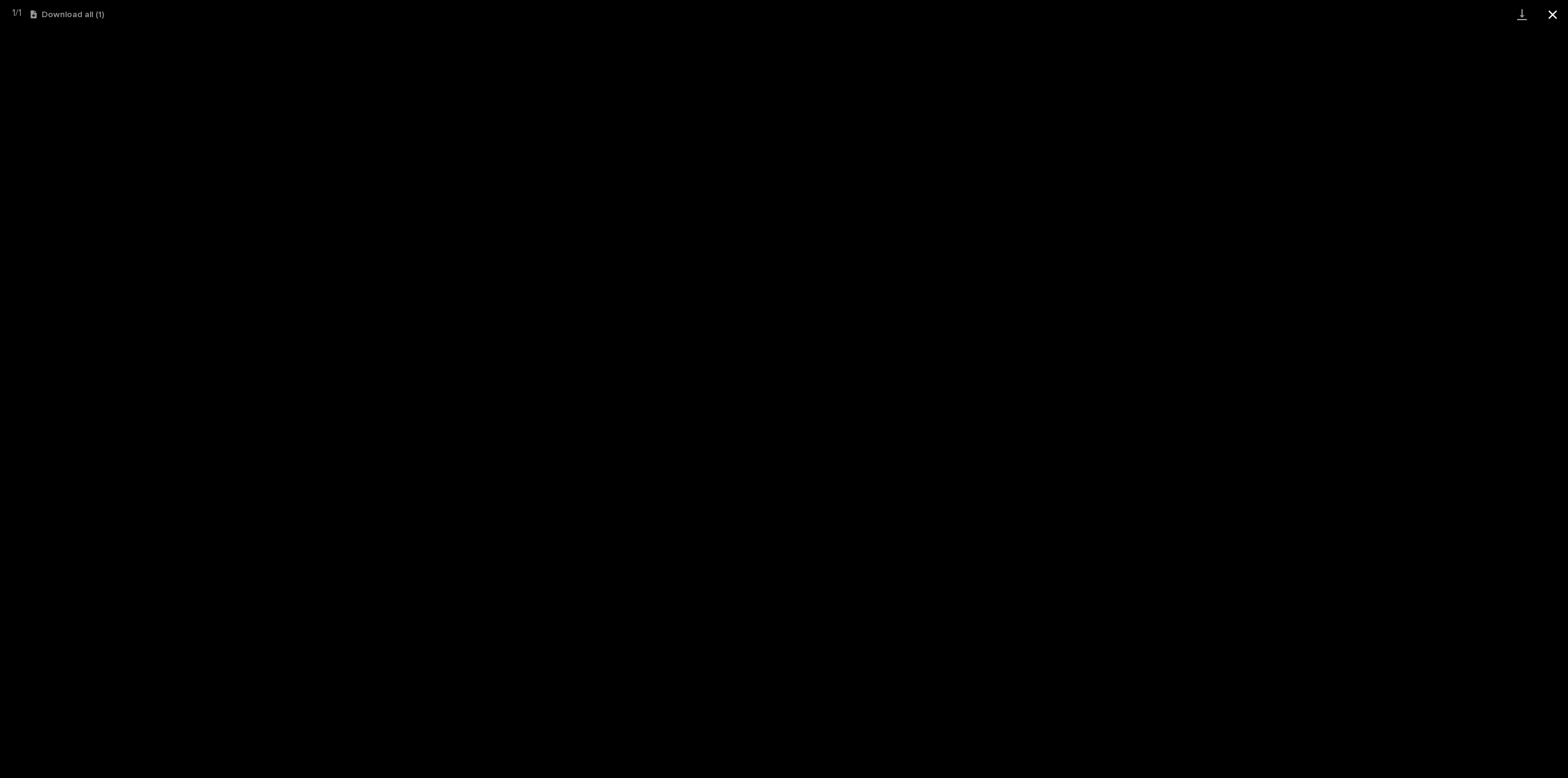
click at [1544, 19] on button "Close gallery" at bounding box center [1553, 14] width 31 height 29
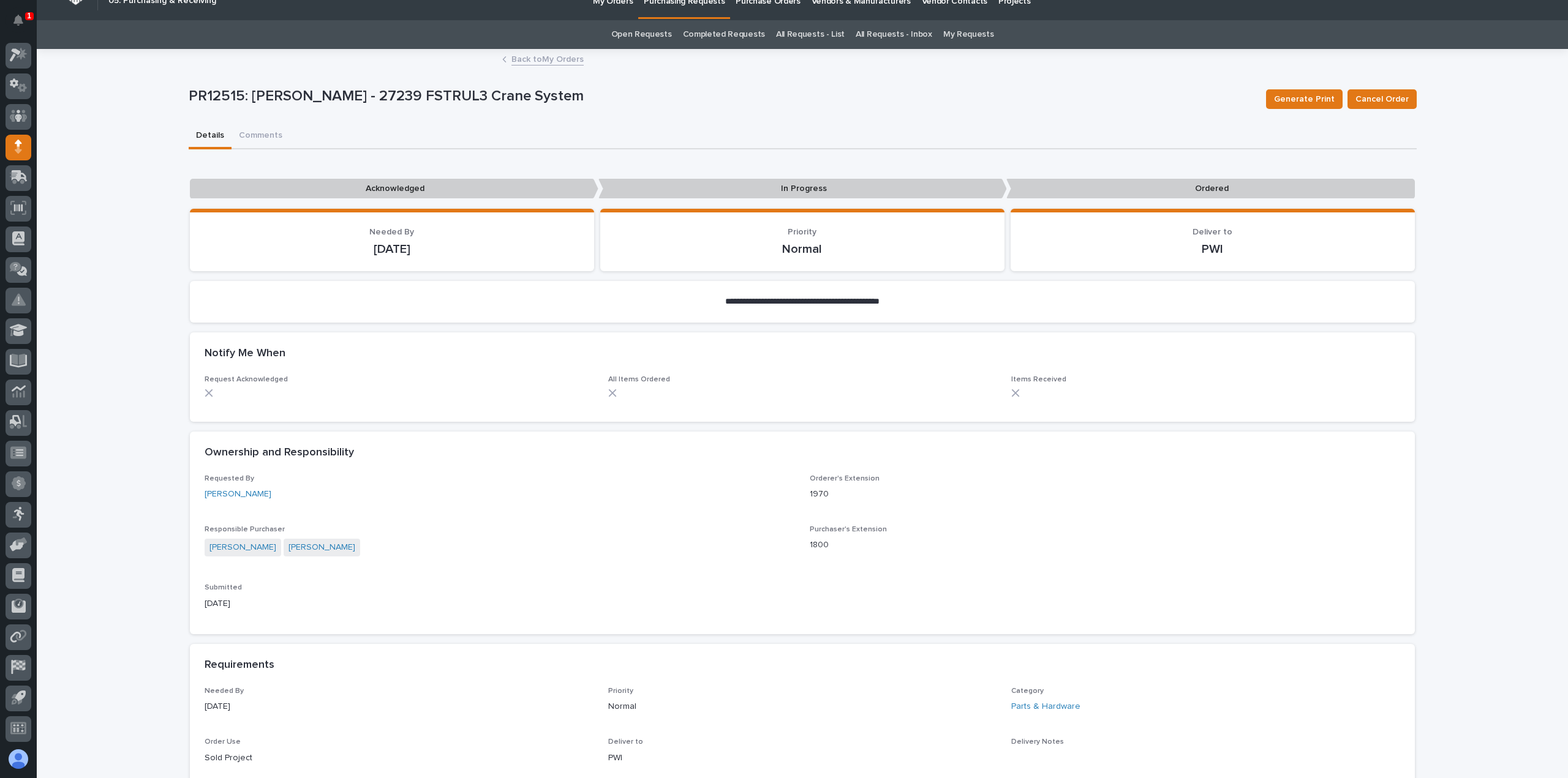
scroll to position [0, 0]
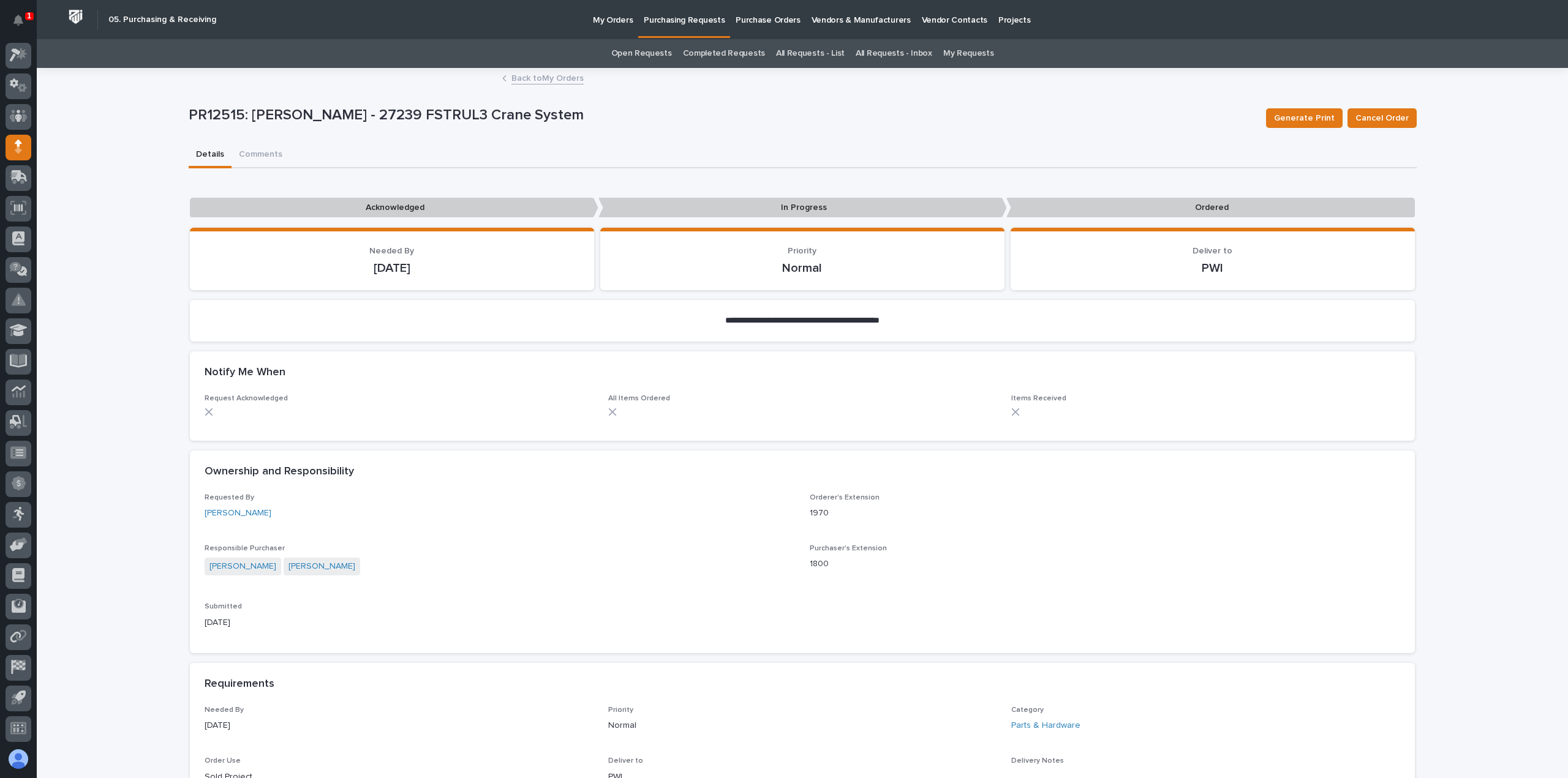
click at [566, 82] on link "Back to My Orders" at bounding box center [547, 77] width 73 height 14
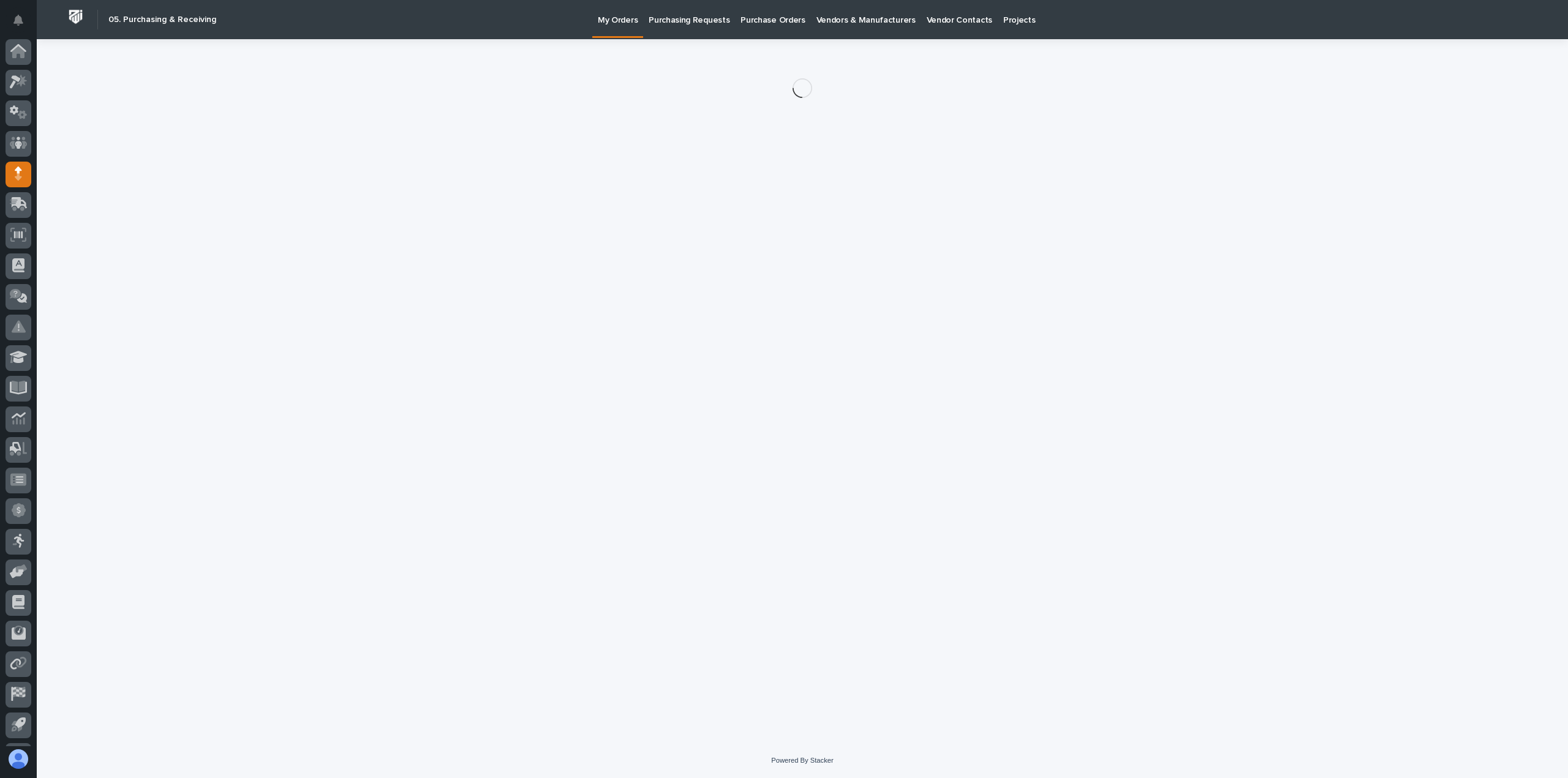
scroll to position [27, 0]
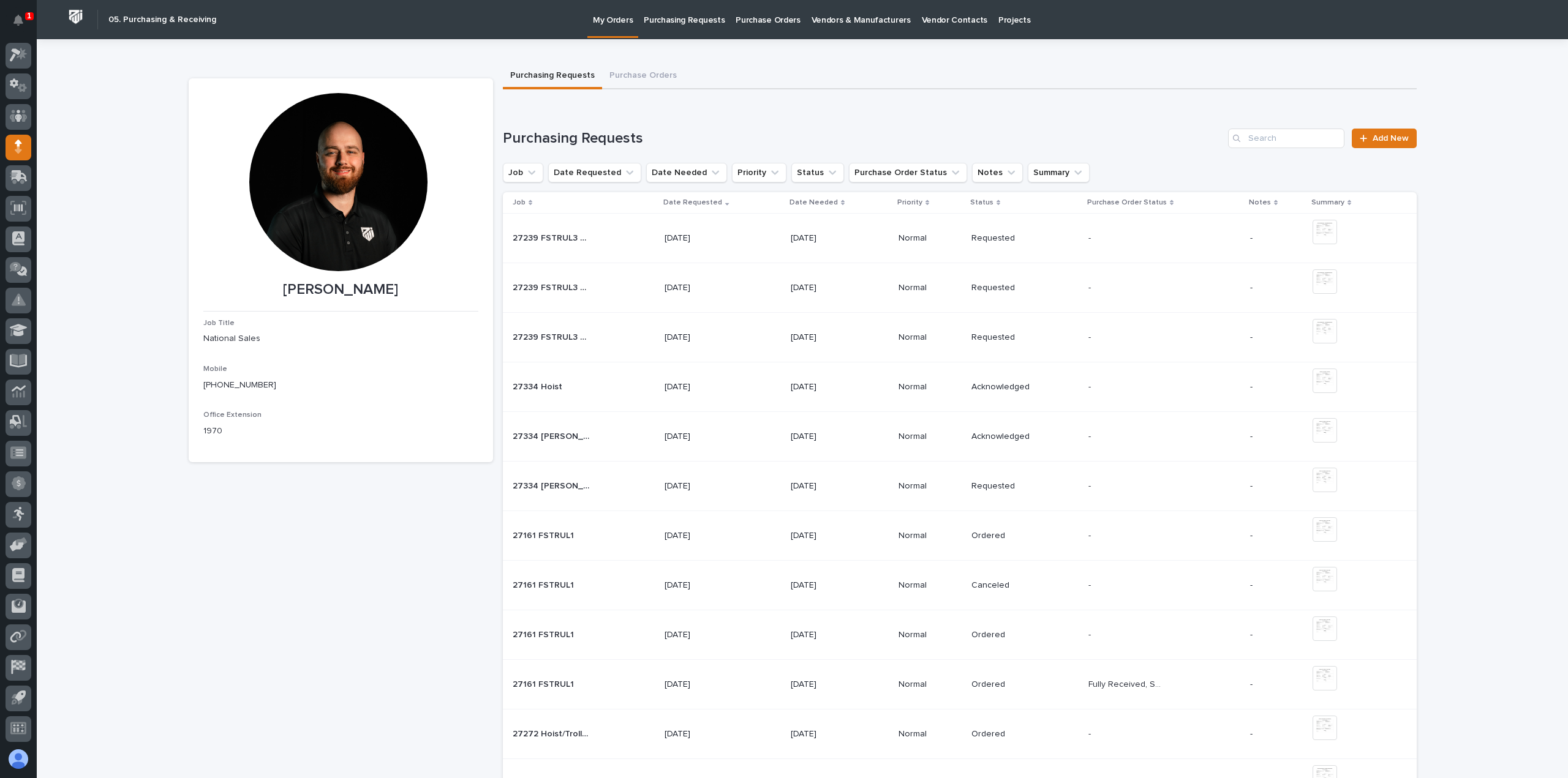
click at [742, 238] on p "[DATE]" at bounding box center [703, 238] width 77 height 11
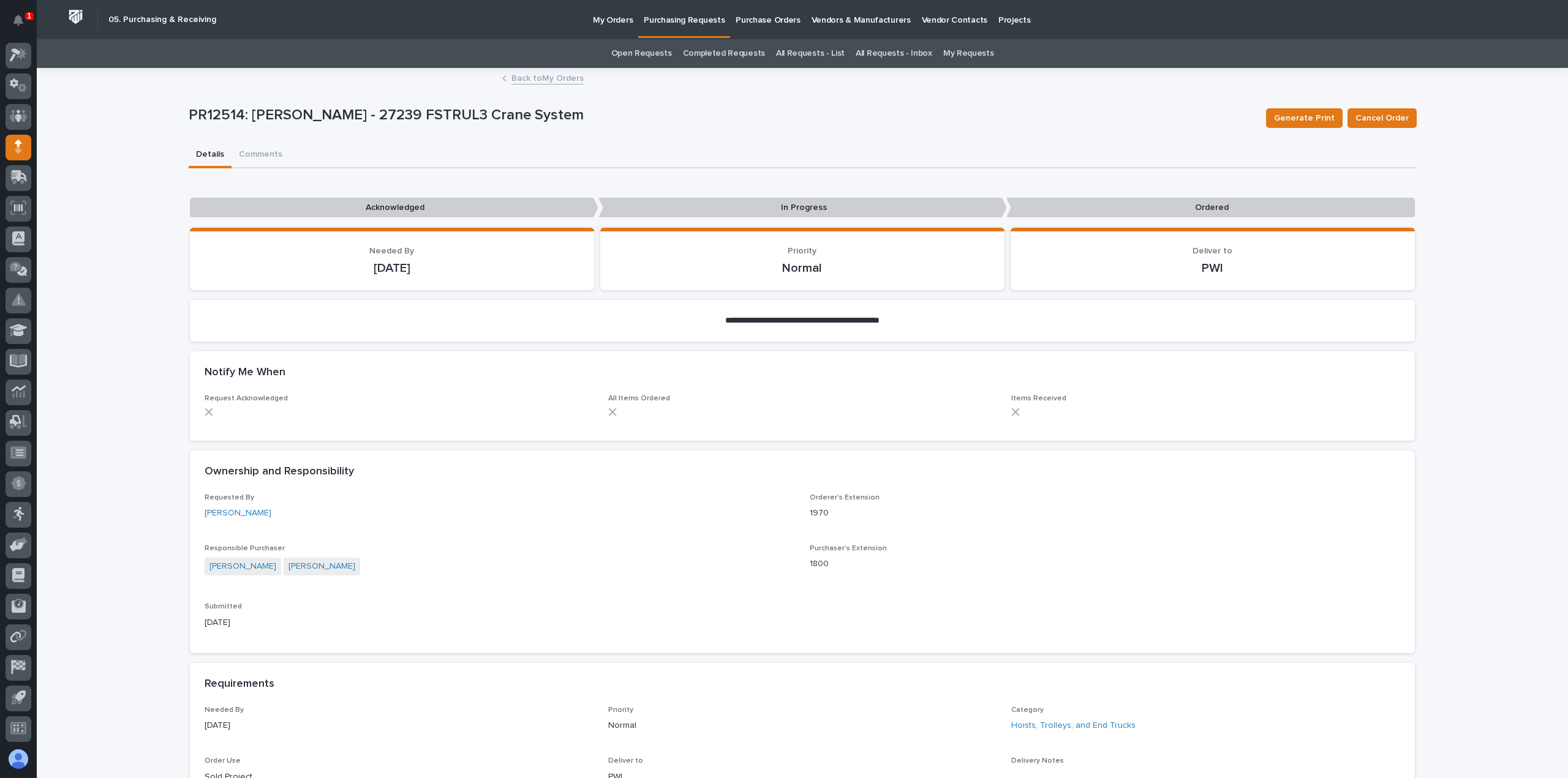
click at [550, 78] on link "Back to My Orders" at bounding box center [547, 77] width 73 height 14
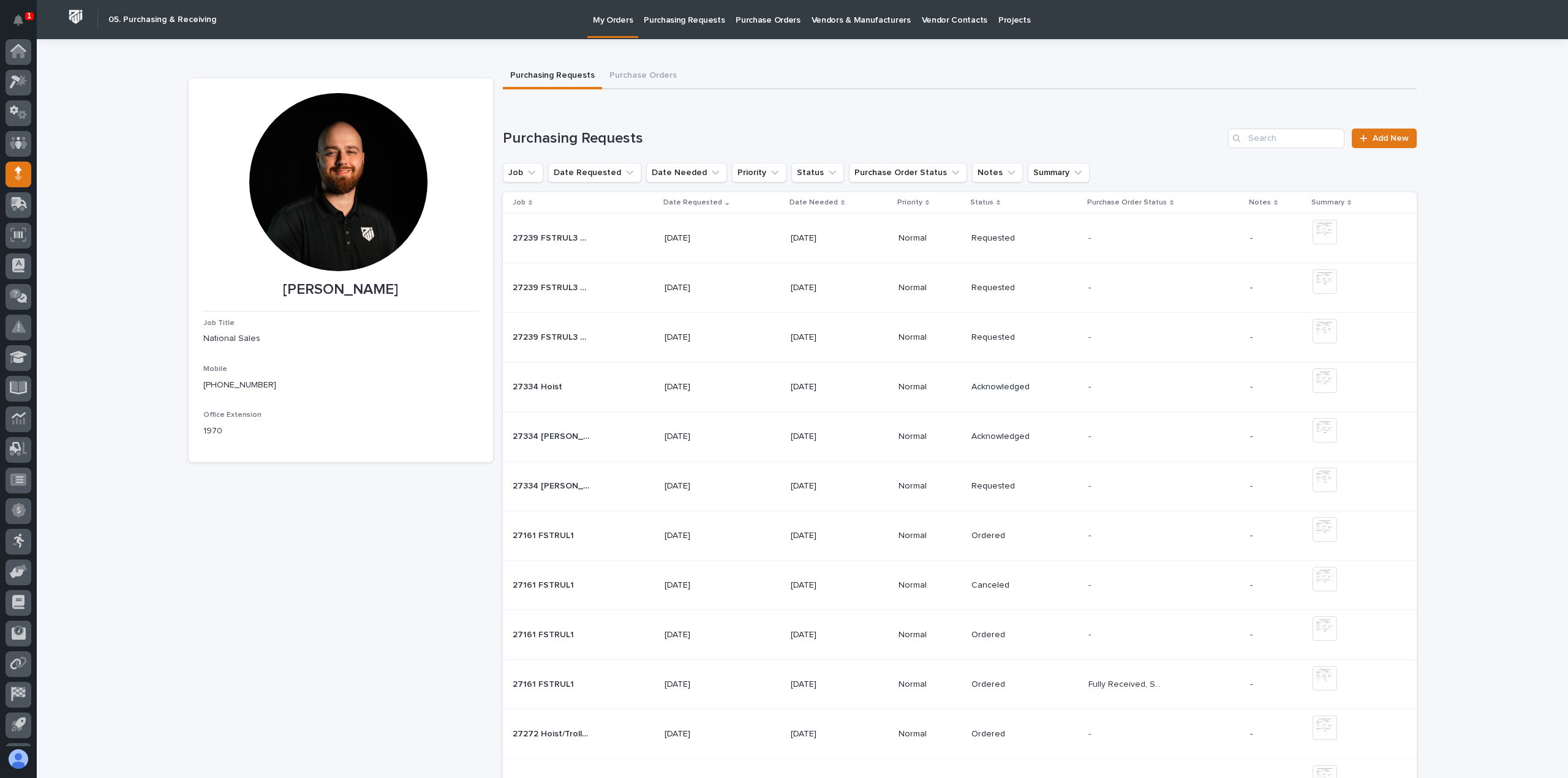
scroll to position [27, 0]
click at [848, 337] on p "[DATE]" at bounding box center [829, 337] width 77 height 11
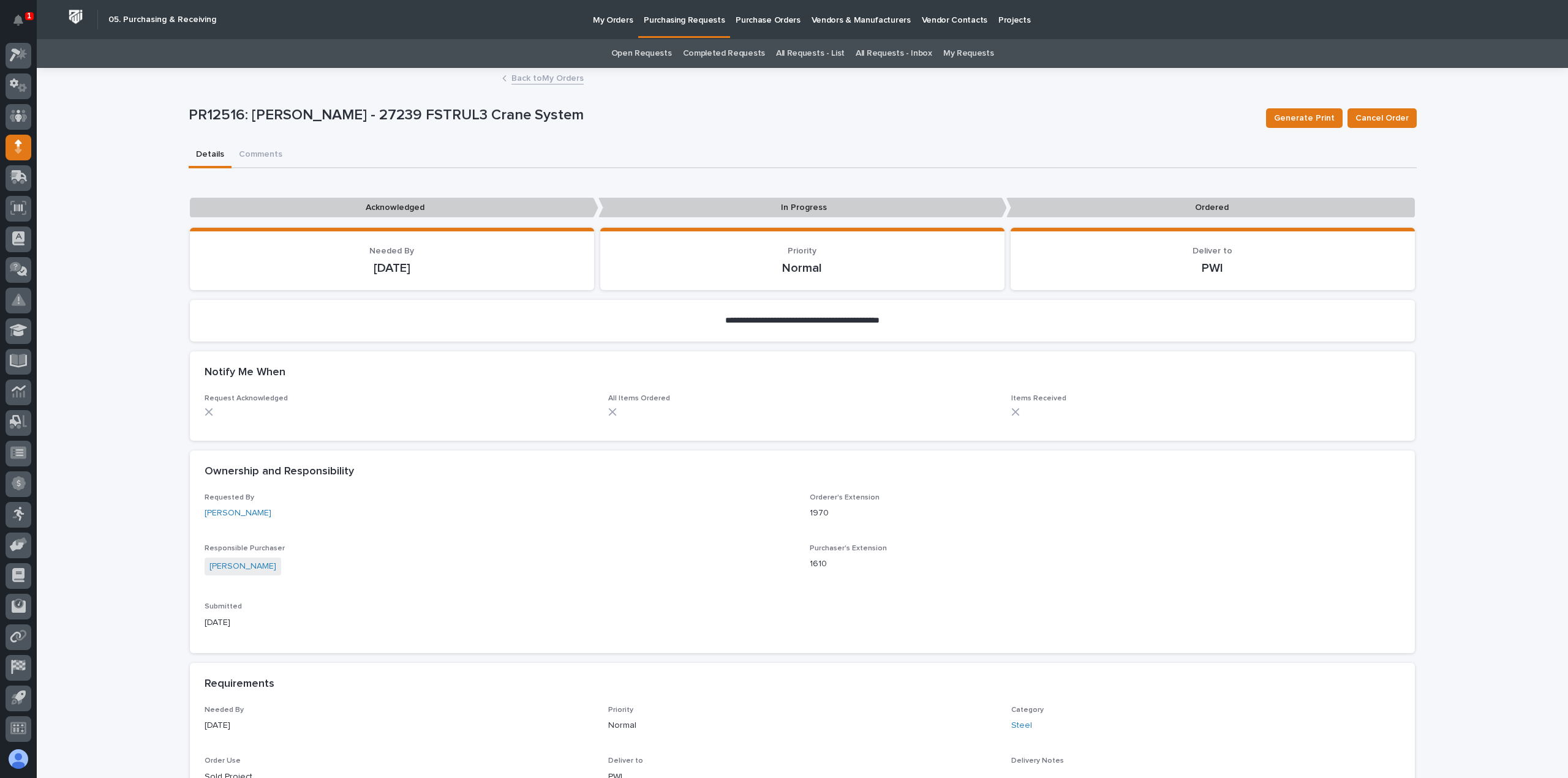
click at [561, 80] on link "Back to My Orders" at bounding box center [547, 77] width 73 height 14
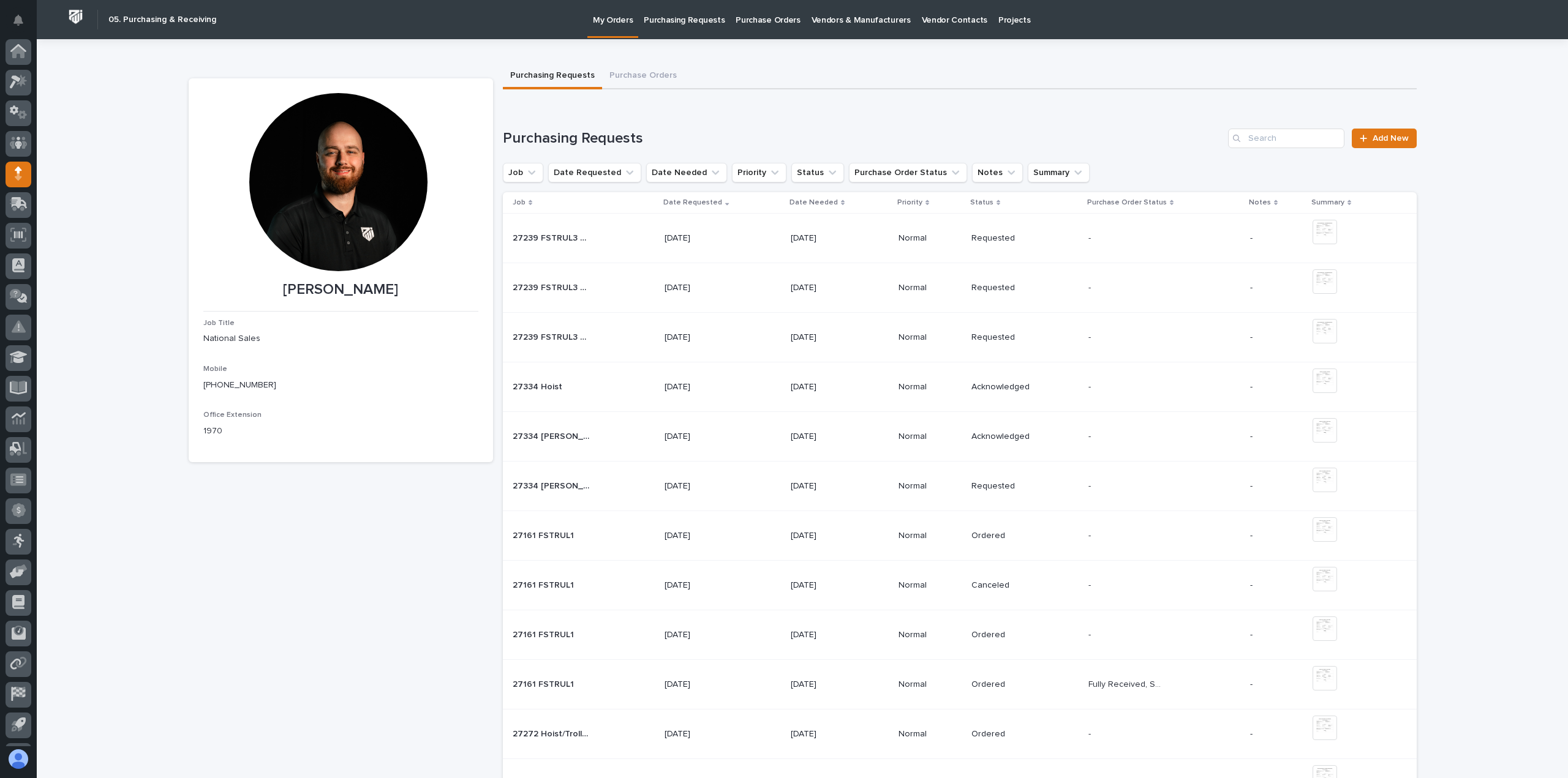
scroll to position [27, 0]
click at [11, 65] on div at bounding box center [19, 56] width 26 height 26
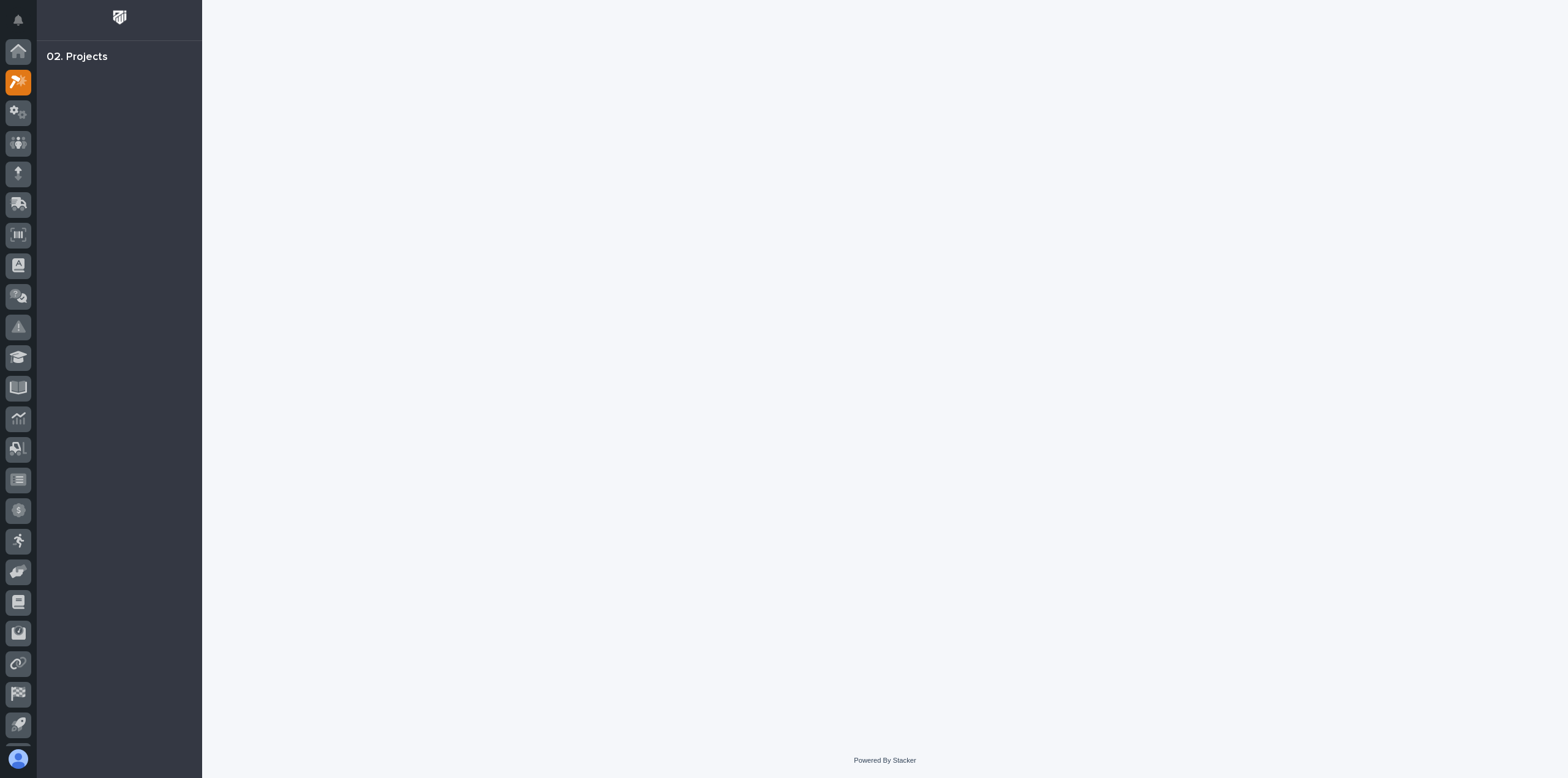
scroll to position [27, 0]
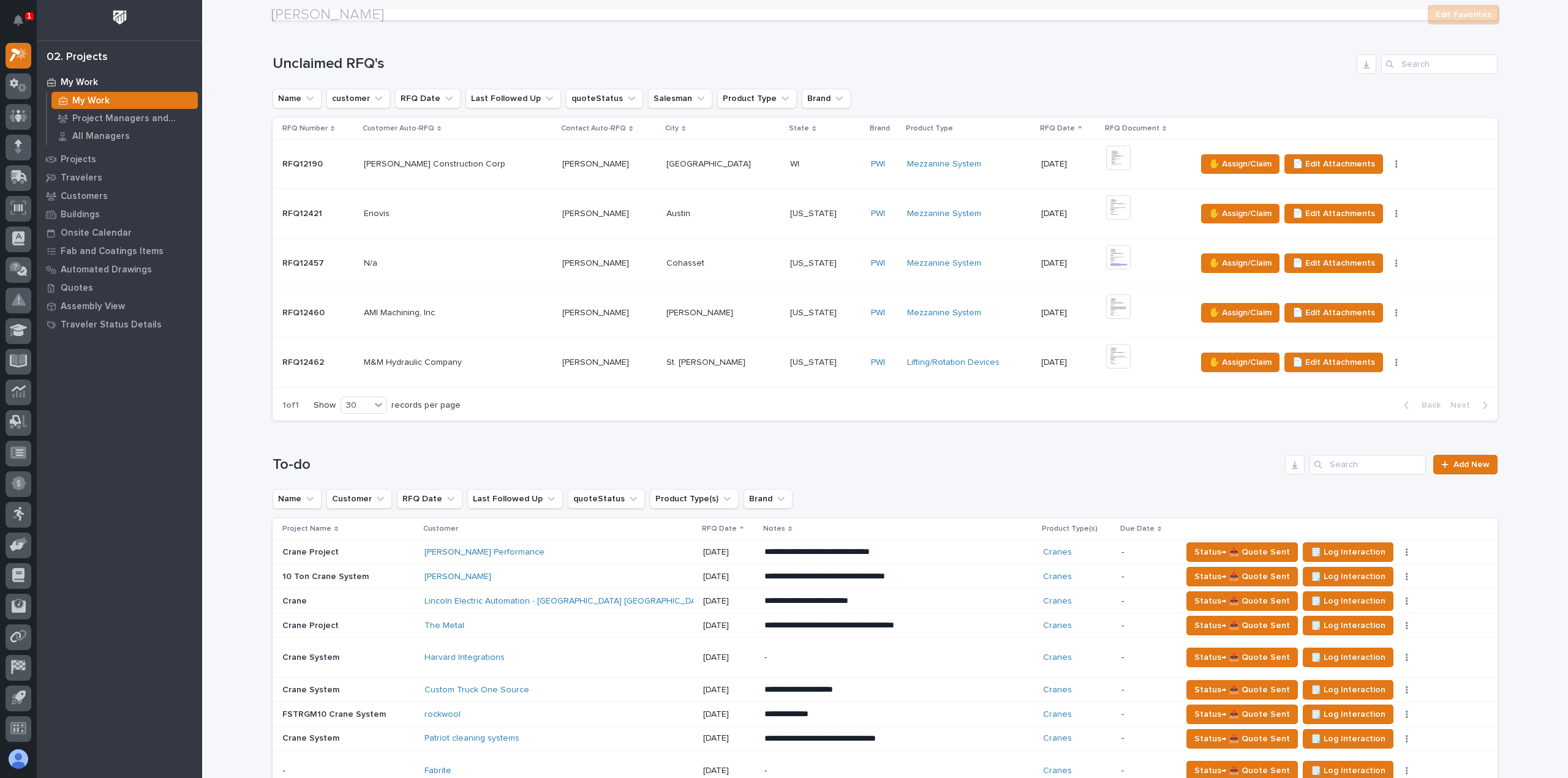
scroll to position [429, 0]
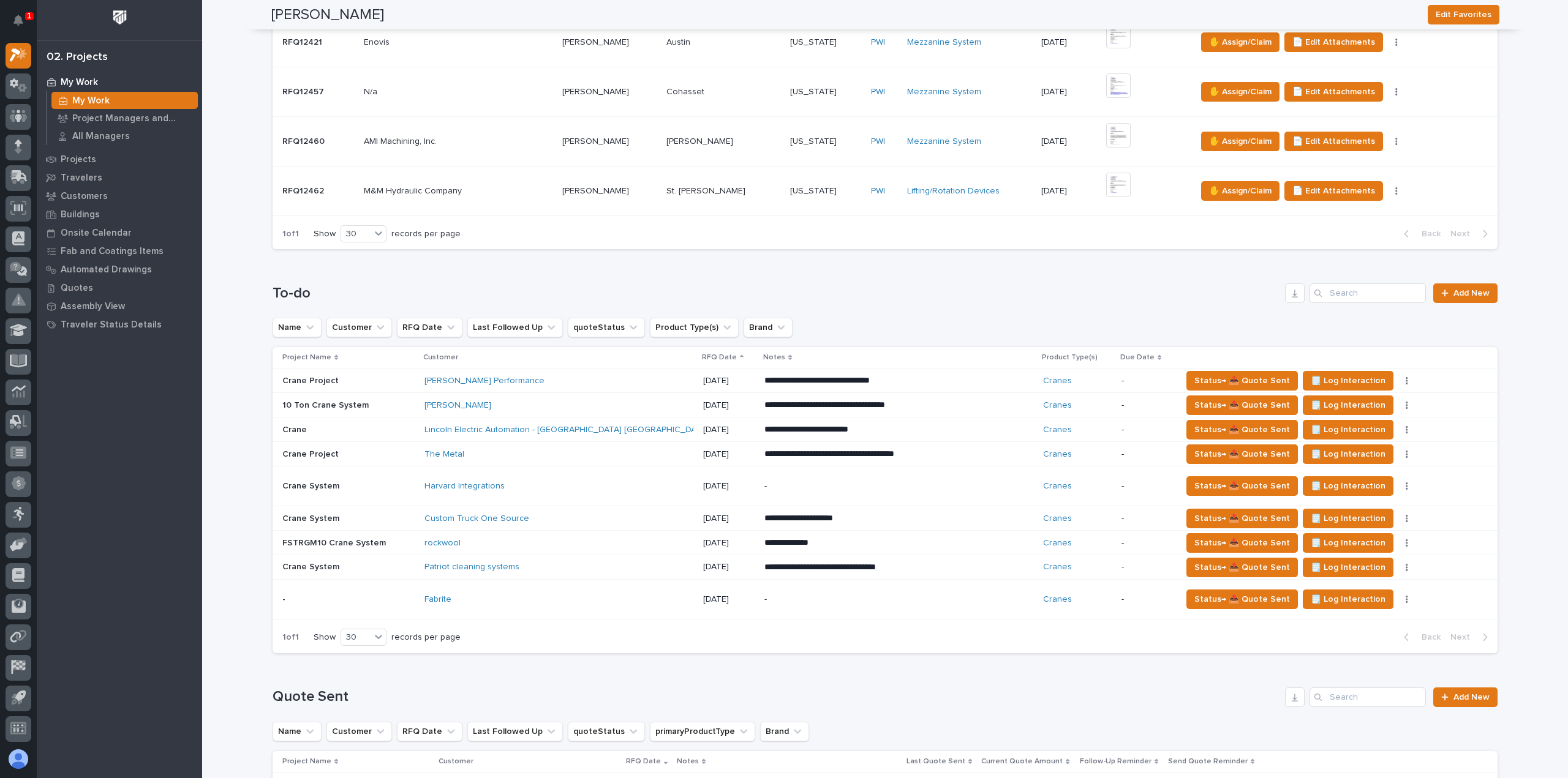
click at [653, 429] on div "Lincoln Electric Automation - [GEOGRAPHIC_DATA] [GEOGRAPHIC_DATA]" at bounding box center [559, 430] width 269 height 20
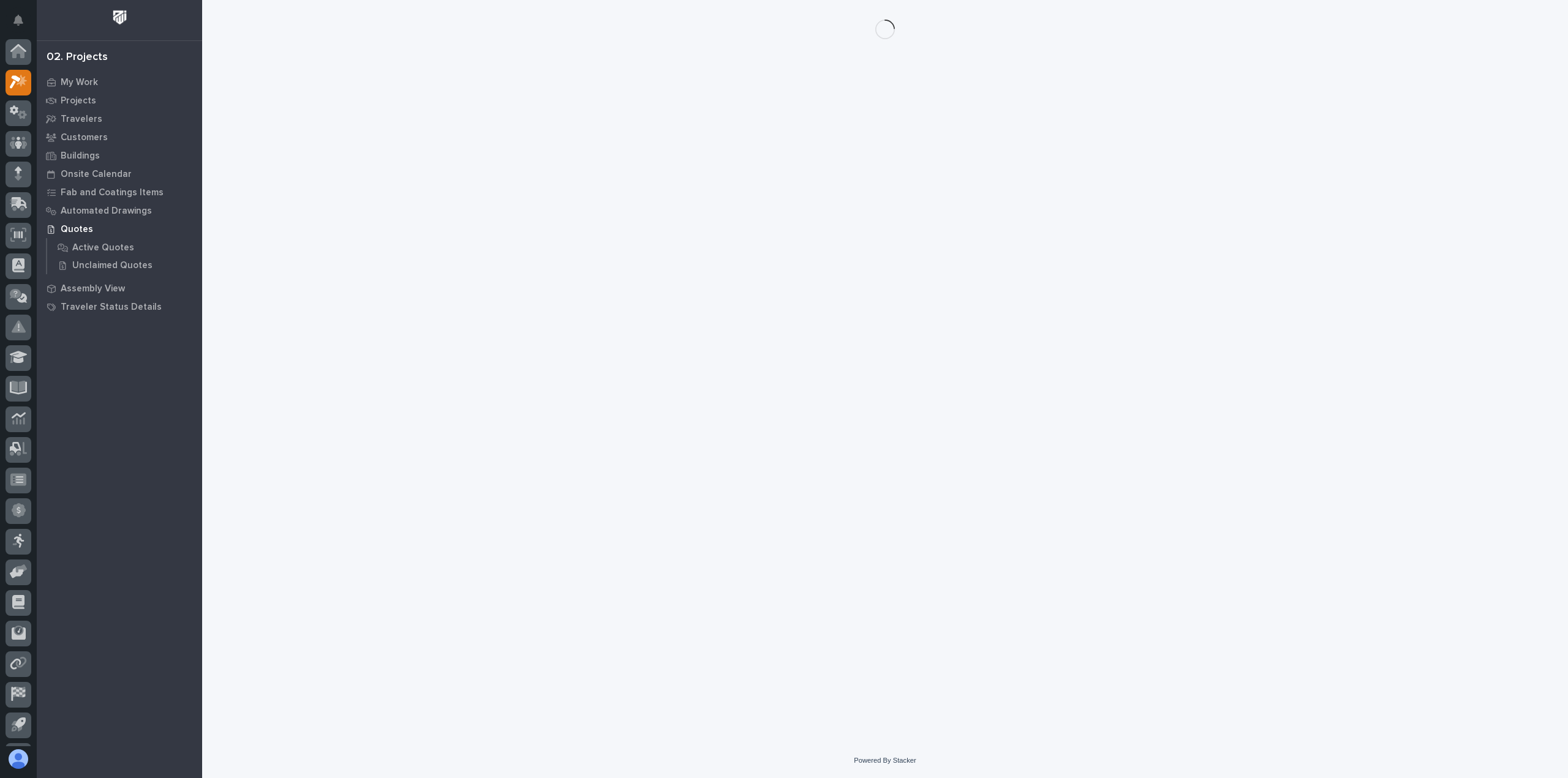
scroll to position [27, 0]
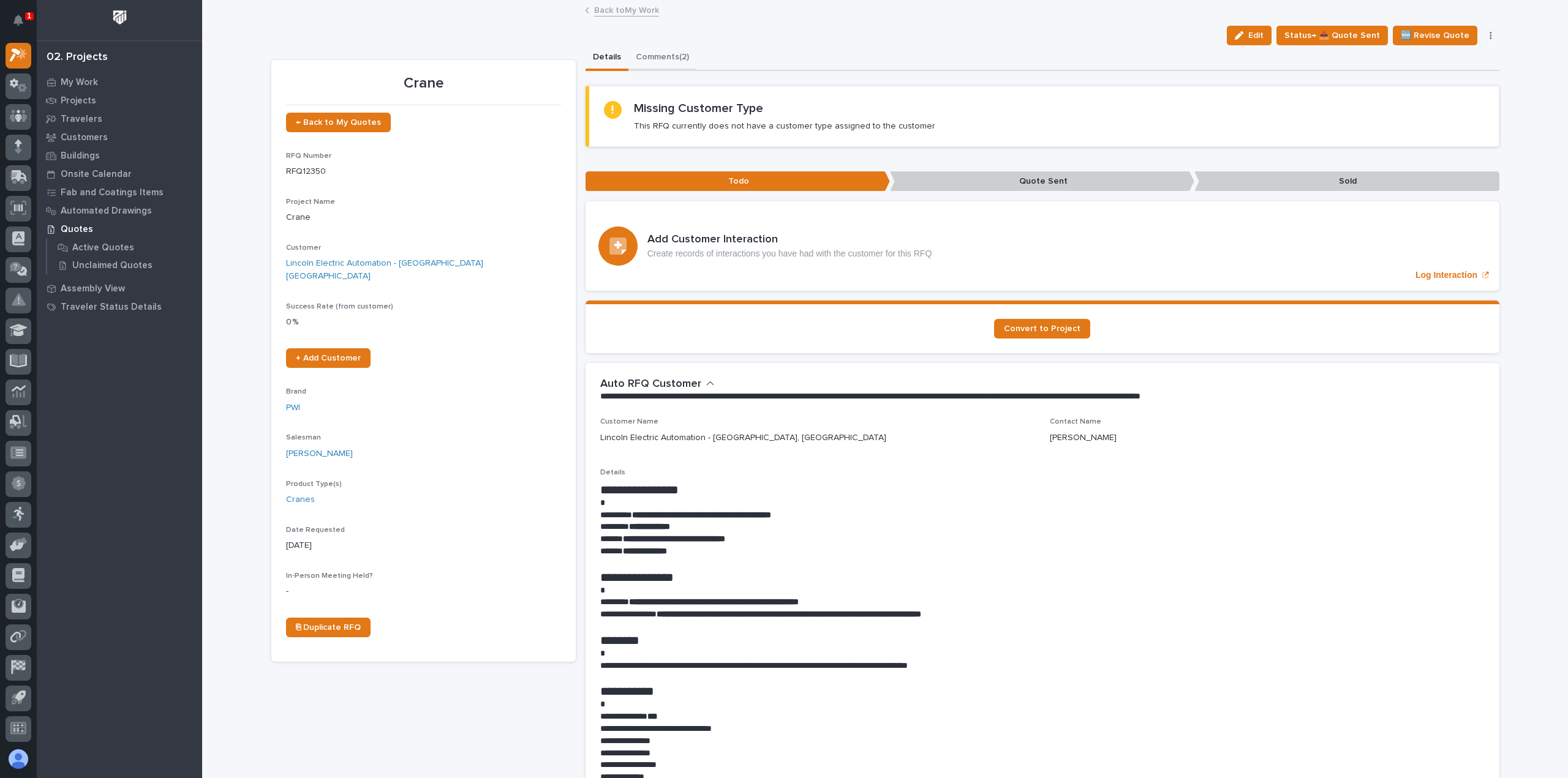
click at [670, 57] on button "Comments (2)" at bounding box center [662, 59] width 68 height 26
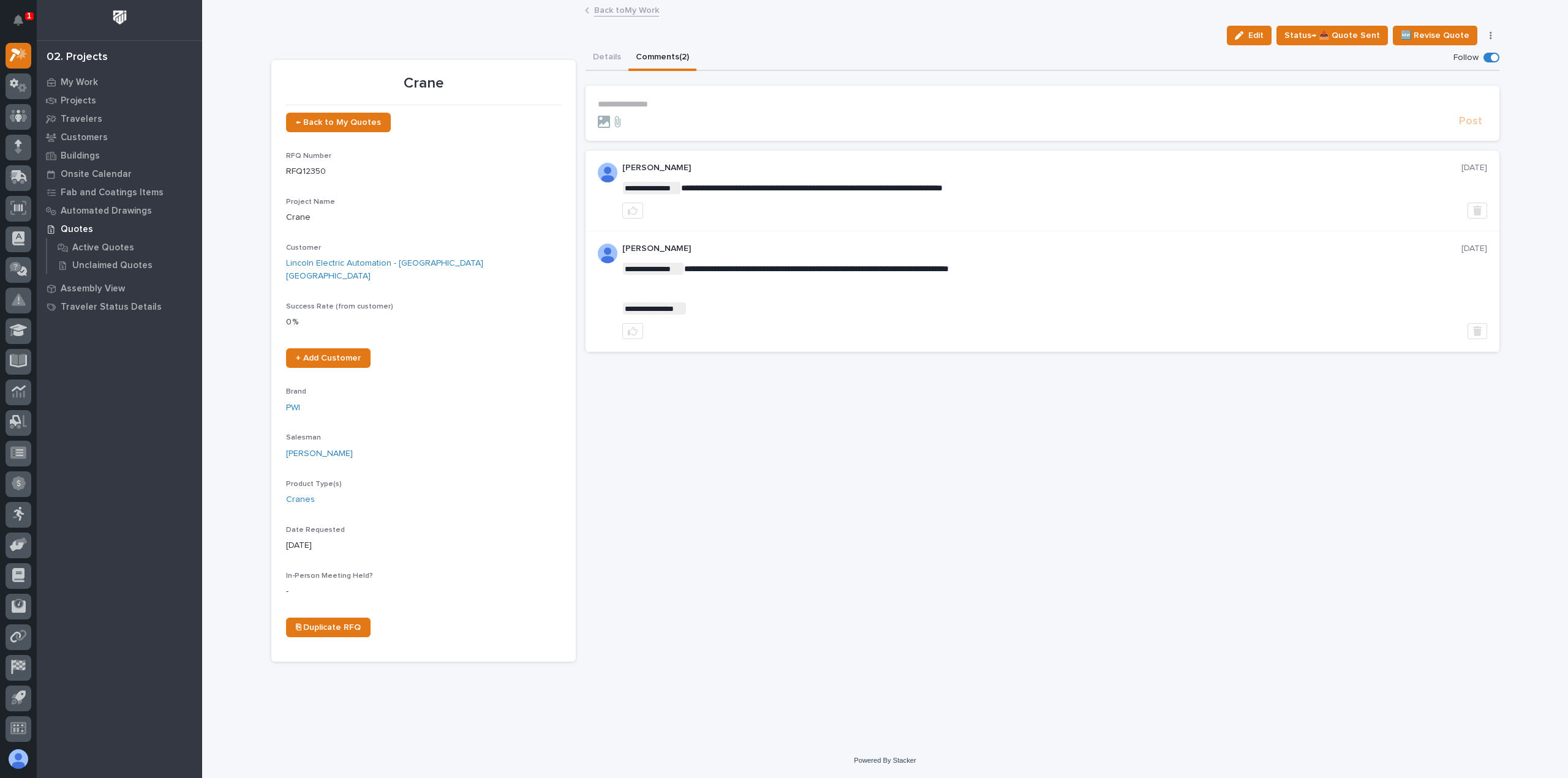
drag, startPoint x: 607, startPoint y: 60, endPoint x: 632, endPoint y: 21, distance: 46.3
click at [608, 60] on button "Details" at bounding box center [607, 59] width 43 height 26
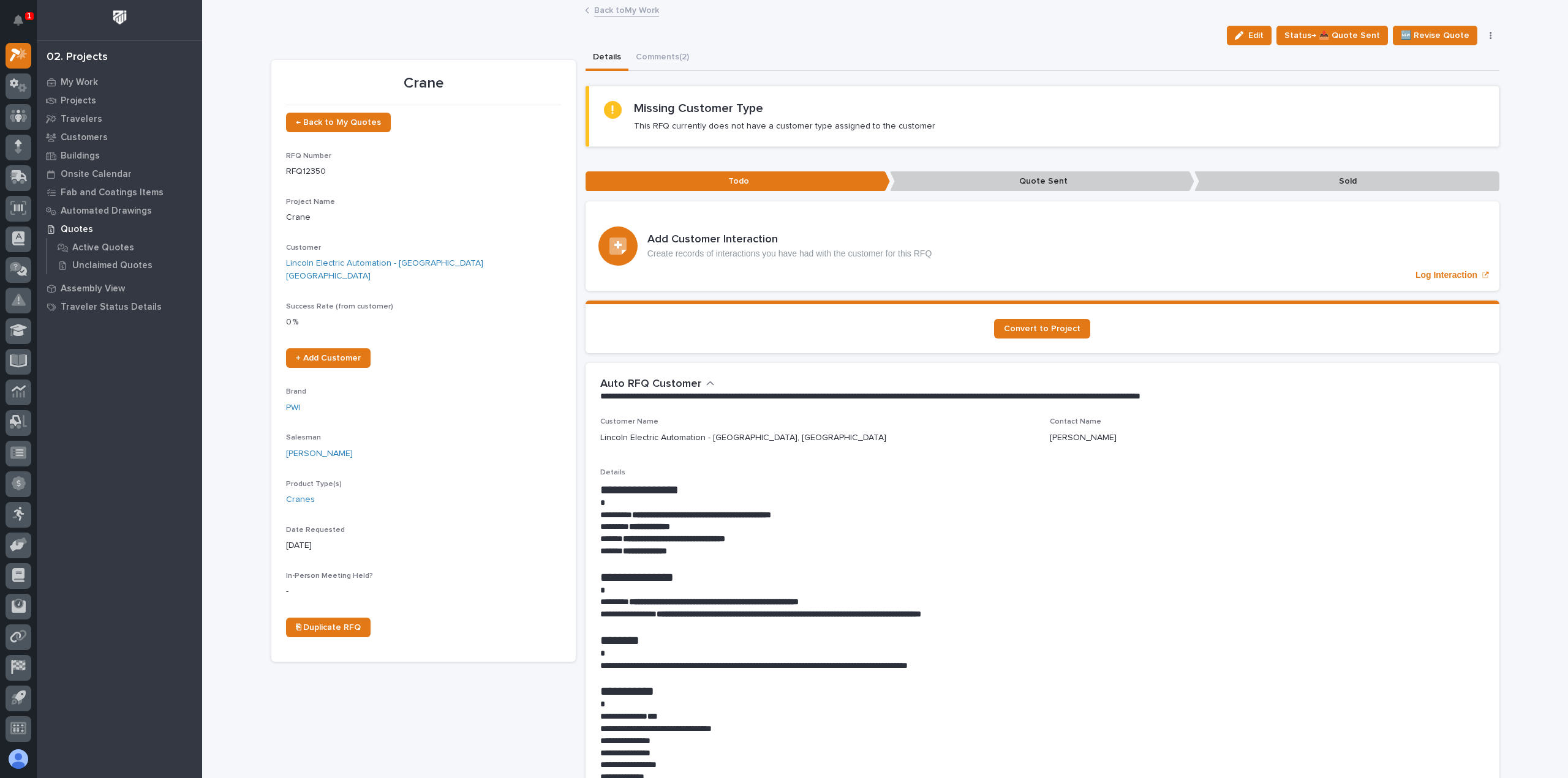
click at [636, 8] on link "Back to My Work" at bounding box center [627, 9] width 65 height 14
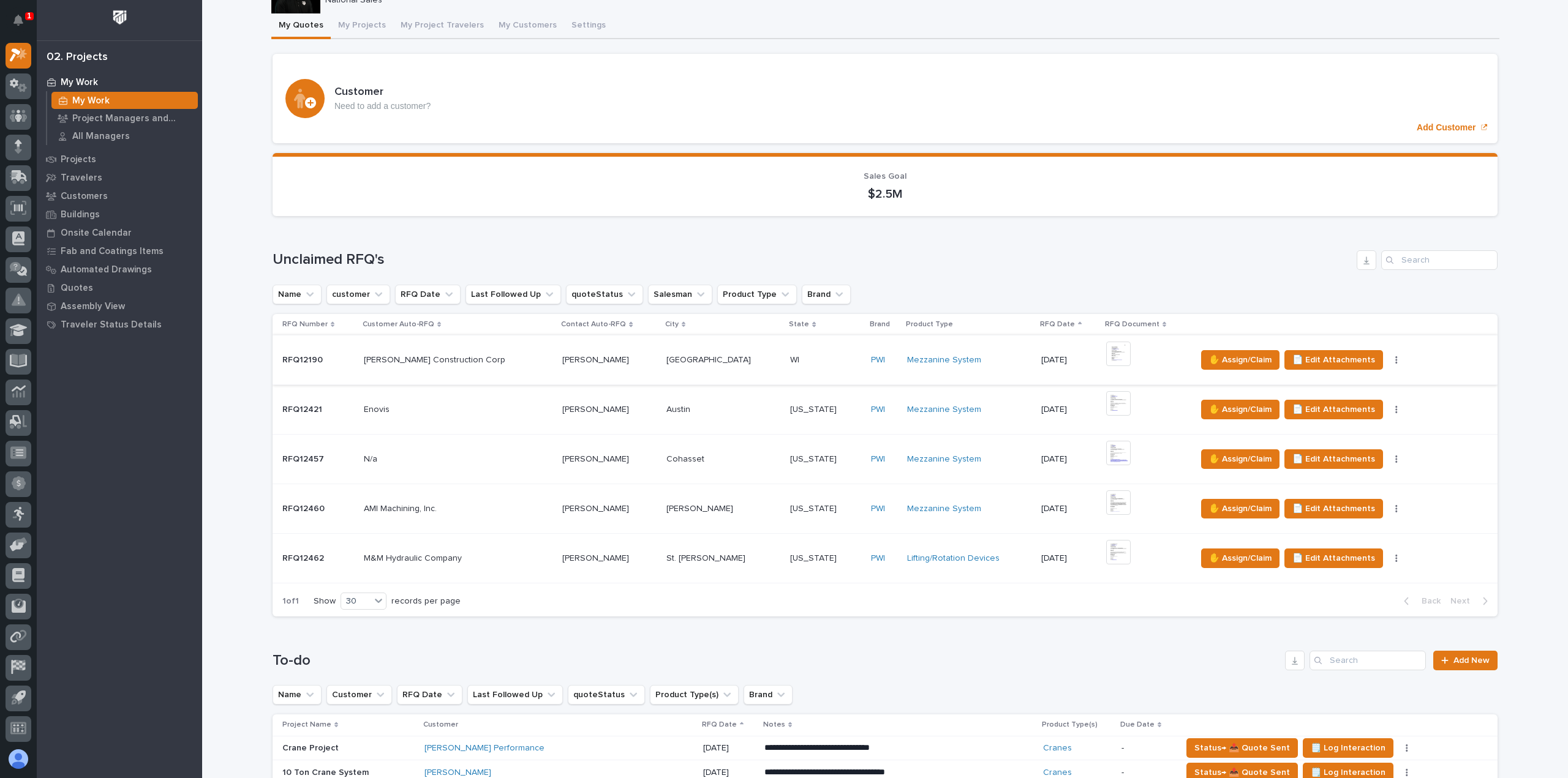
scroll to position [306, 0]
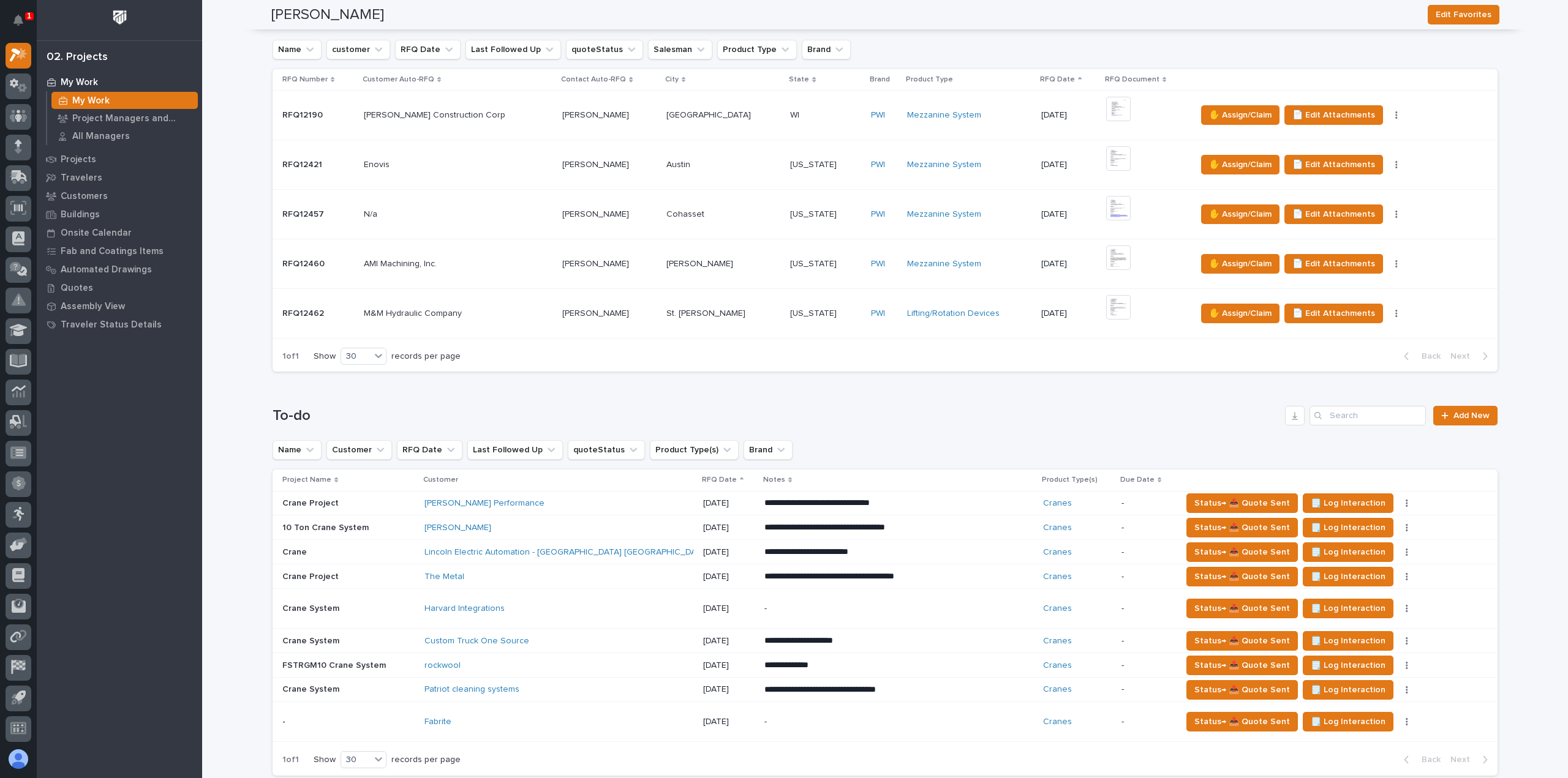
click at [544, 499] on div "[PERSON_NAME] Performance" at bounding box center [532, 504] width 215 height 11
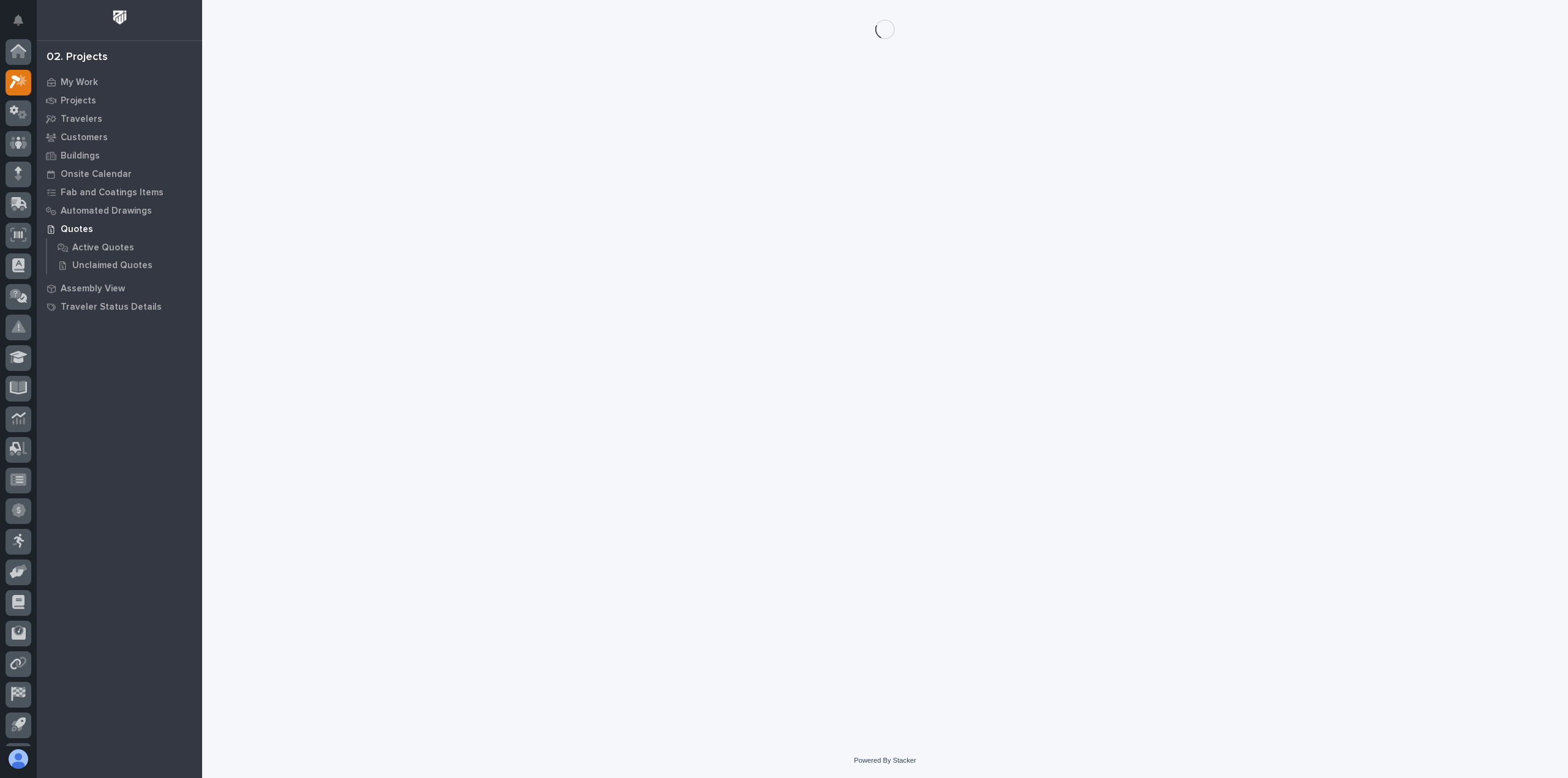
scroll to position [27, 0]
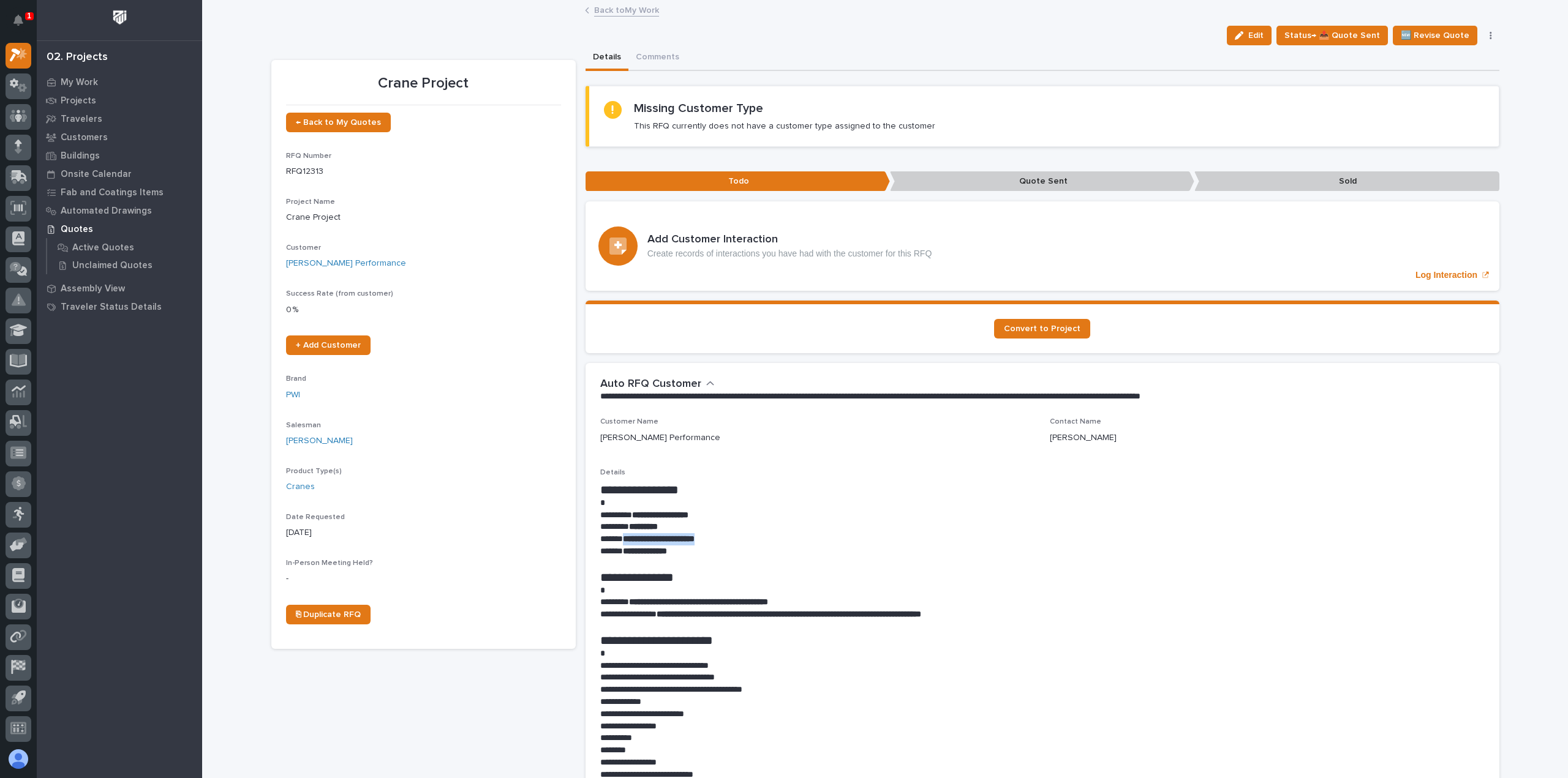
drag, startPoint x: 730, startPoint y: 540, endPoint x: 621, endPoint y: 536, distance: 109.1
click at [621, 536] on p "**********" at bounding box center [1042, 539] width 884 height 12
click at [750, 478] on div "**********" at bounding box center [1042, 709] width 884 height 482
click at [597, 4] on link "Back to My Work" at bounding box center [627, 9] width 65 height 14
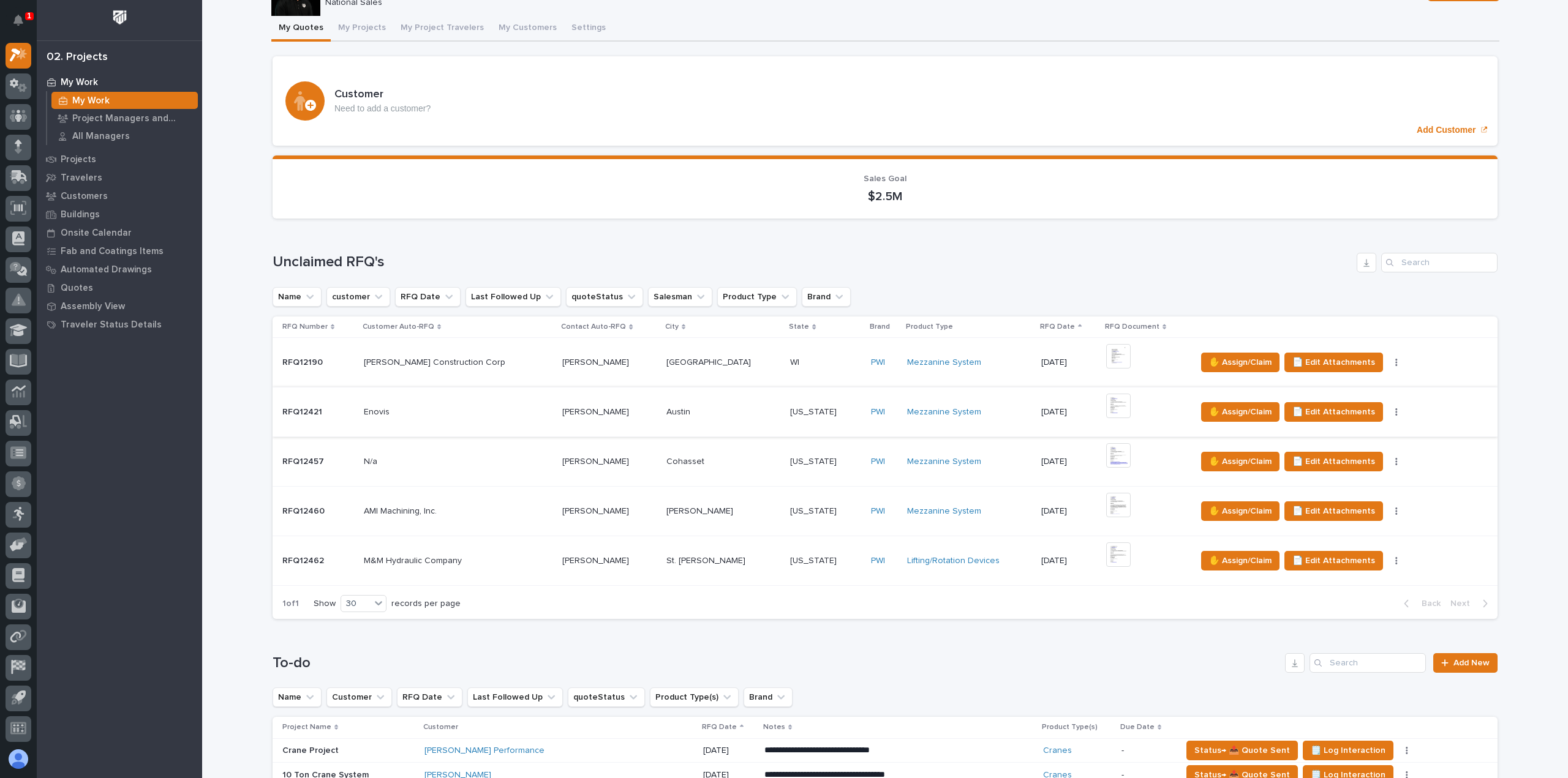
scroll to position [306, 0]
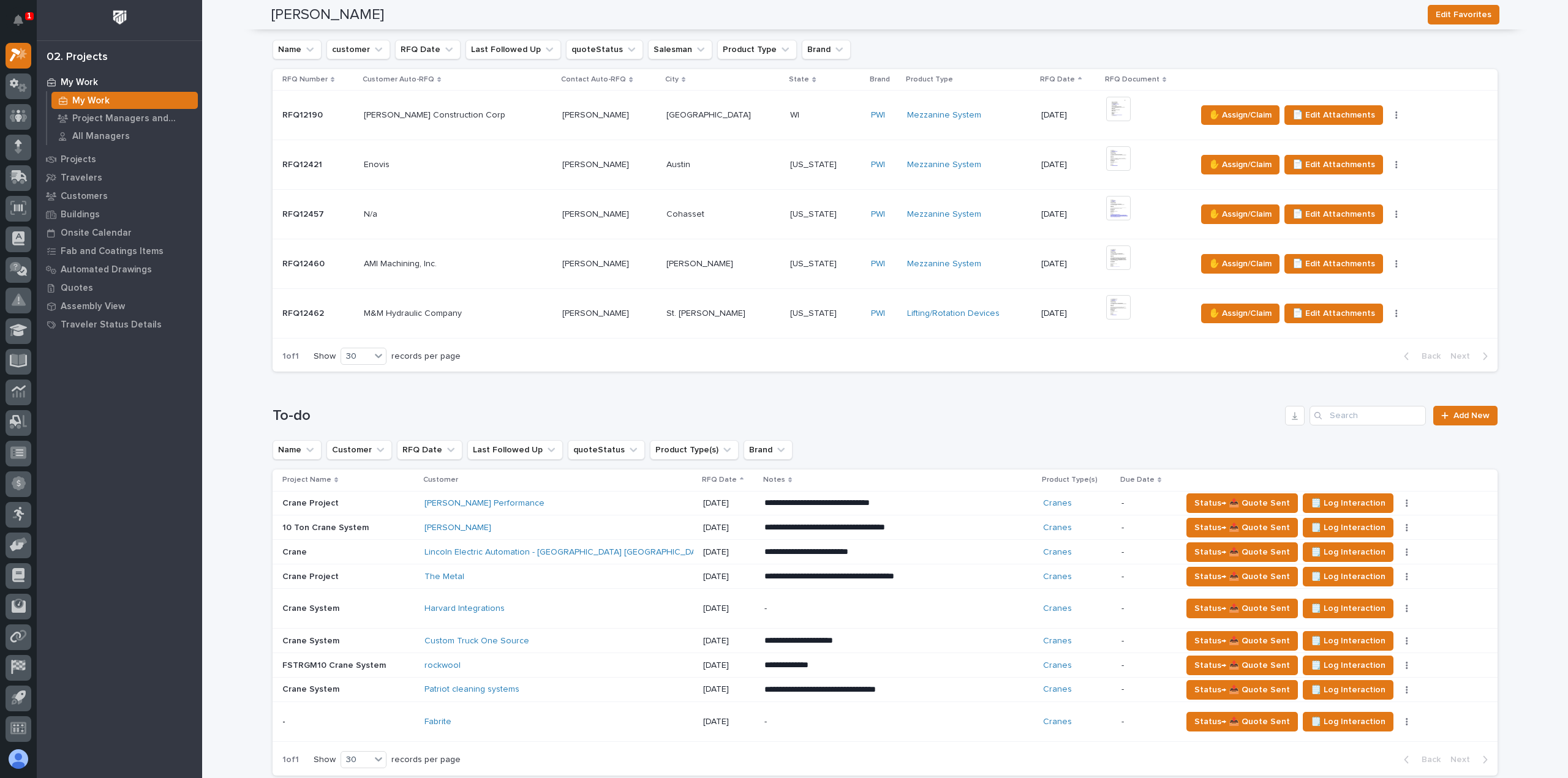
click at [655, 724] on div "Fabrite" at bounding box center [559, 722] width 269 height 20
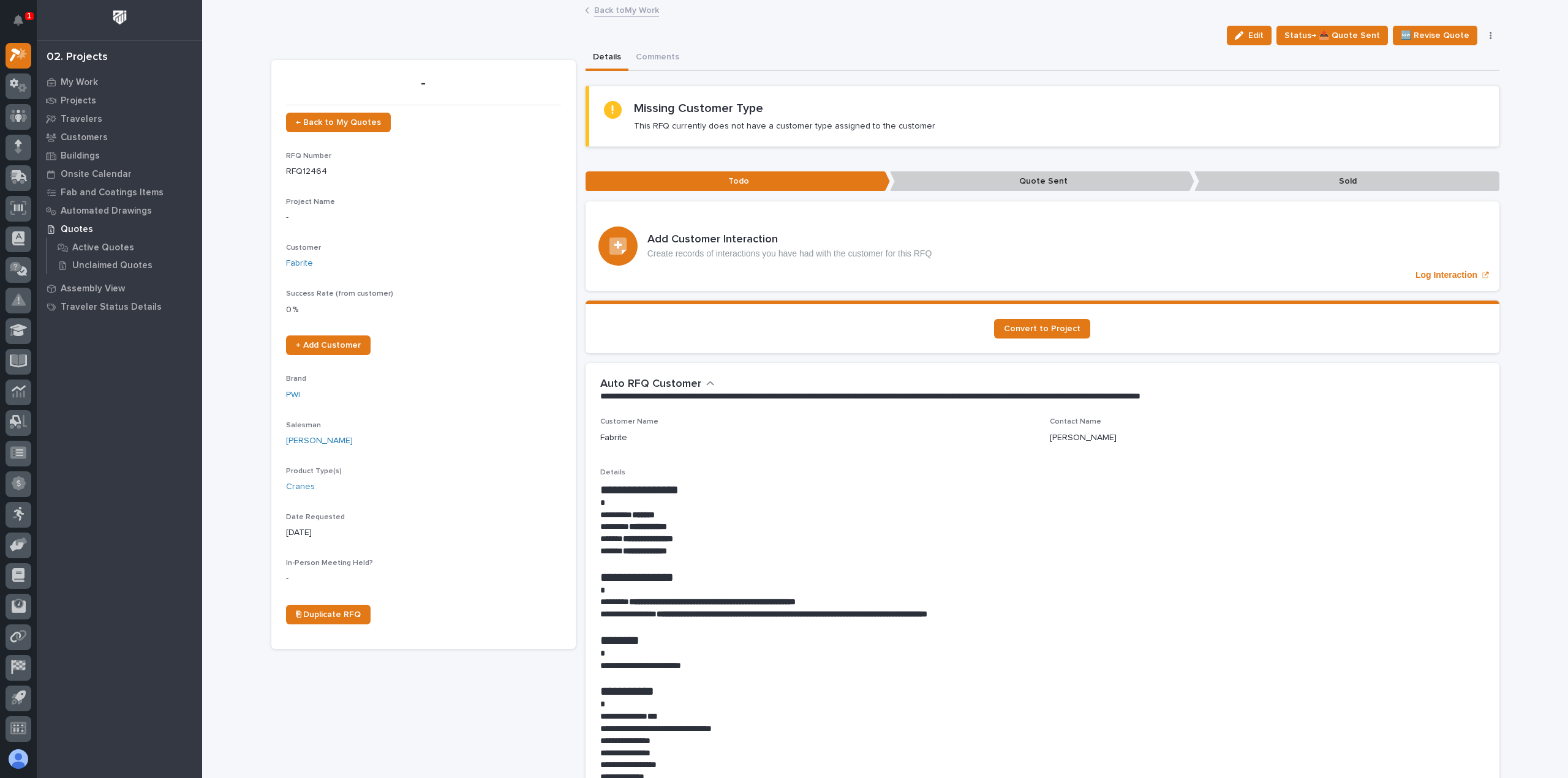
click at [612, 10] on link "Back to My Work" at bounding box center [627, 9] width 65 height 14
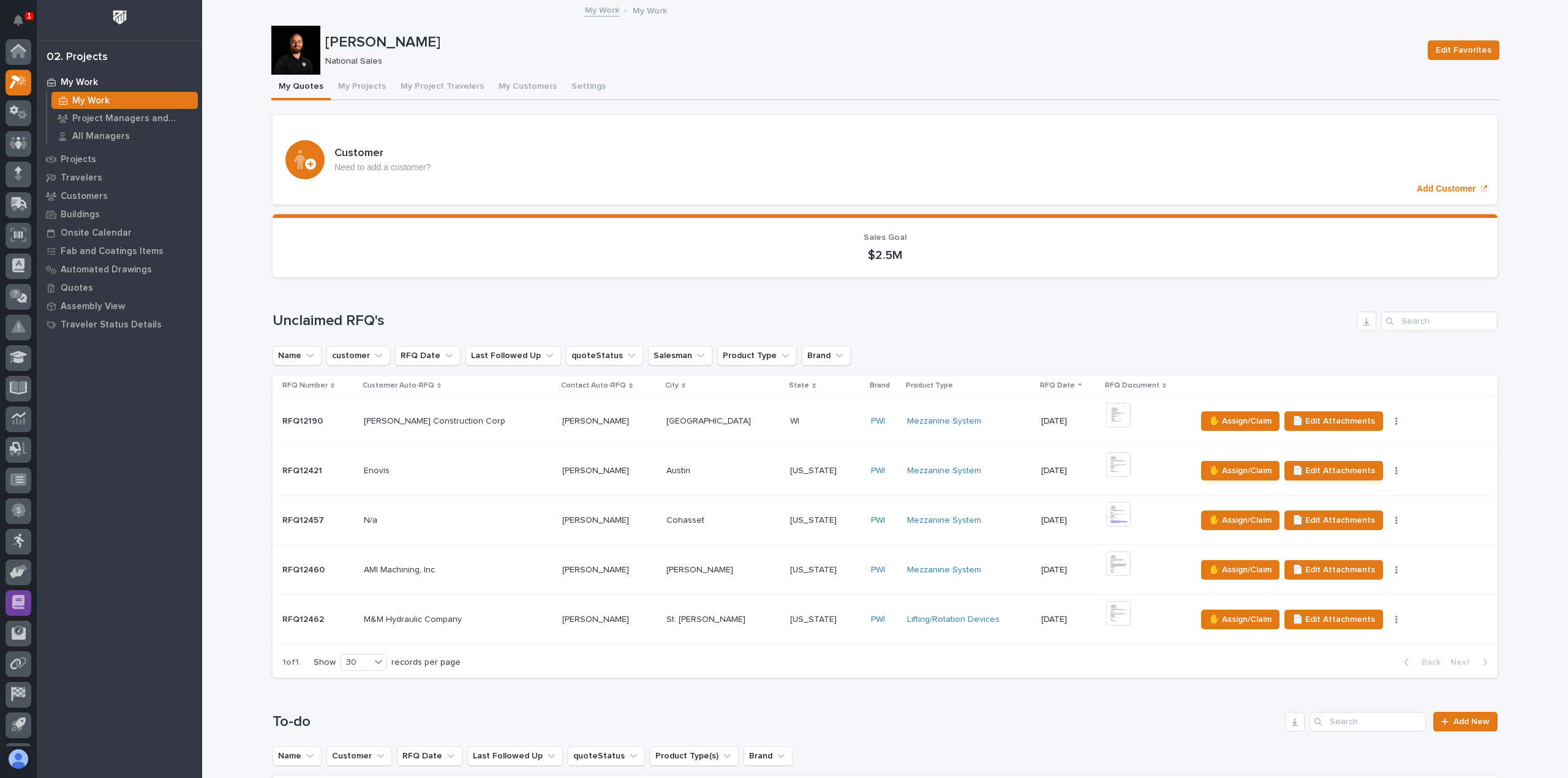
scroll to position [27, 0]
